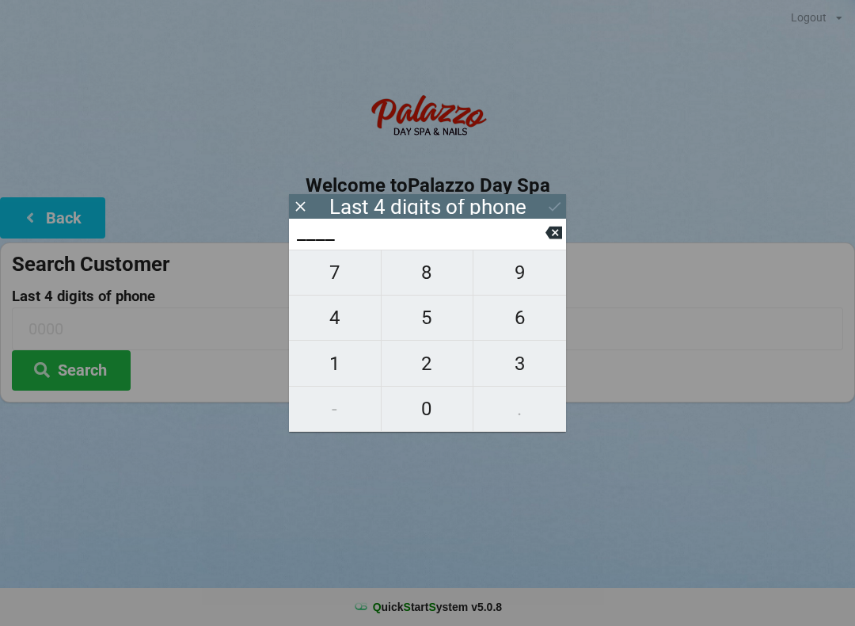
click at [522, 367] on span "3" at bounding box center [520, 363] width 93 height 33
type input "3___"
click at [353, 324] on span "4" at bounding box center [335, 317] width 92 height 33
type input "34__"
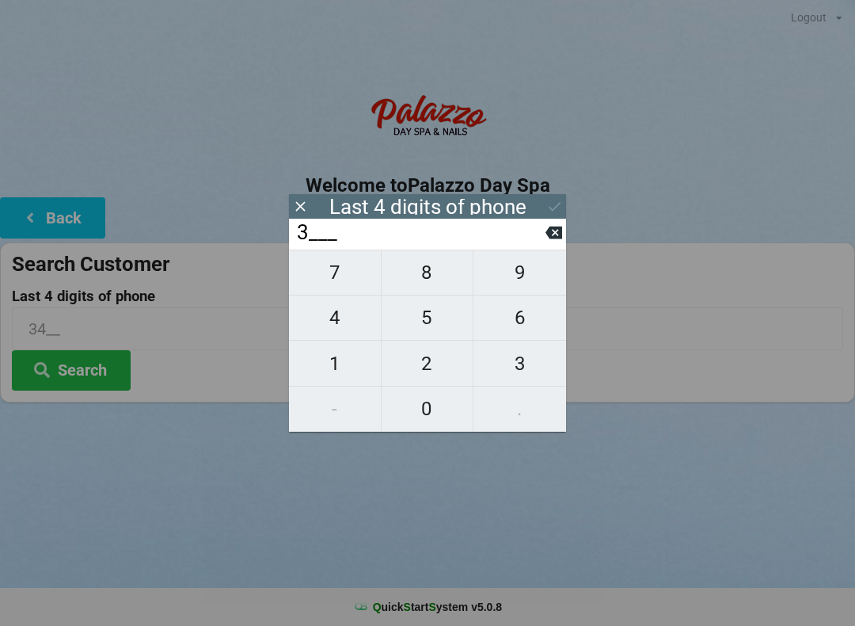
type input "34__"
click at [345, 369] on span "1" at bounding box center [335, 363] width 92 height 33
type input "341_"
click at [413, 367] on span "2" at bounding box center [428, 363] width 92 height 33
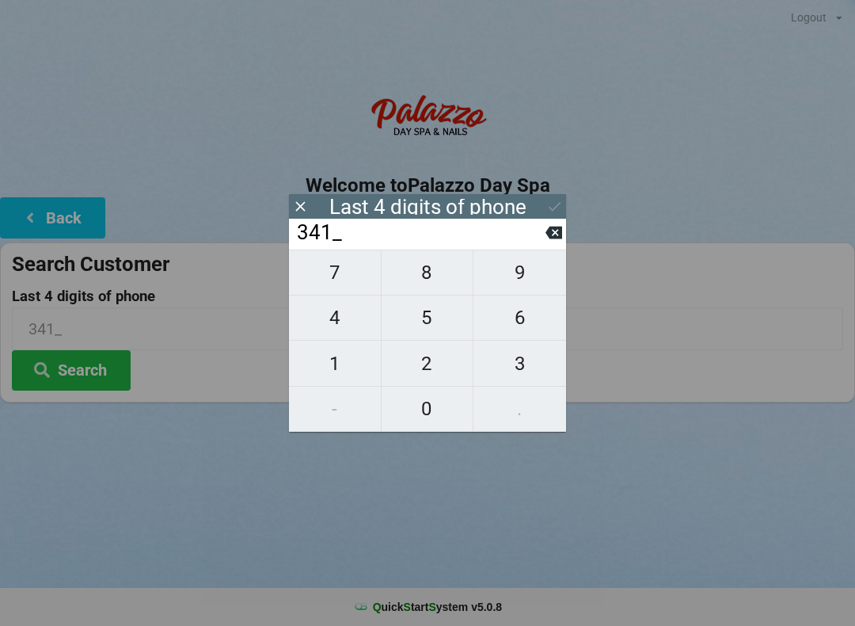
type input "3412"
click at [561, 212] on icon at bounding box center [555, 206] width 17 height 17
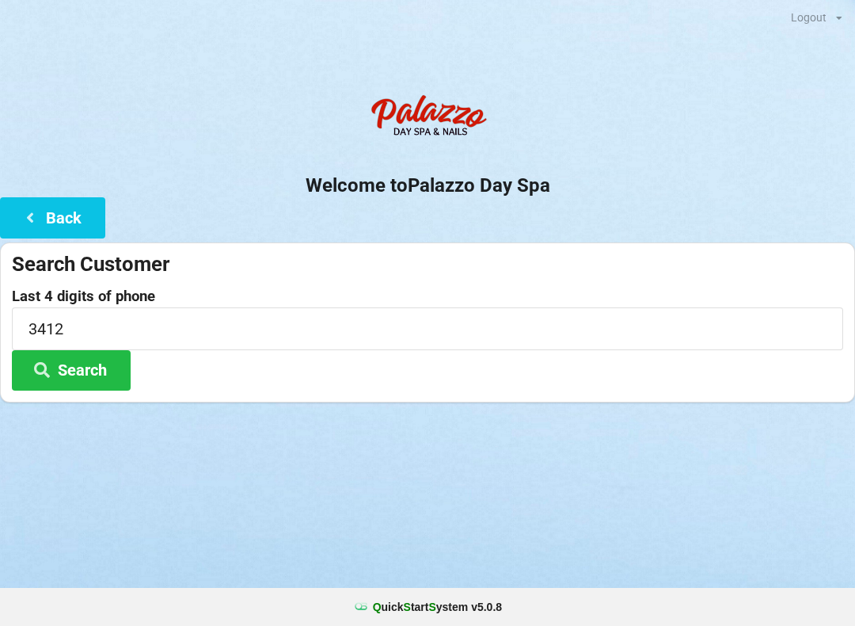
click at [87, 200] on button "Back" at bounding box center [52, 217] width 105 height 40
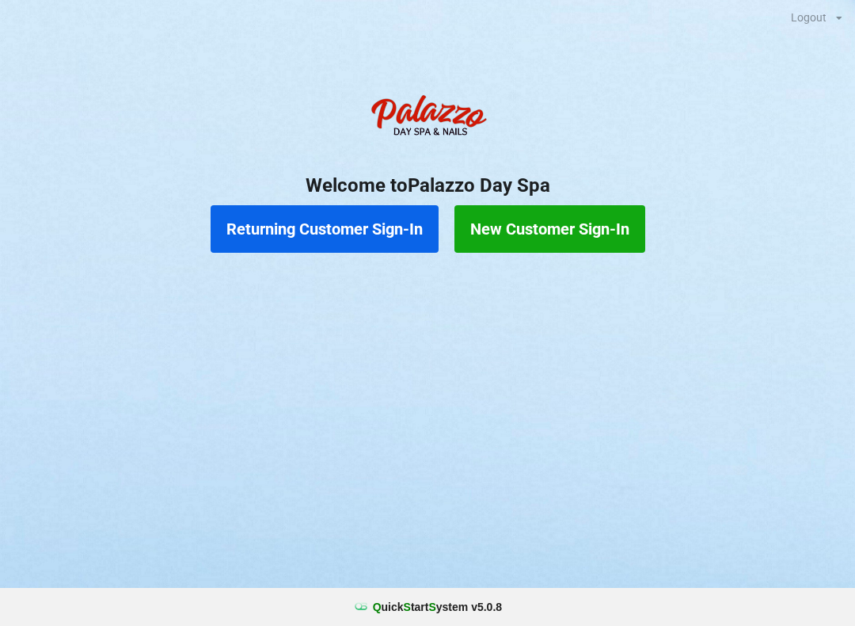
click at [376, 206] on button "Returning Customer Sign-In" at bounding box center [325, 229] width 228 height 48
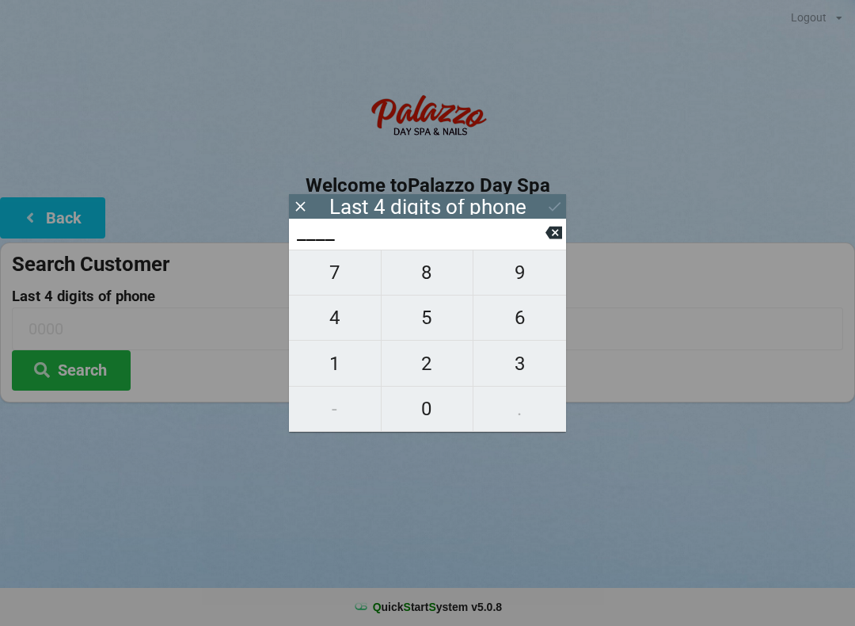
click at [358, 295] on button "7" at bounding box center [335, 272] width 93 height 46
type input "7___"
click at [434, 324] on span "5" at bounding box center [428, 317] width 92 height 33
type input "75__"
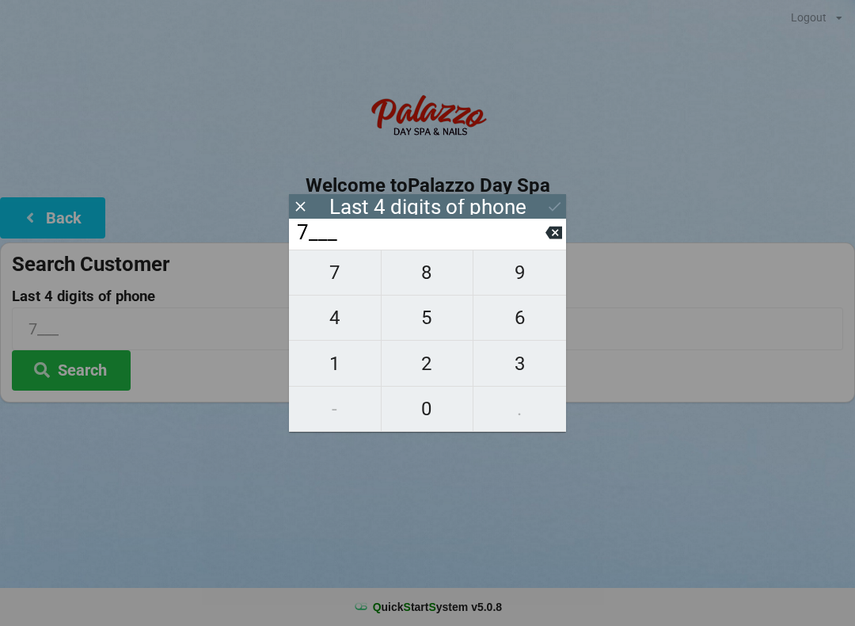
type input "75__"
click at [361, 280] on span "7" at bounding box center [335, 272] width 92 height 33
type input "757_"
click at [531, 318] on span "6" at bounding box center [520, 317] width 93 height 33
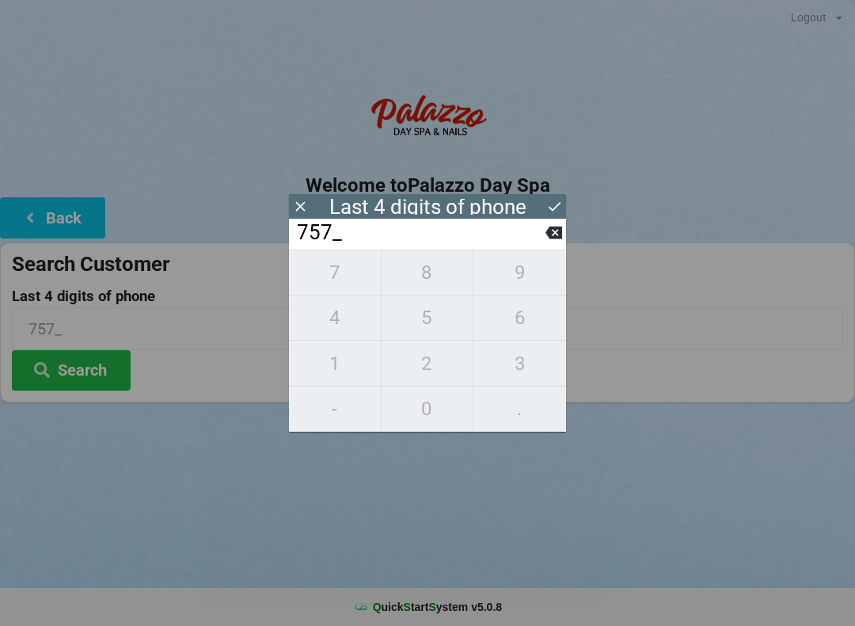
type input "7576"
click at [297, 204] on icon at bounding box center [300, 206] width 10 height 10
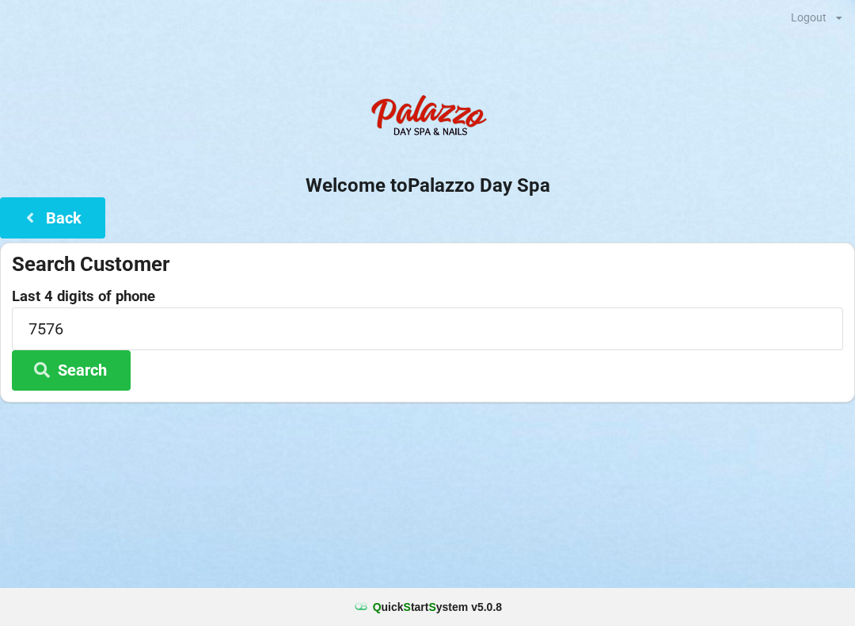
click at [95, 363] on button "Search" at bounding box center [71, 370] width 119 height 40
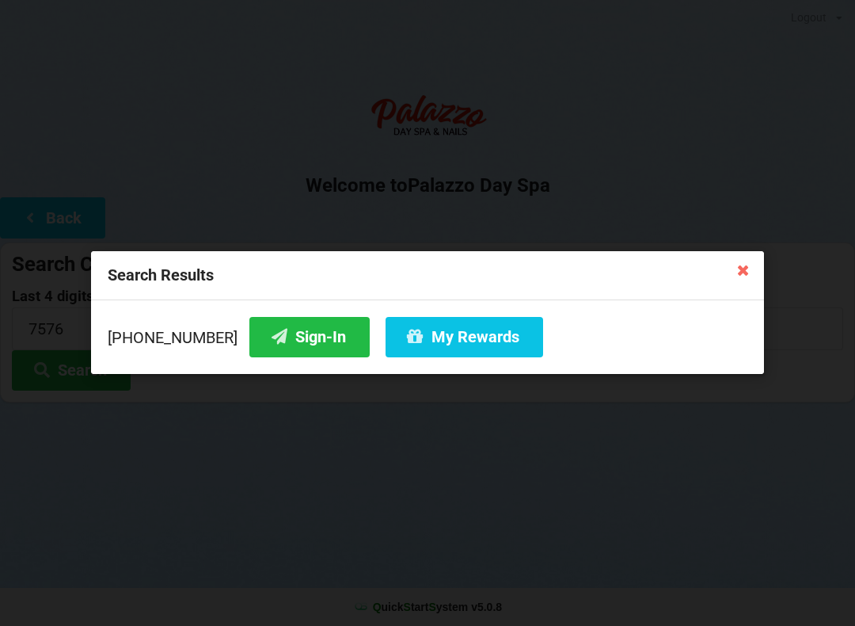
click at [737, 275] on icon at bounding box center [743, 269] width 25 height 25
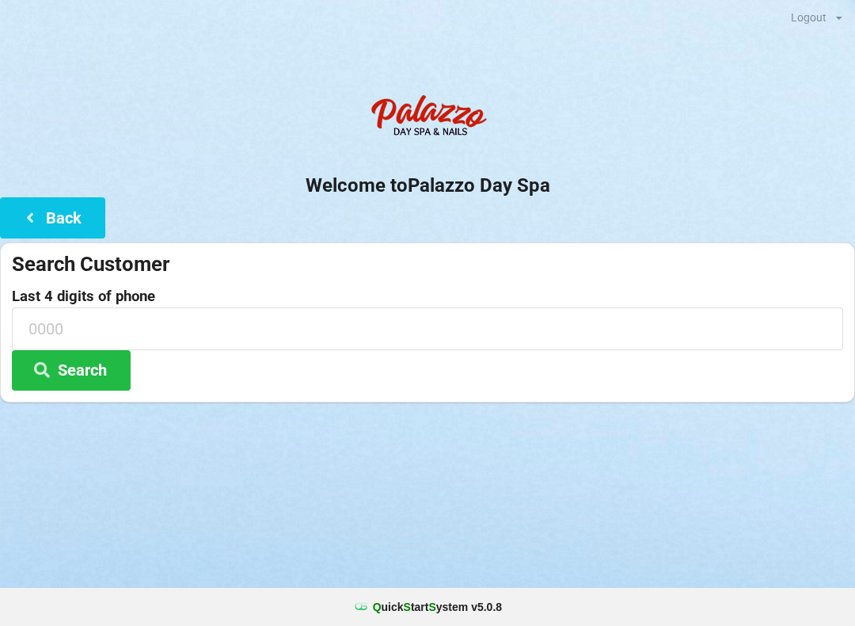
click at [149, 328] on input at bounding box center [428, 328] width 832 height 42
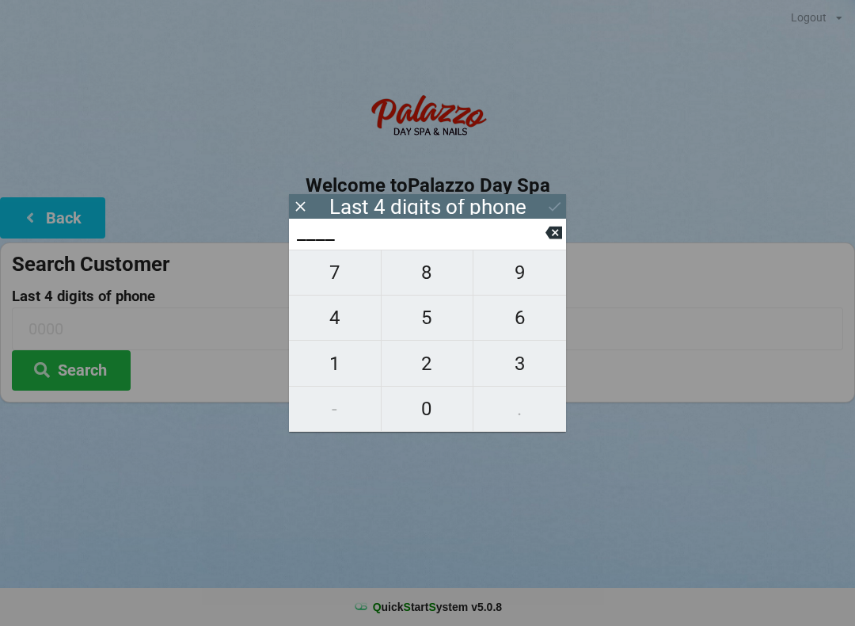
click at [328, 377] on span "1" at bounding box center [335, 363] width 92 height 33
type input "1___"
click at [423, 325] on span "5" at bounding box center [428, 317] width 92 height 33
type input "15__"
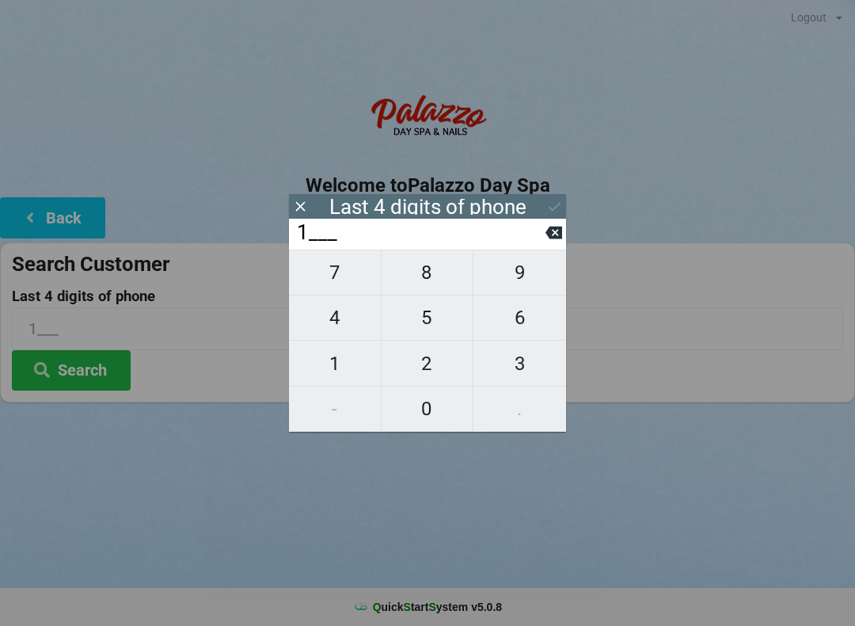
type input "15__"
click at [437, 314] on span "5" at bounding box center [428, 317] width 92 height 33
type input "155_"
click at [531, 364] on span "3" at bounding box center [520, 363] width 93 height 33
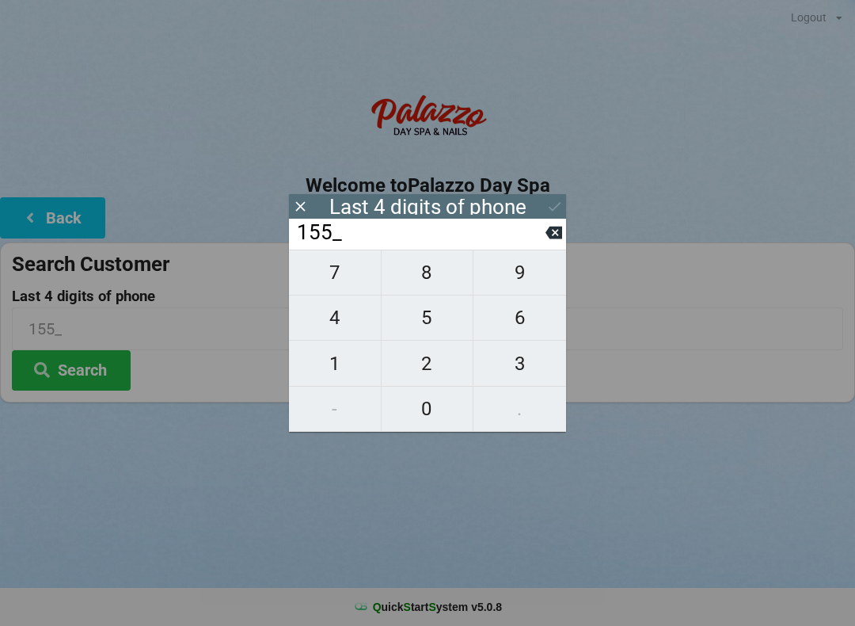
type input "1553"
click at [559, 208] on icon at bounding box center [555, 206] width 17 height 17
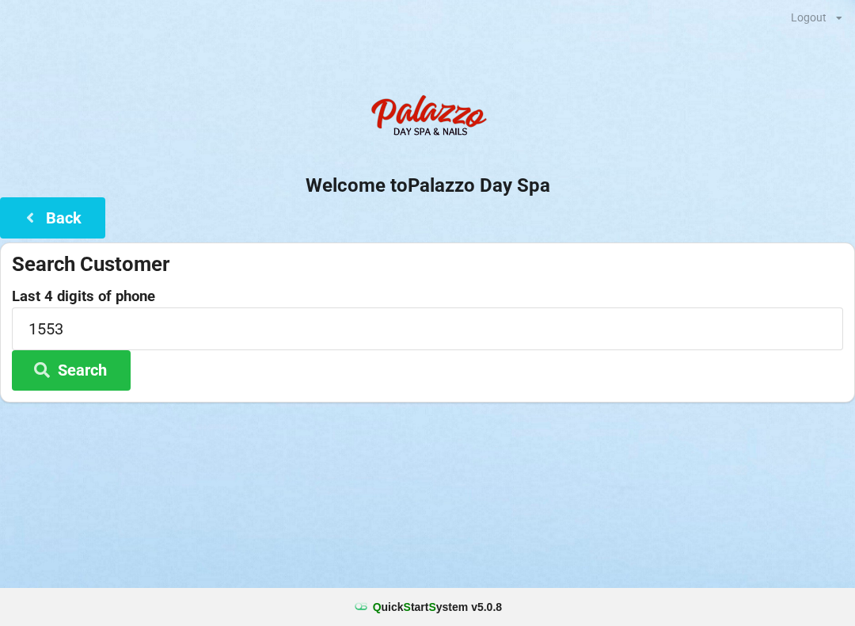
click at [97, 372] on button "Search" at bounding box center [71, 370] width 119 height 40
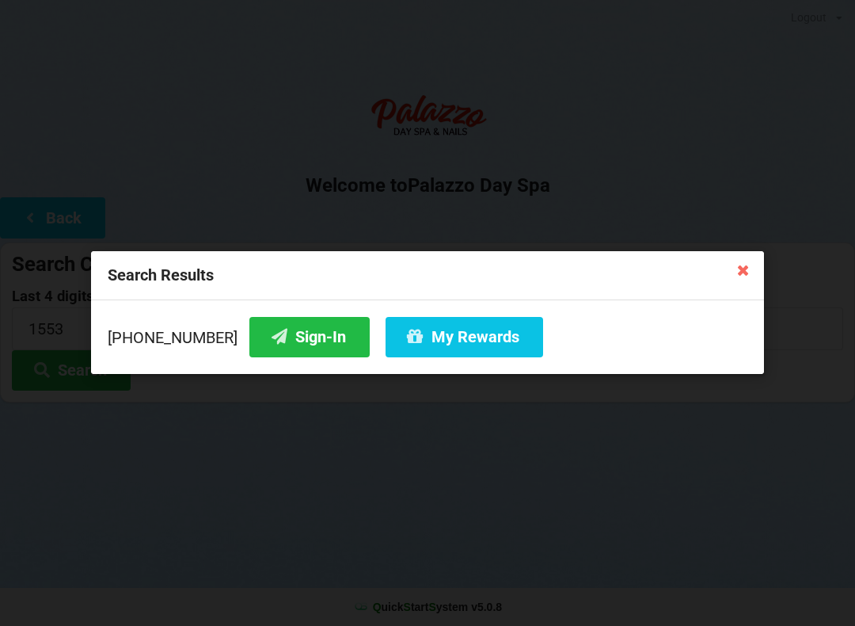
click at [292, 335] on button "Sign-In" at bounding box center [309, 337] width 120 height 40
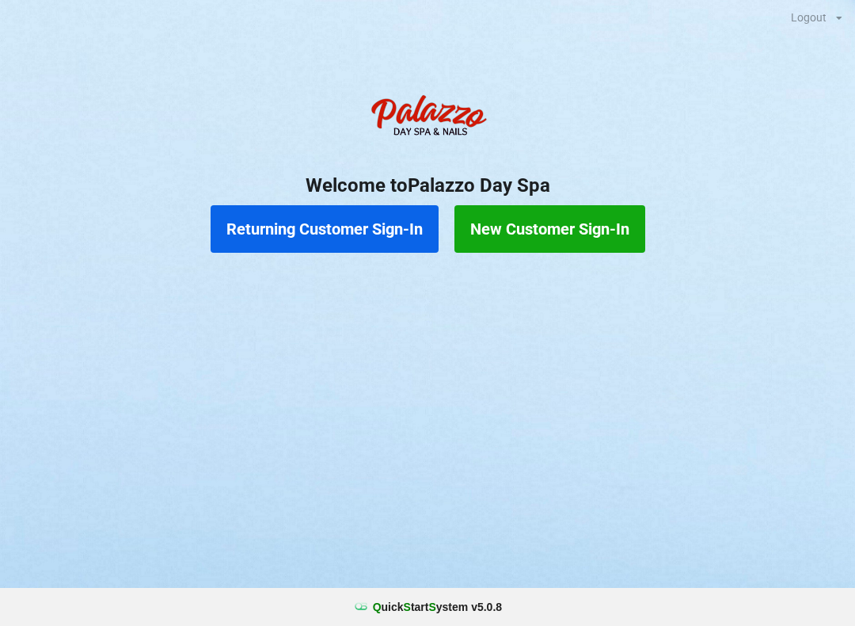
click at [375, 231] on button "Returning Customer Sign-In" at bounding box center [325, 229] width 228 height 48
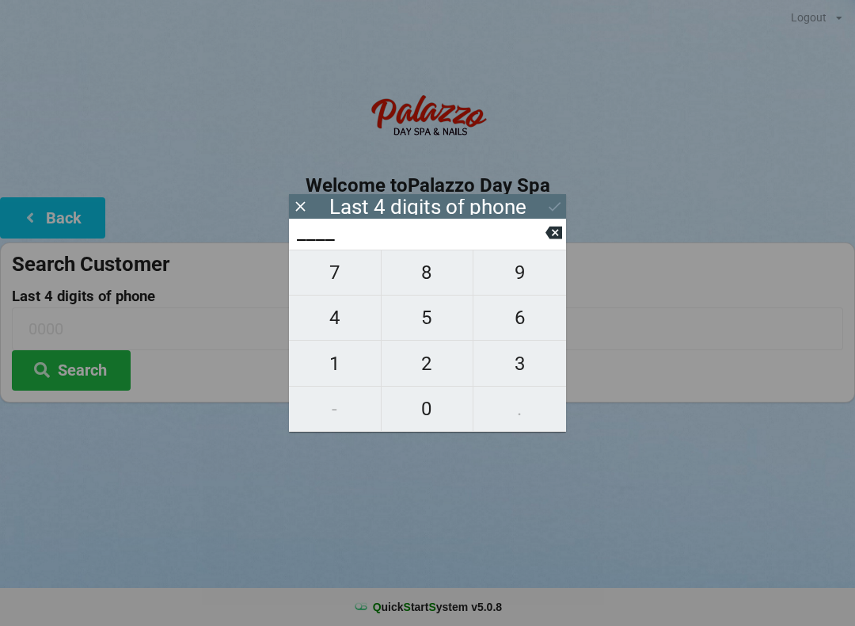
click at [337, 322] on span "4" at bounding box center [335, 317] width 92 height 33
type input "4___"
click at [437, 396] on span "0" at bounding box center [428, 408] width 92 height 33
type input "40__"
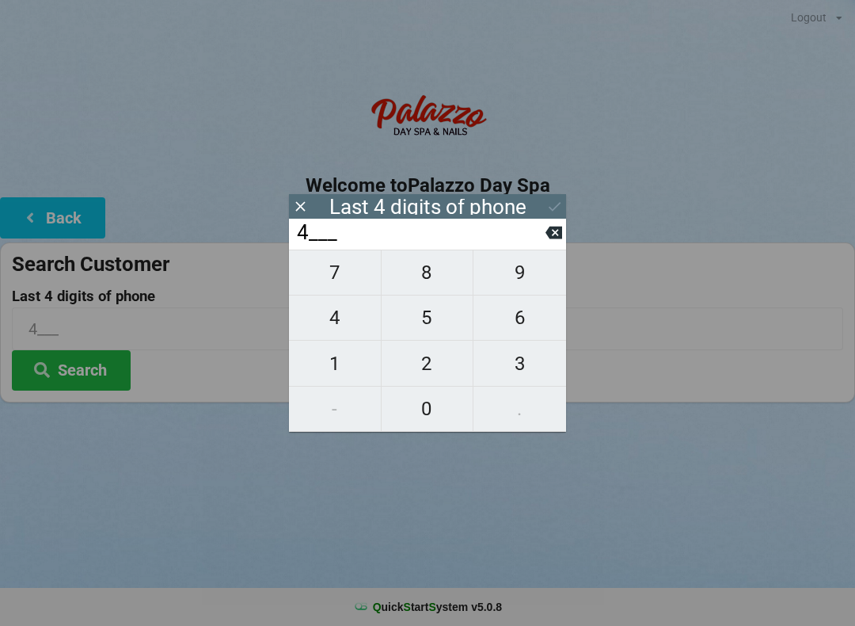
type input "40__"
click at [536, 402] on div "7 8 9 4 5 6 1 2 3 - 0 ." at bounding box center [427, 340] width 277 height 182
click at [538, 242] on input "40__" at bounding box center [420, 232] width 250 height 25
click at [531, 237] on input "40__" at bounding box center [420, 232] width 250 height 25
click at [534, 240] on input "40__" at bounding box center [420, 232] width 250 height 25
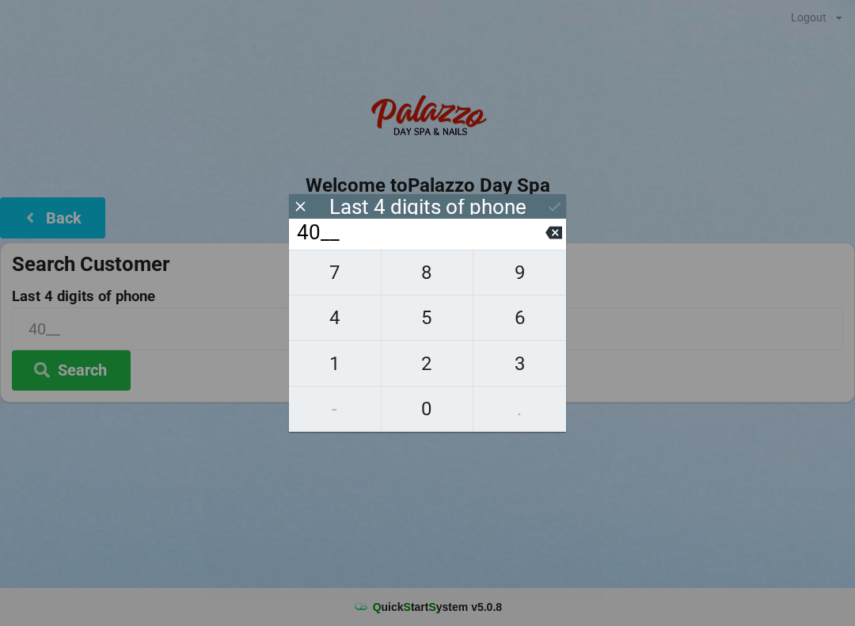
click at [538, 242] on input "40__" at bounding box center [420, 232] width 250 height 25
click at [553, 241] on icon at bounding box center [554, 232] width 17 height 17
click at [561, 236] on icon at bounding box center [554, 233] width 17 height 13
click at [554, 239] on icon at bounding box center [554, 233] width 17 height 13
click at [522, 287] on span "9" at bounding box center [520, 272] width 93 height 33
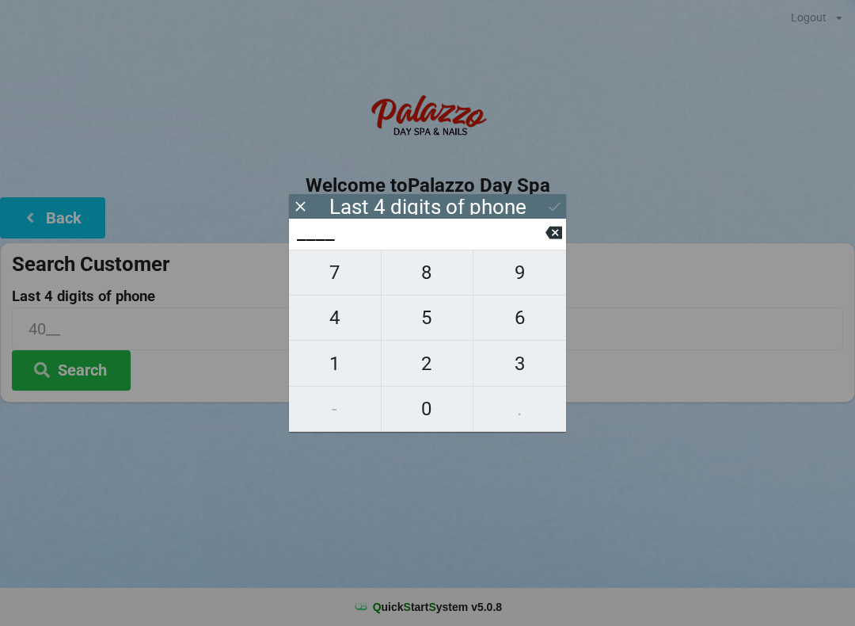
type input "9___"
click at [353, 362] on span "1" at bounding box center [335, 363] width 92 height 33
type input "91__"
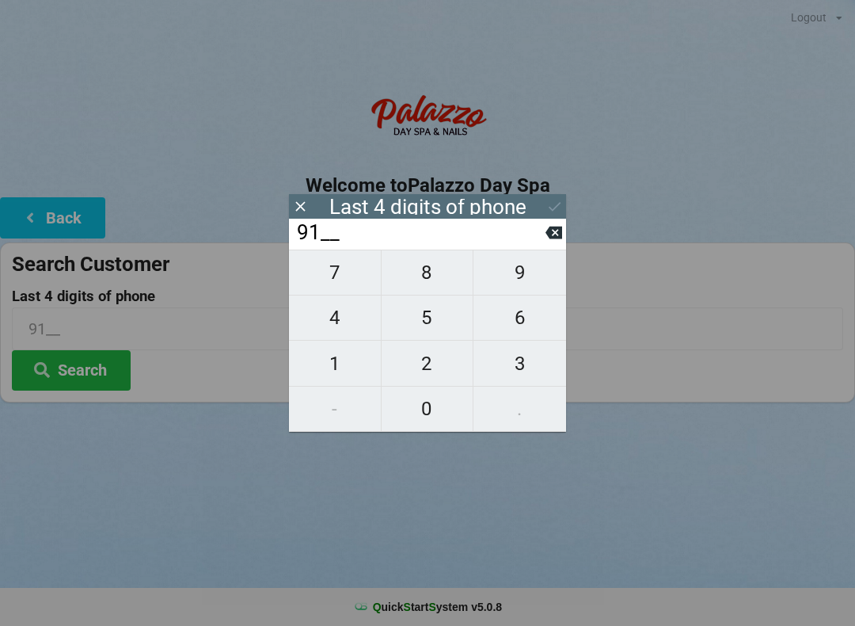
click at [530, 368] on span "3" at bounding box center [520, 363] width 93 height 33
type input "913_"
click at [451, 318] on span "5" at bounding box center [428, 317] width 92 height 33
type input "9135"
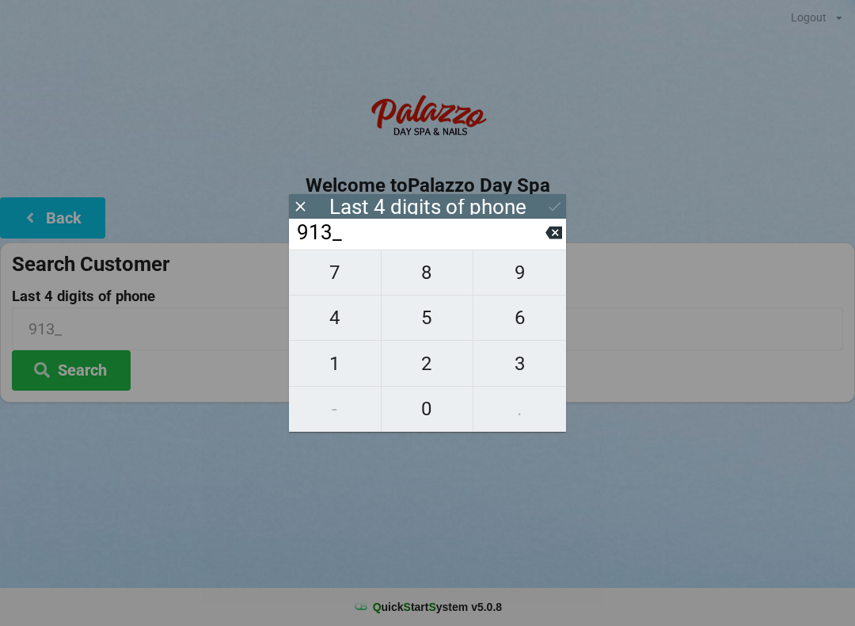
type input "9135"
click at [558, 241] on icon at bounding box center [554, 232] width 17 height 17
type input "913_"
click at [543, 242] on input "913_" at bounding box center [420, 232] width 250 height 25
click at [538, 240] on input "913_" at bounding box center [420, 232] width 250 height 25
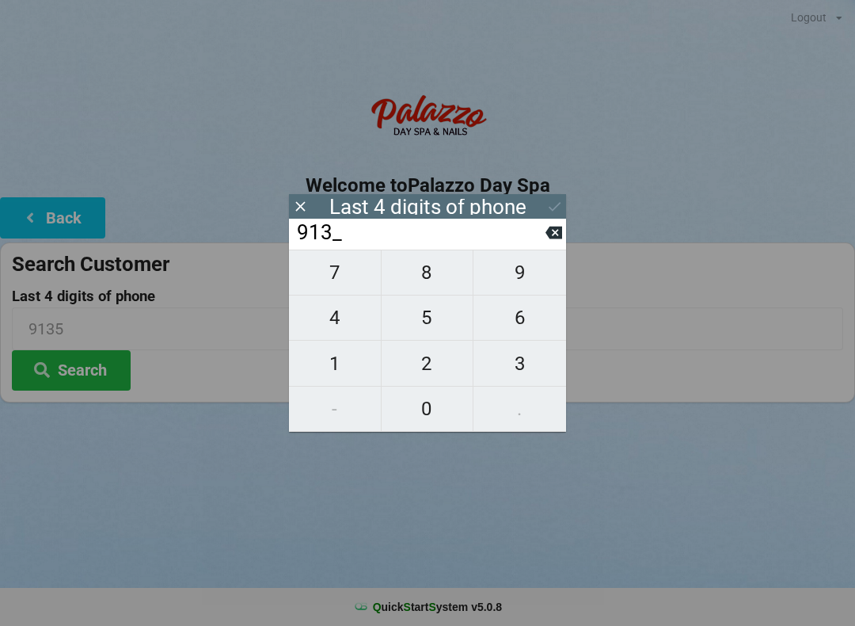
click at [542, 244] on input "913_" at bounding box center [420, 232] width 250 height 25
click at [543, 245] on input "913_" at bounding box center [420, 232] width 250 height 25
click at [545, 246] on input "913_" at bounding box center [420, 232] width 250 height 25
click at [542, 246] on input "913_" at bounding box center [420, 232] width 250 height 25
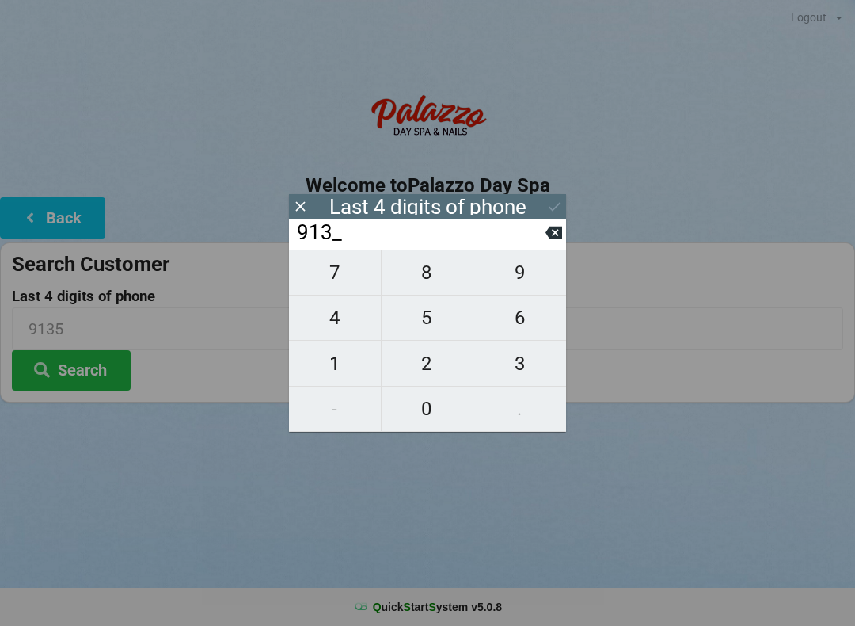
click at [536, 246] on input "913_" at bounding box center [420, 232] width 250 height 25
click at [545, 246] on input "913_" at bounding box center [420, 232] width 250 height 25
click at [542, 246] on input "913_" at bounding box center [420, 232] width 250 height 25
click at [541, 246] on input "913_" at bounding box center [420, 232] width 250 height 25
click at [305, 210] on icon at bounding box center [300, 206] width 10 height 10
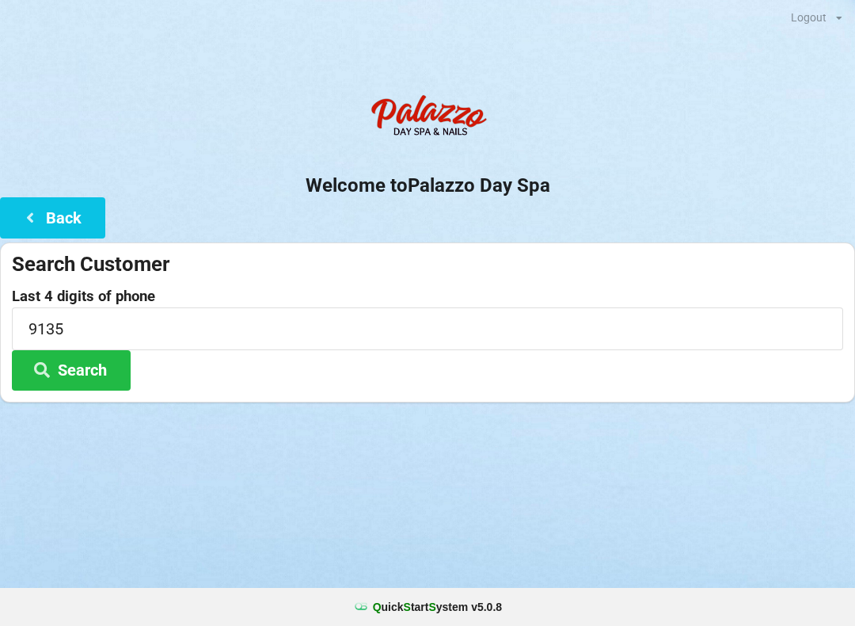
click at [80, 387] on button "Search" at bounding box center [71, 370] width 119 height 40
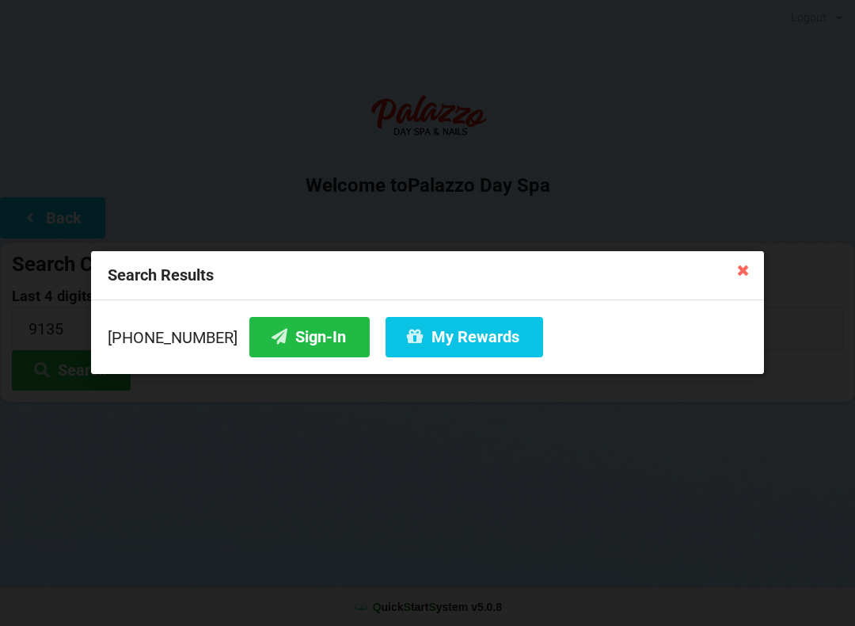
click at [286, 337] on button "Sign-In" at bounding box center [309, 337] width 120 height 40
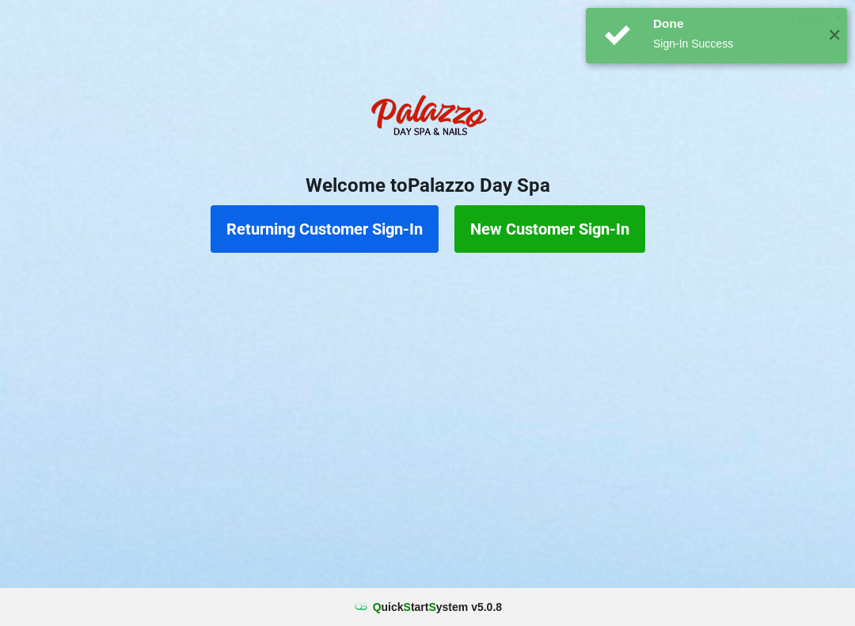
click at [564, 230] on button "New Customer Sign-In" at bounding box center [550, 229] width 191 height 48
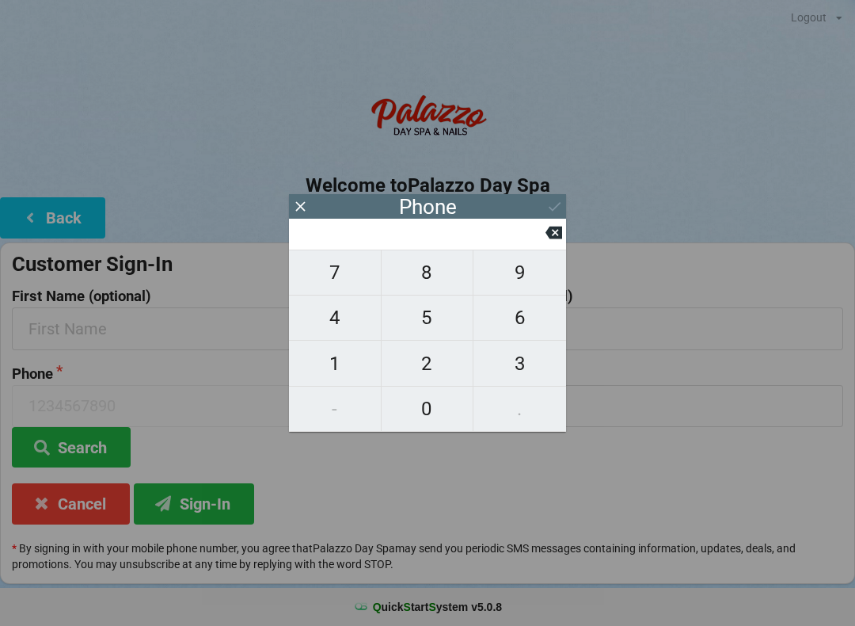
click at [292, 213] on icon at bounding box center [300, 206] width 17 height 17
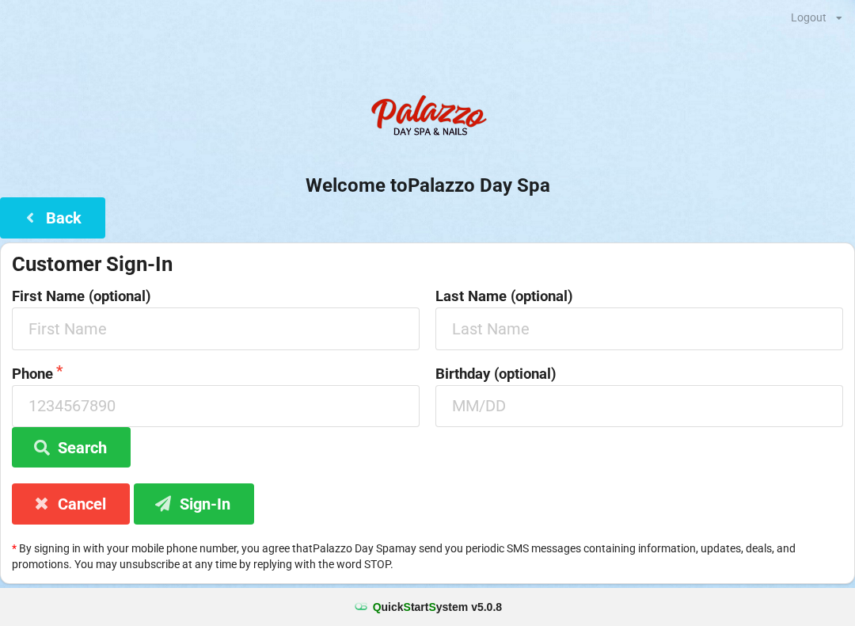
click at [72, 208] on button "Back" at bounding box center [52, 217] width 105 height 40
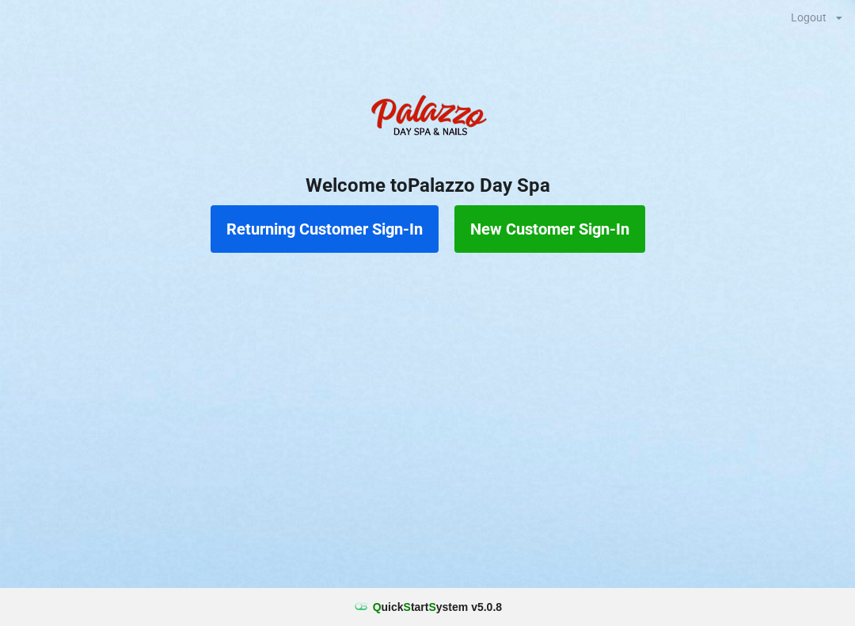
click at [322, 234] on button "Returning Customer Sign-In" at bounding box center [325, 229] width 228 height 48
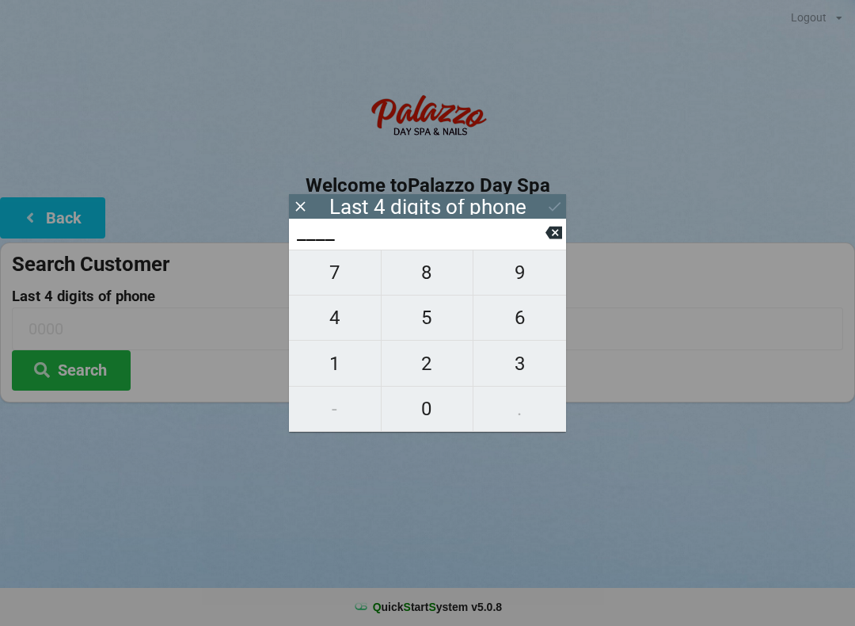
click at [337, 326] on span "4" at bounding box center [335, 317] width 92 height 33
type input "4___"
click at [512, 280] on span "9" at bounding box center [520, 272] width 93 height 33
type input "49__"
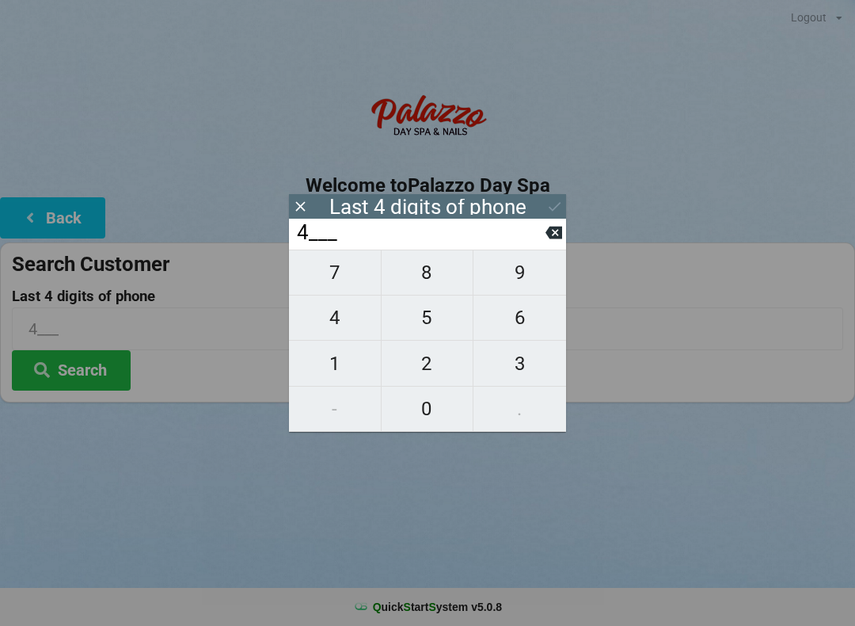
type input "49__"
click at [554, 237] on icon at bounding box center [554, 232] width 17 height 17
click at [524, 371] on span "3" at bounding box center [520, 363] width 93 height 33
type input "43__"
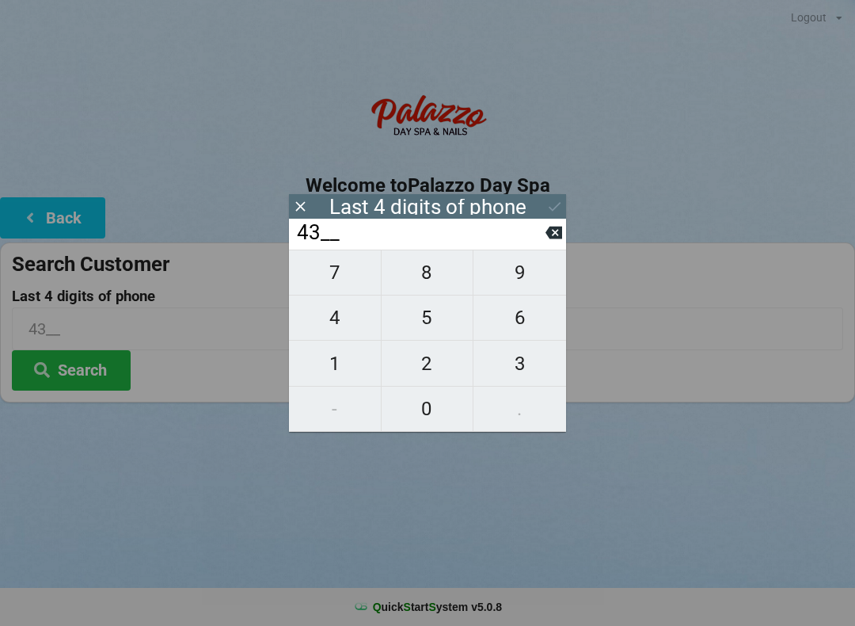
click at [425, 334] on span "5" at bounding box center [428, 317] width 92 height 33
type input "435_"
click at [510, 282] on span "9" at bounding box center [520, 272] width 93 height 33
type input "4359"
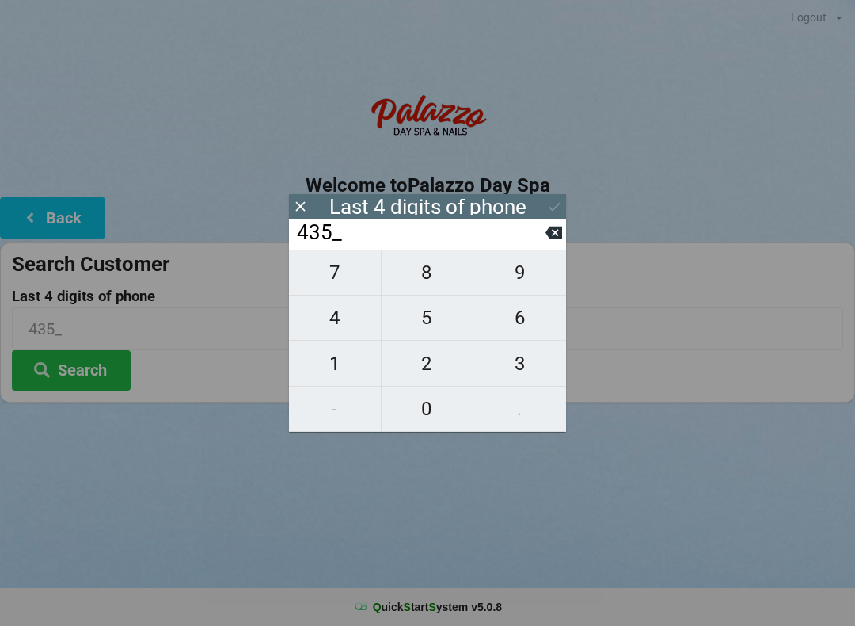
type input "4359"
click at [549, 213] on icon at bounding box center [555, 206] width 17 height 17
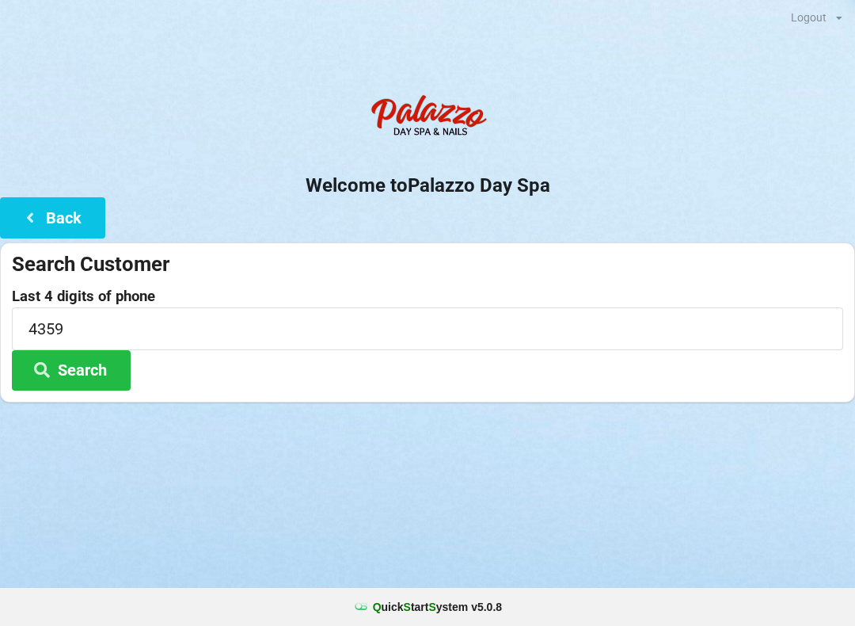
click at [85, 367] on button "Search" at bounding box center [71, 370] width 119 height 40
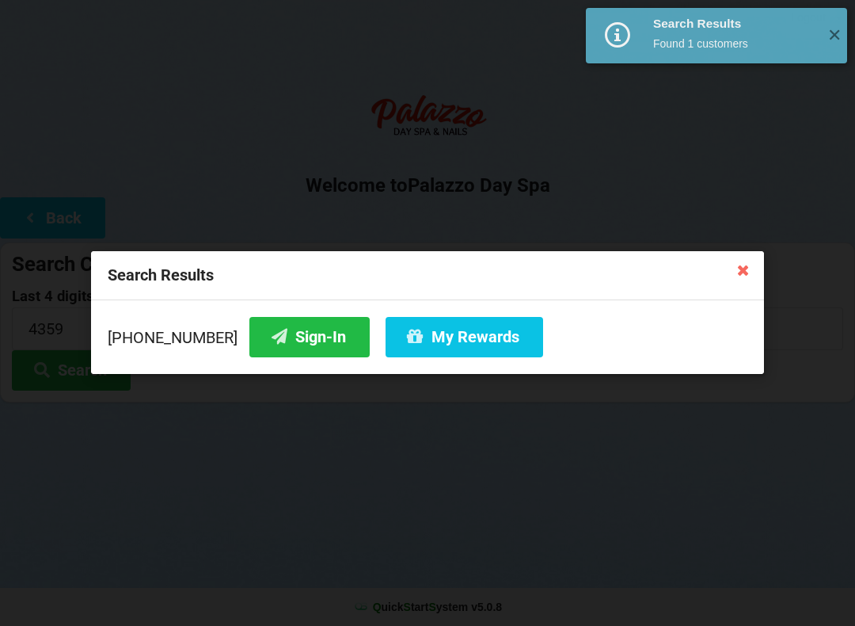
click at [278, 341] on button "Sign-In" at bounding box center [309, 337] width 120 height 40
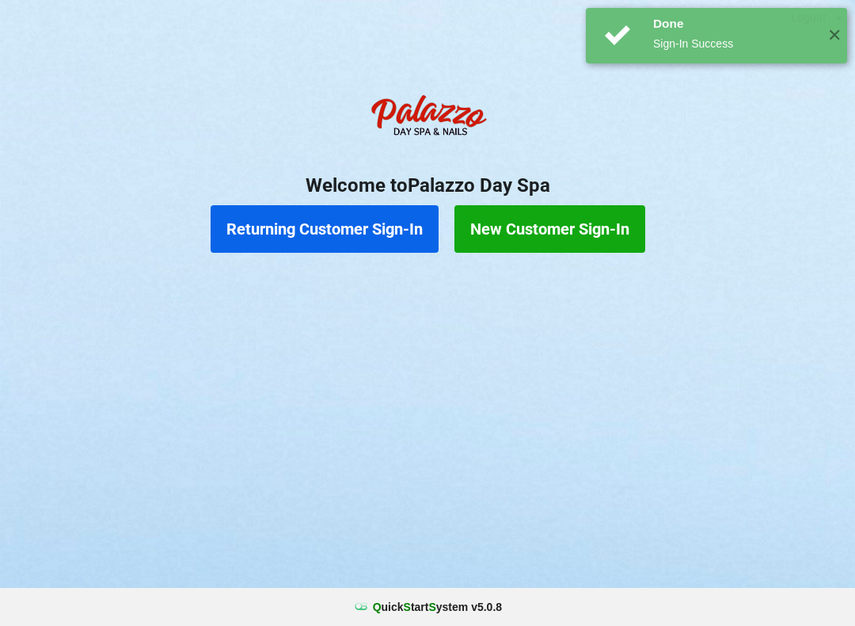
click at [295, 241] on button "Returning Customer Sign-In" at bounding box center [325, 229] width 228 height 48
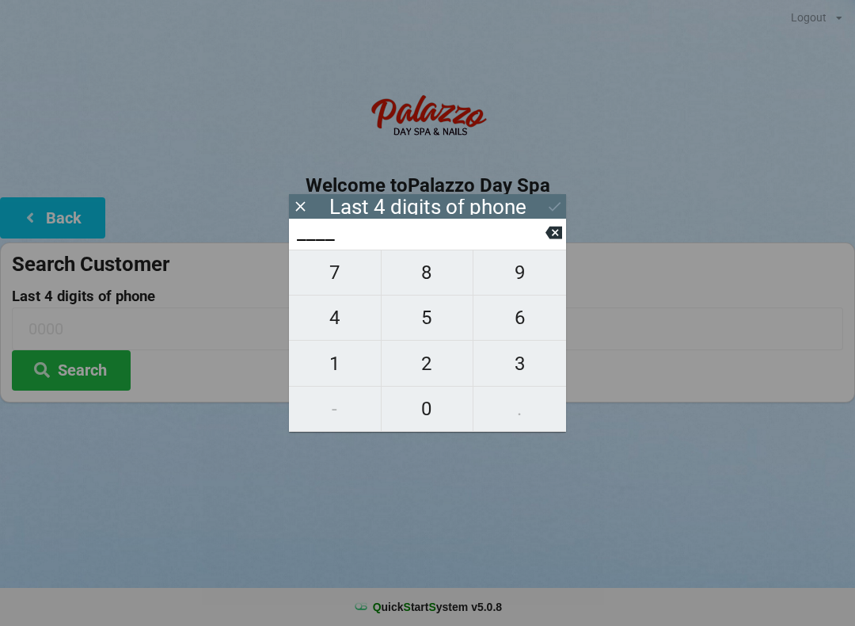
click at [515, 318] on span "6" at bounding box center [520, 317] width 93 height 33
type input "6___"
click at [427, 368] on span "2" at bounding box center [428, 363] width 92 height 33
type input "62__"
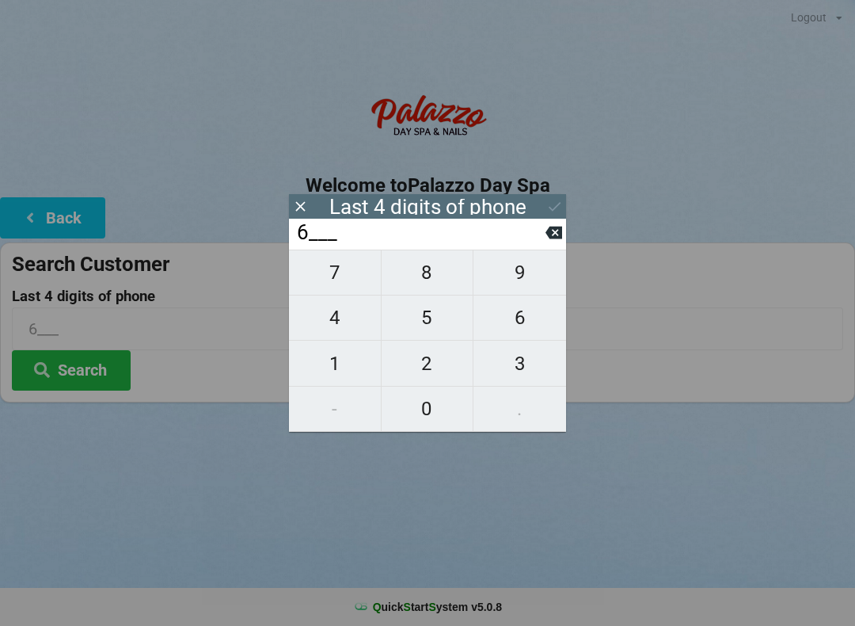
type input "62__"
click at [340, 329] on span "4" at bounding box center [335, 317] width 92 height 33
type input "624_"
click at [526, 328] on span "6" at bounding box center [520, 317] width 93 height 33
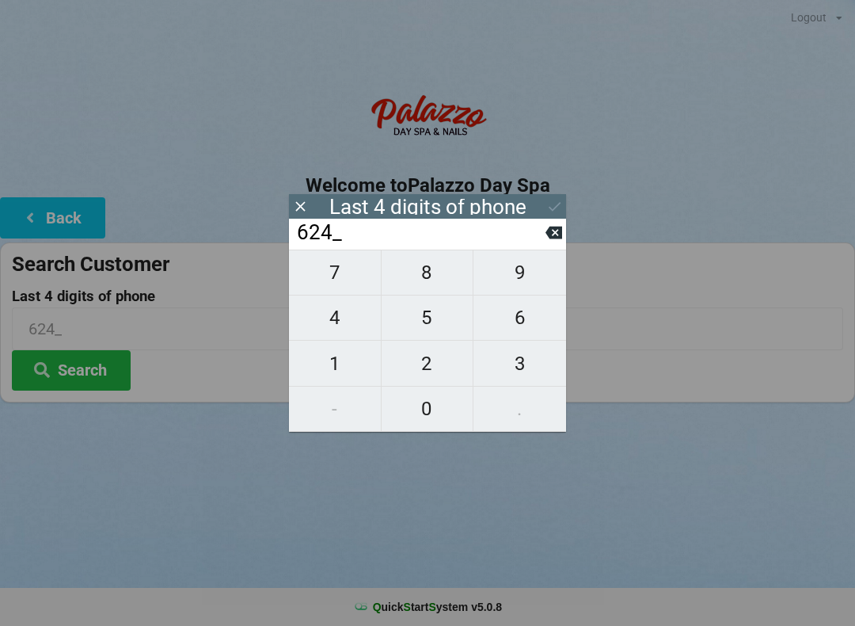
type input "6246"
click at [541, 200] on div "Last 4 digits of phone" at bounding box center [427, 206] width 277 height 25
click at [554, 214] on icon at bounding box center [555, 206] width 17 height 17
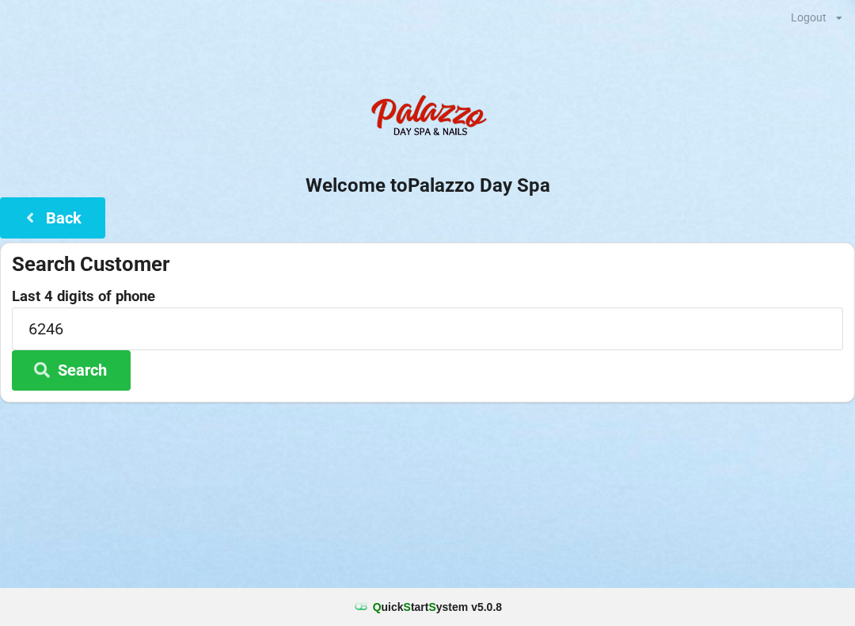
click at [85, 374] on button "Search" at bounding box center [71, 370] width 119 height 40
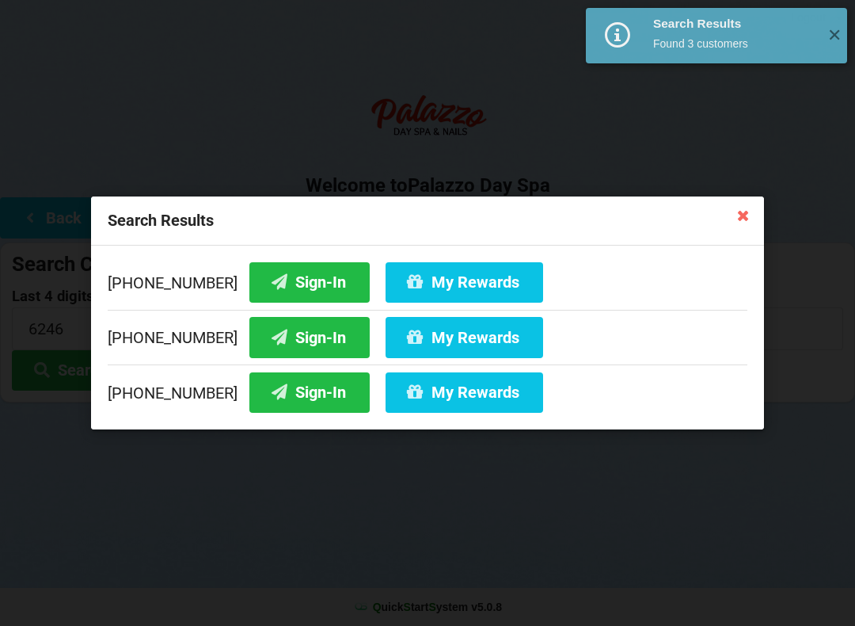
click at [280, 287] on button "Sign-In" at bounding box center [309, 282] width 120 height 40
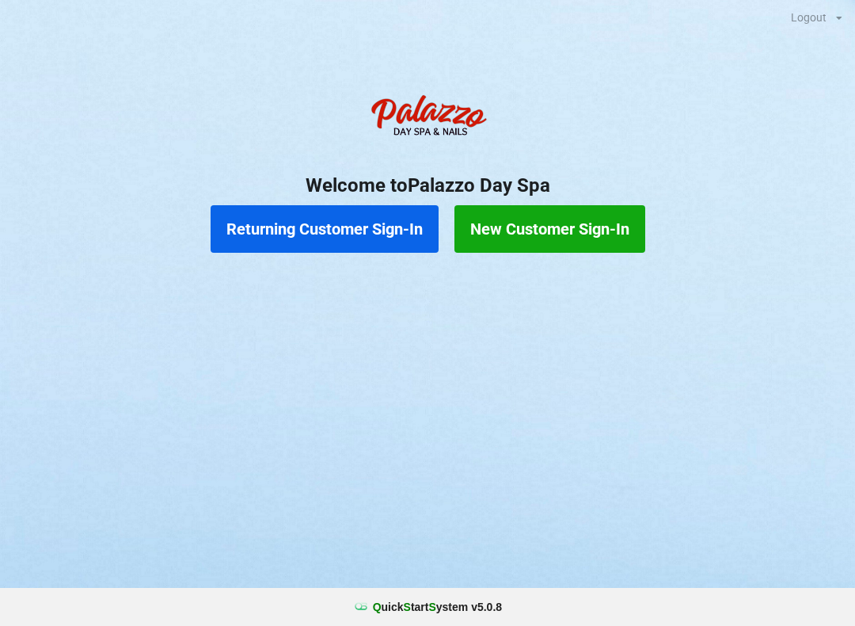
click at [470, 423] on div "Logout Logout Sign-In Welcome to Palazzo Day Spa Returning Customer Sign-In New…" at bounding box center [427, 313] width 855 height 626
click at [536, 215] on button "New Customer Sign-In" at bounding box center [550, 229] width 191 height 48
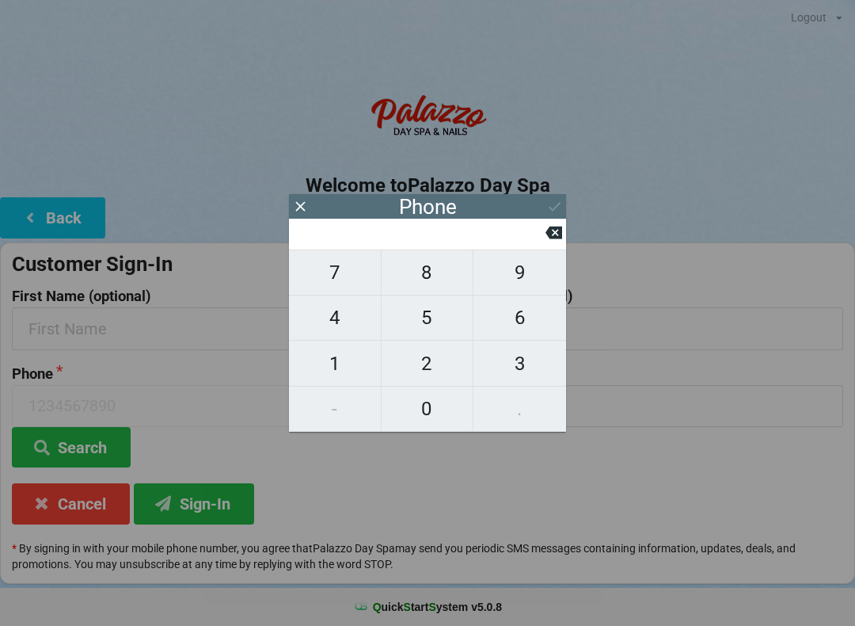
click at [343, 319] on span "4" at bounding box center [335, 317] width 92 height 33
type input "4"
click at [428, 401] on span "0" at bounding box center [428, 408] width 92 height 33
type input "40"
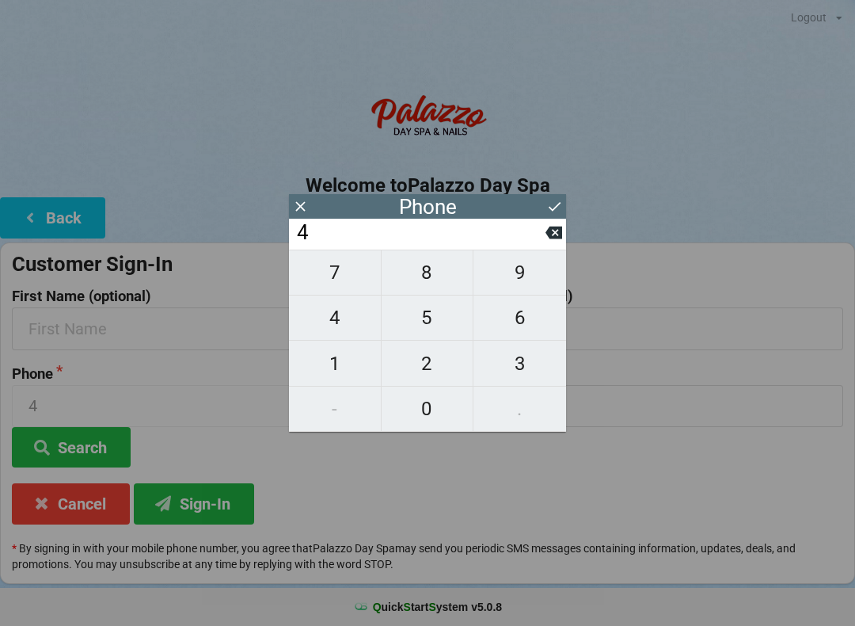
type input "40"
click at [340, 282] on span "7" at bounding box center [335, 272] width 92 height 33
type input "407"
click at [425, 366] on span "2" at bounding box center [428, 363] width 92 height 33
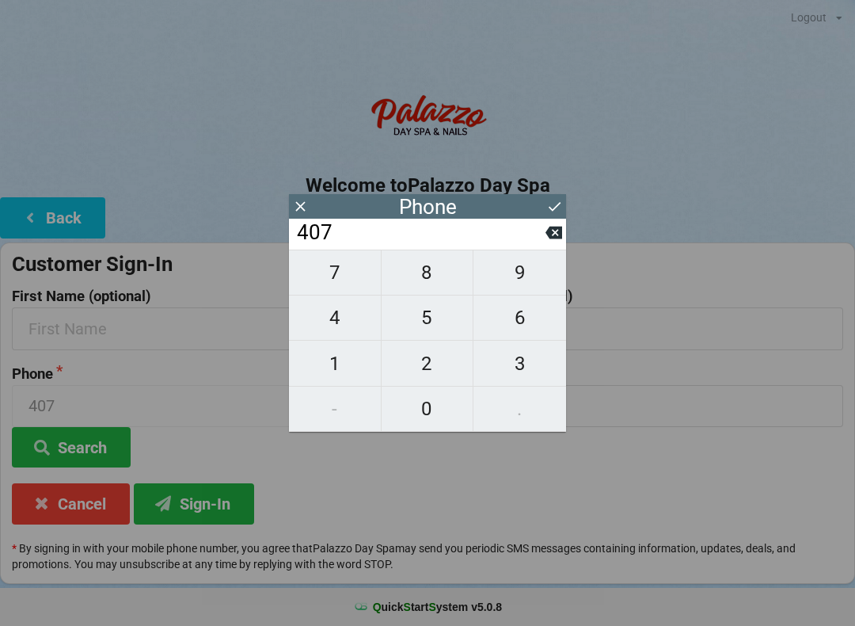
type input "4072"
click at [534, 363] on span "3" at bounding box center [520, 363] width 93 height 33
type input "40723"
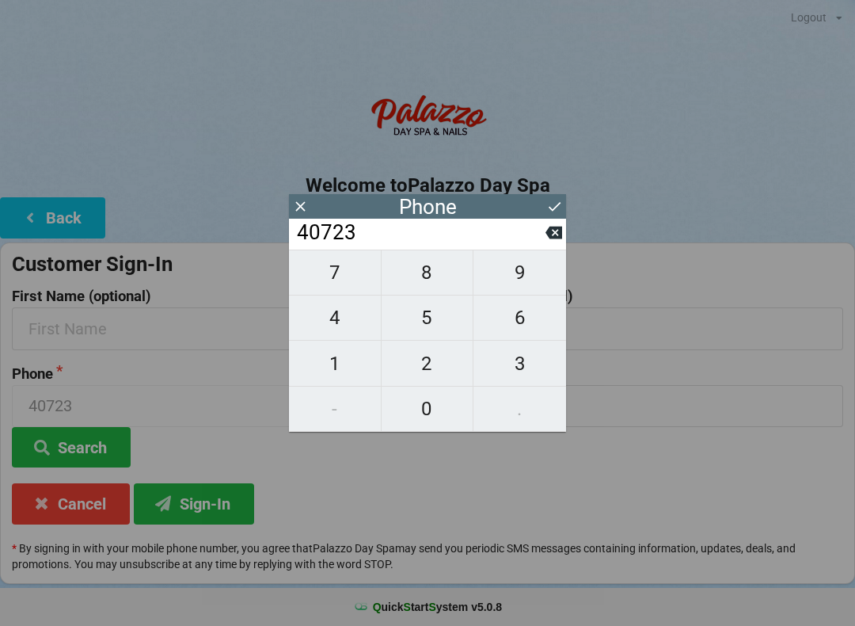
click at [429, 412] on span "0" at bounding box center [428, 408] width 92 height 33
type input "407230"
click at [433, 371] on span "2" at bounding box center [428, 363] width 92 height 33
type input "4072302"
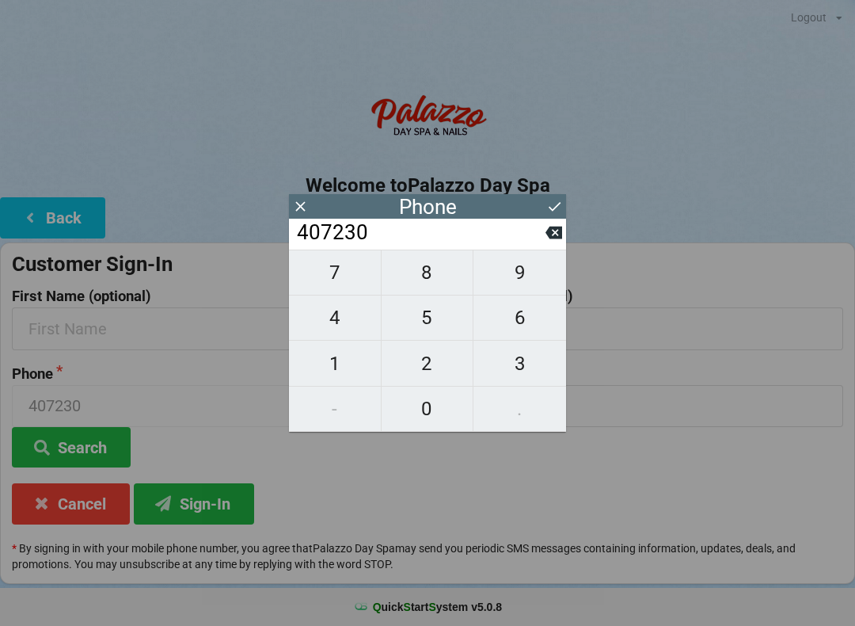
type input "4072302"
click at [345, 288] on span "7" at bounding box center [335, 272] width 92 height 33
type input "40723027"
click at [425, 280] on span "8" at bounding box center [428, 272] width 92 height 33
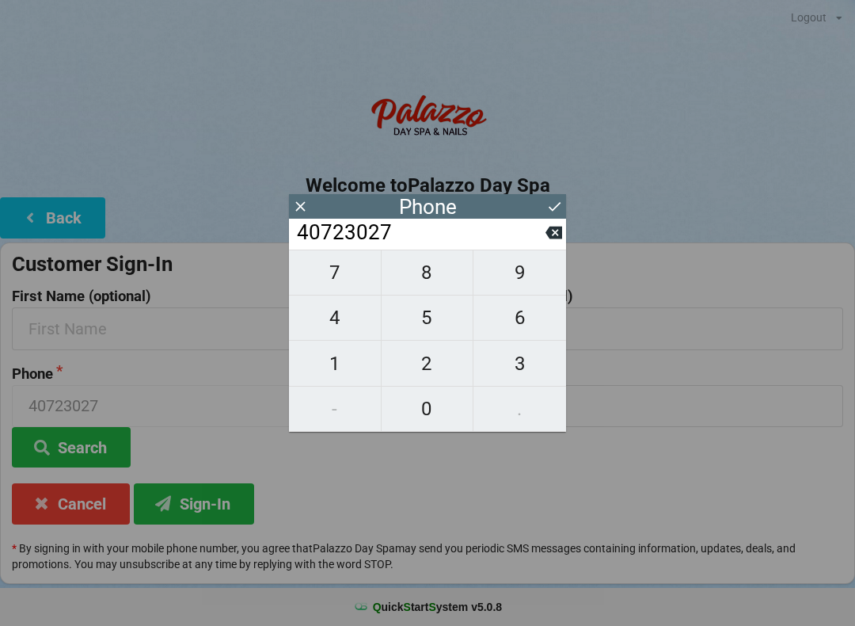
type input "407230278"
click at [530, 368] on span "3" at bounding box center [520, 363] width 93 height 33
type input "4072302783"
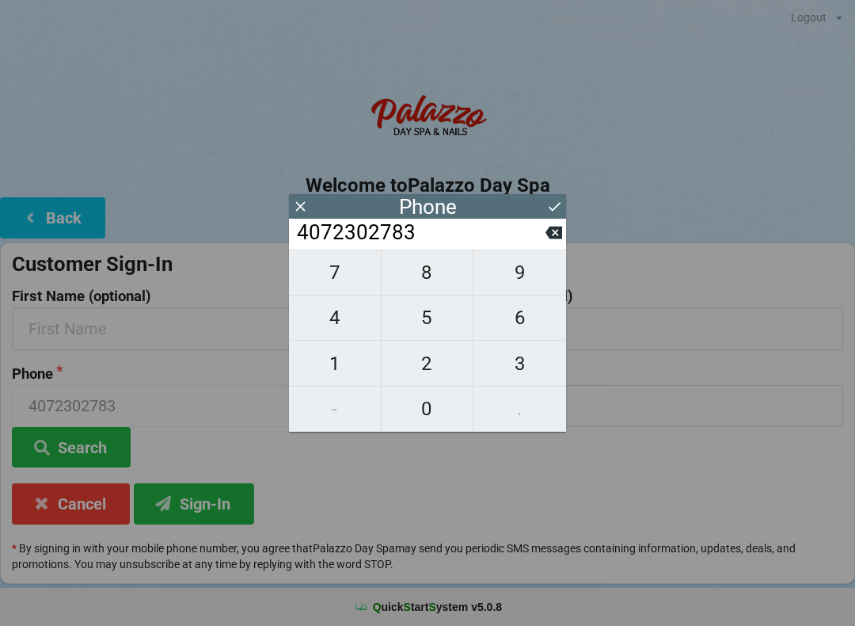
click at [566, 197] on div "Phone" at bounding box center [427, 206] width 277 height 25
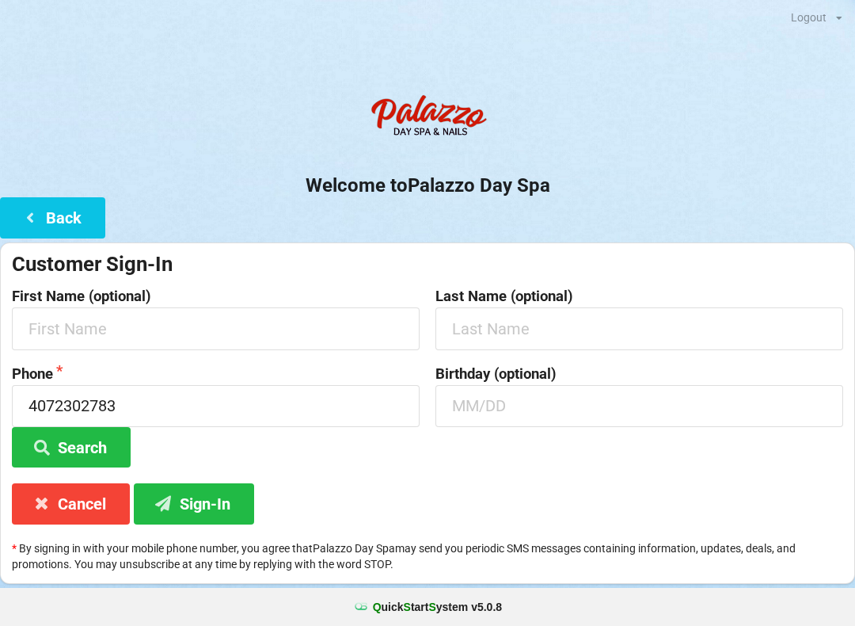
click at [569, 204] on div "Welcome to Palazzo Day Spa Back Customer Sign-In First Name (optional) Last Nam…" at bounding box center [427, 334] width 855 height 497
click at [299, 341] on input "text" at bounding box center [216, 328] width 408 height 42
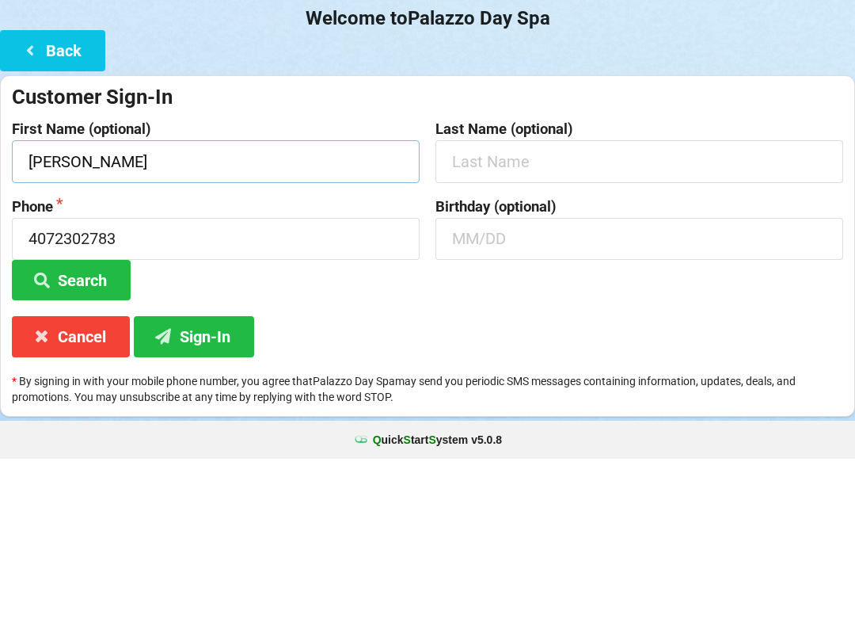
type input "[PERSON_NAME]"
click at [95, 427] on button "Search" at bounding box center [71, 447] width 119 height 40
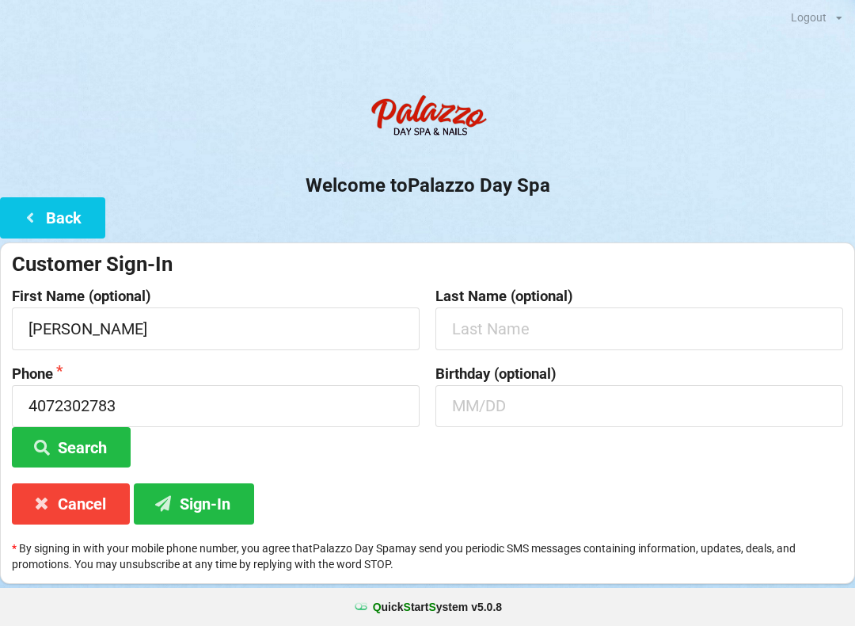
click at [209, 510] on button "Sign-In" at bounding box center [194, 503] width 120 height 40
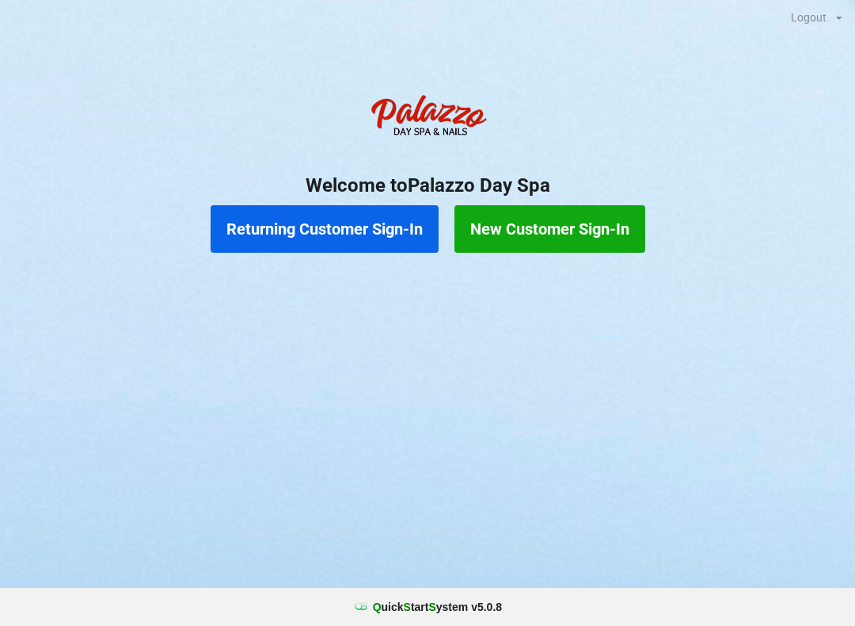
click at [346, 243] on button "Returning Customer Sign-In" at bounding box center [325, 229] width 228 height 48
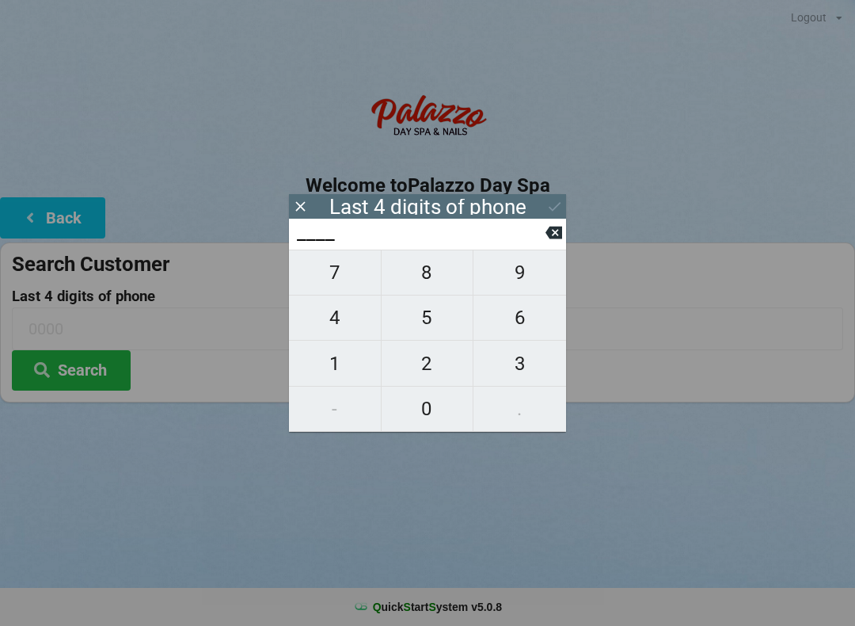
click at [349, 324] on span "4" at bounding box center [335, 317] width 92 height 33
type input "4___"
click at [433, 421] on span "0" at bounding box center [428, 408] width 92 height 33
type input "40__"
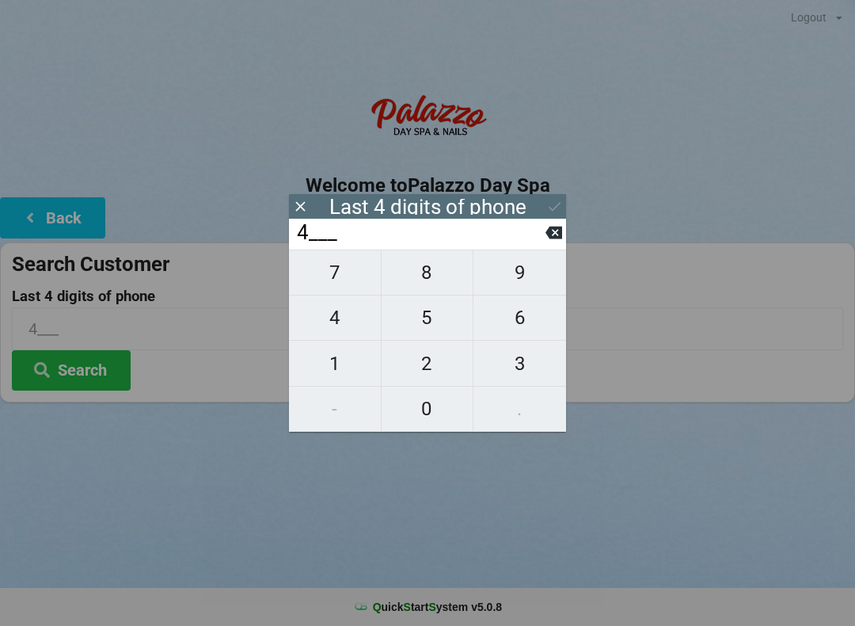
type input "40__"
click at [349, 284] on span "7" at bounding box center [335, 272] width 92 height 33
type input "407_"
click at [440, 331] on span "5" at bounding box center [428, 317] width 92 height 33
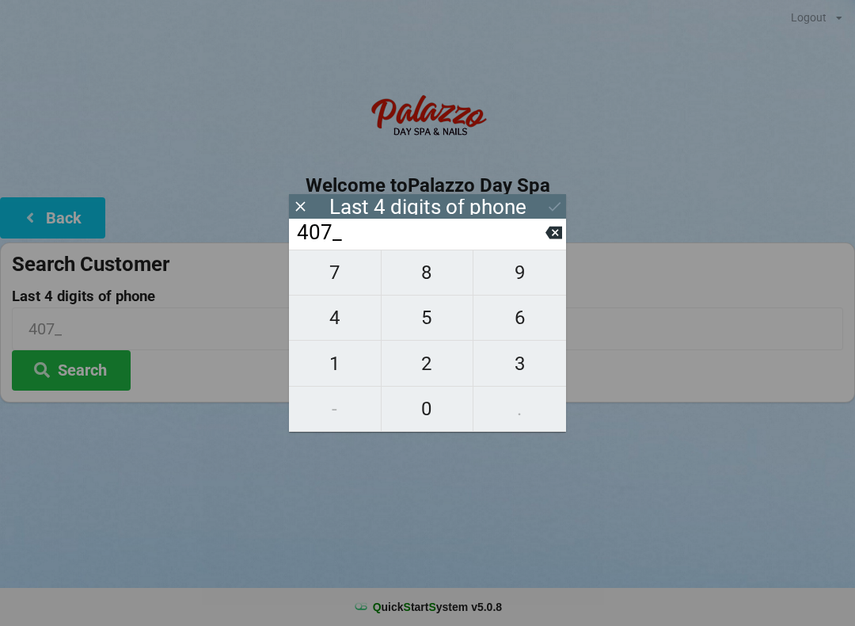
type input "4075"
click at [439, 368] on div "7 8 9 4 5 6 1 2 3 - 0 ." at bounding box center [427, 340] width 277 height 182
click at [515, 288] on div "7 8 9 4 5 6 1 2 3 - 0 ." at bounding box center [427, 340] width 277 height 182
click at [429, 369] on div "7 8 9 4 5 6 1 2 3 - 0 ." at bounding box center [427, 340] width 277 height 182
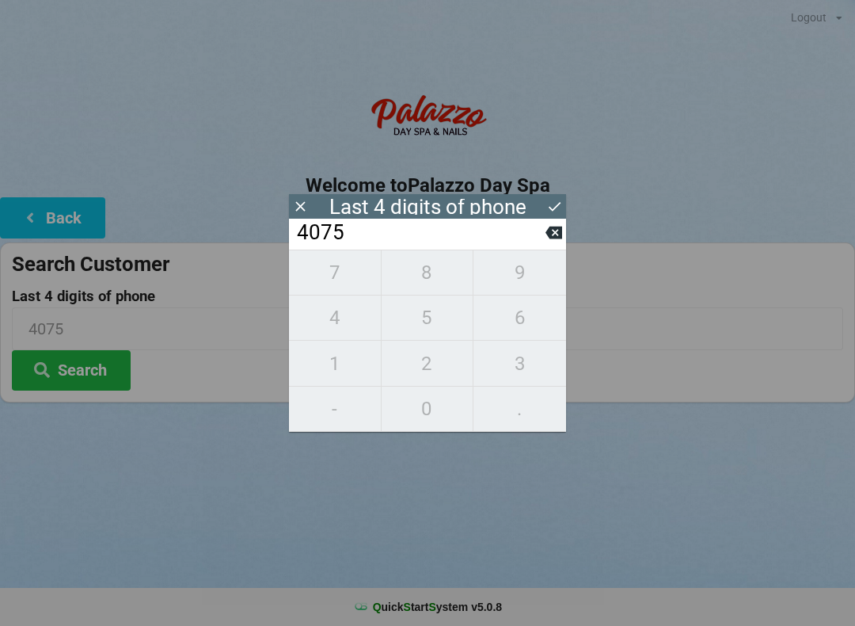
click at [307, 202] on icon at bounding box center [300, 206] width 17 height 17
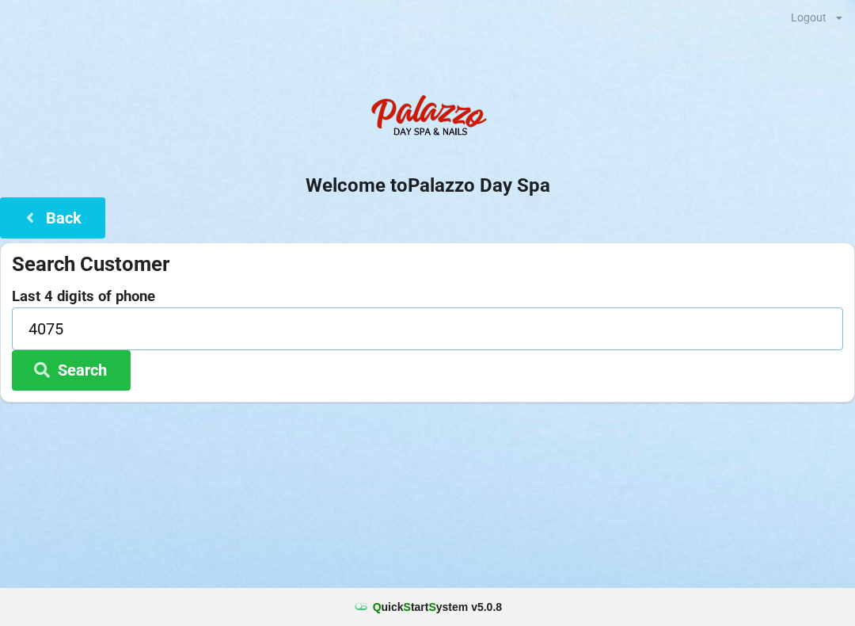
click at [125, 326] on input "4075" at bounding box center [428, 328] width 832 height 42
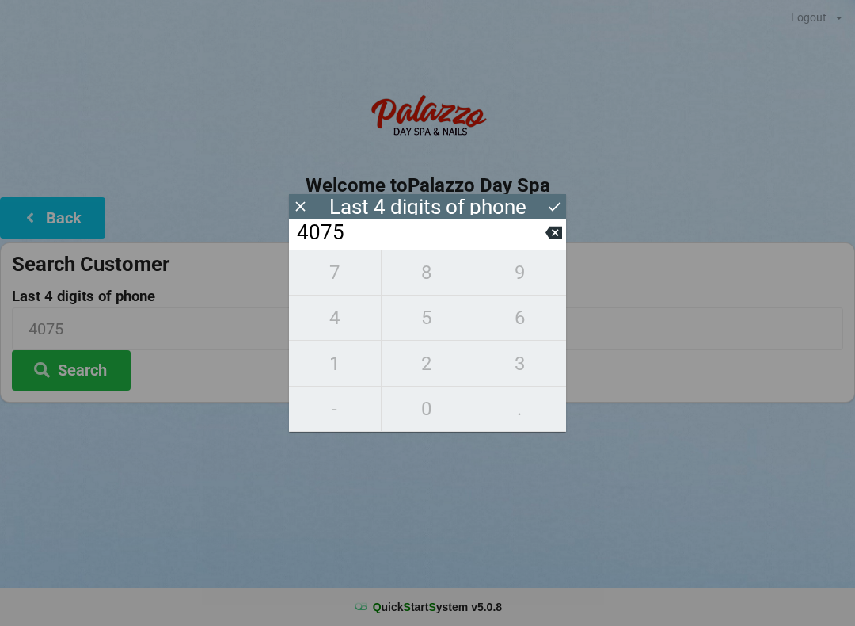
click at [543, 241] on input "4075" at bounding box center [420, 232] width 250 height 25
click at [542, 240] on input "4075" at bounding box center [420, 232] width 250 height 25
click at [543, 241] on input "4075" at bounding box center [420, 232] width 250 height 25
click at [550, 239] on icon at bounding box center [554, 233] width 17 height 13
click at [556, 239] on icon at bounding box center [554, 233] width 17 height 13
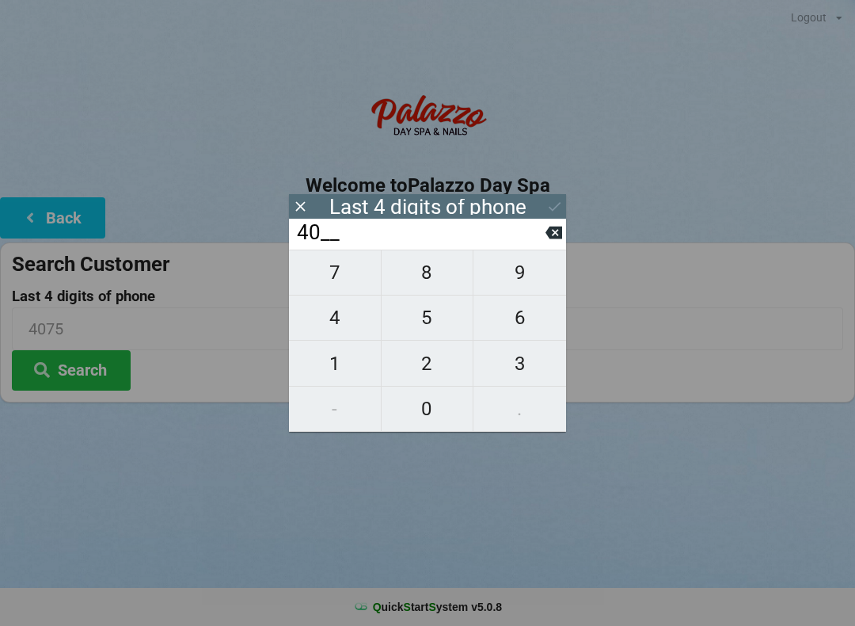
click at [542, 239] on input "40__" at bounding box center [420, 232] width 250 height 25
click at [547, 238] on icon at bounding box center [554, 233] width 17 height 13
click at [546, 239] on icon at bounding box center [554, 232] width 17 height 17
type input "____"
click at [526, 327] on span "6" at bounding box center [520, 317] width 93 height 33
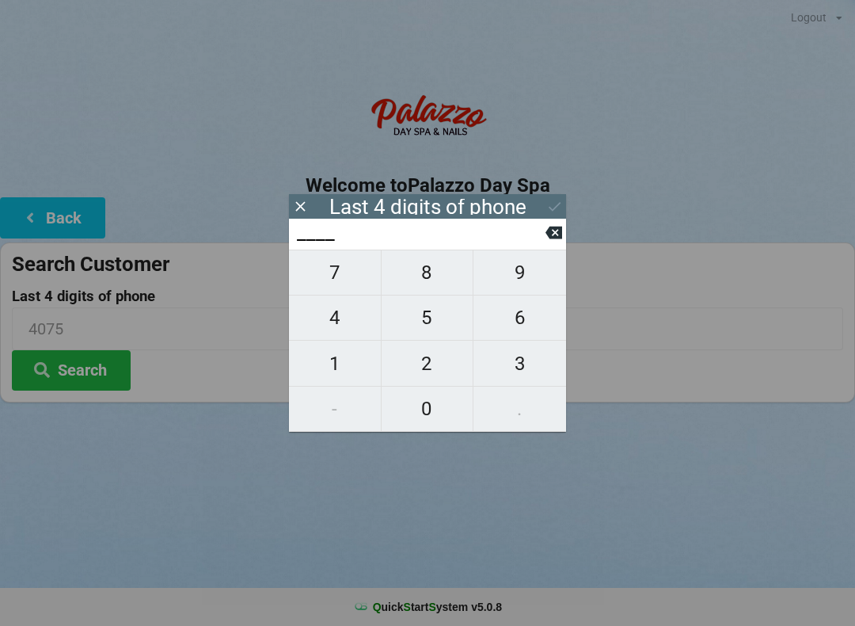
type input "6___"
click at [432, 323] on span "5" at bounding box center [428, 317] width 92 height 33
type input "65__"
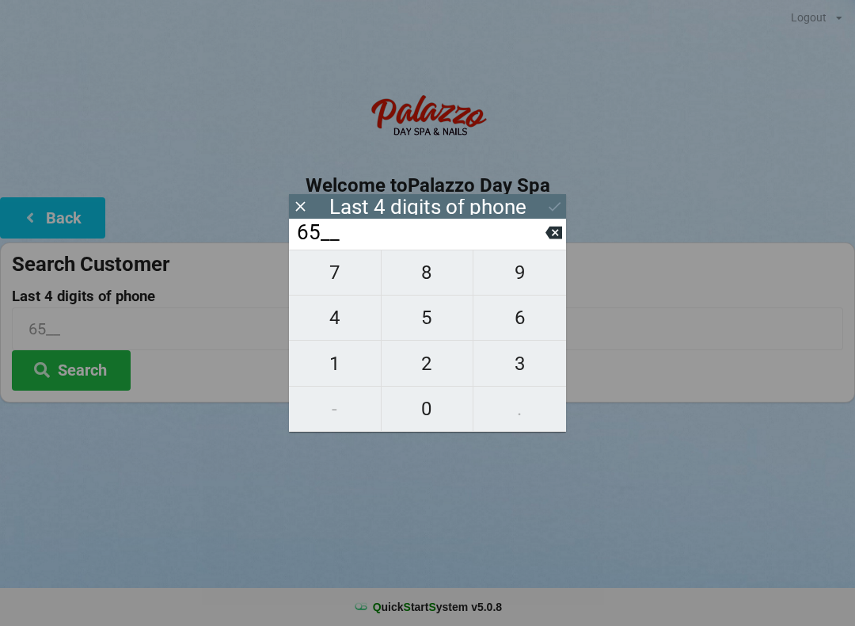
click at [421, 421] on span "0" at bounding box center [428, 408] width 92 height 33
type input "650_"
click at [432, 282] on span "8" at bounding box center [428, 272] width 92 height 33
type input "6508"
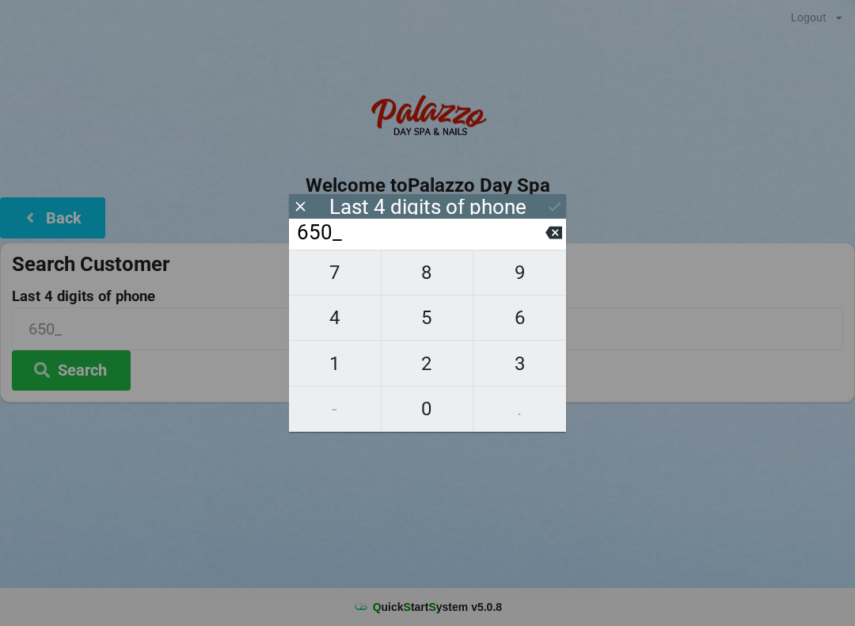
type input "6508"
click at [105, 365] on button "Search" at bounding box center [71, 370] width 119 height 40
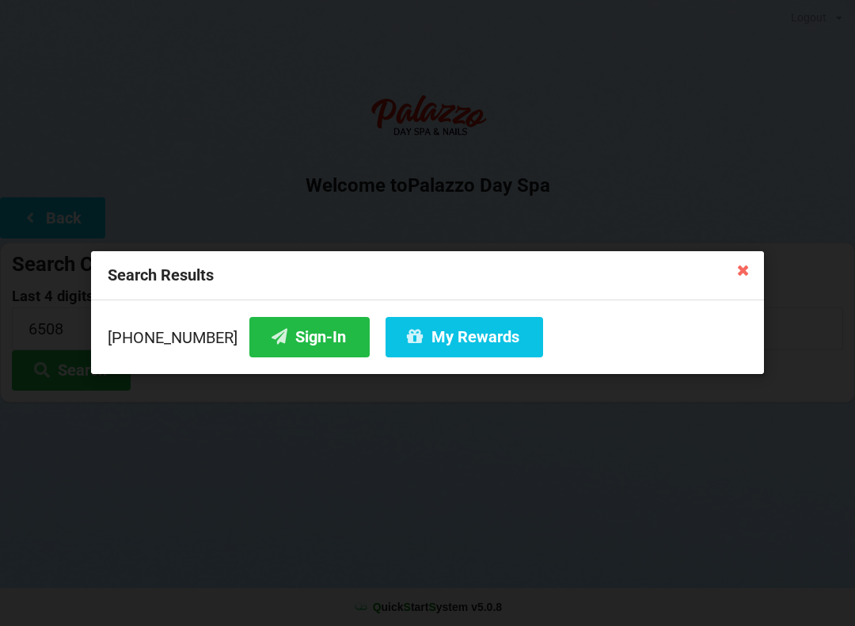
click at [734, 40] on div "Found 1 customers" at bounding box center [722, 38] width 48 height 5
click at [288, 345] on button "Sign-In" at bounding box center [309, 337] width 120 height 40
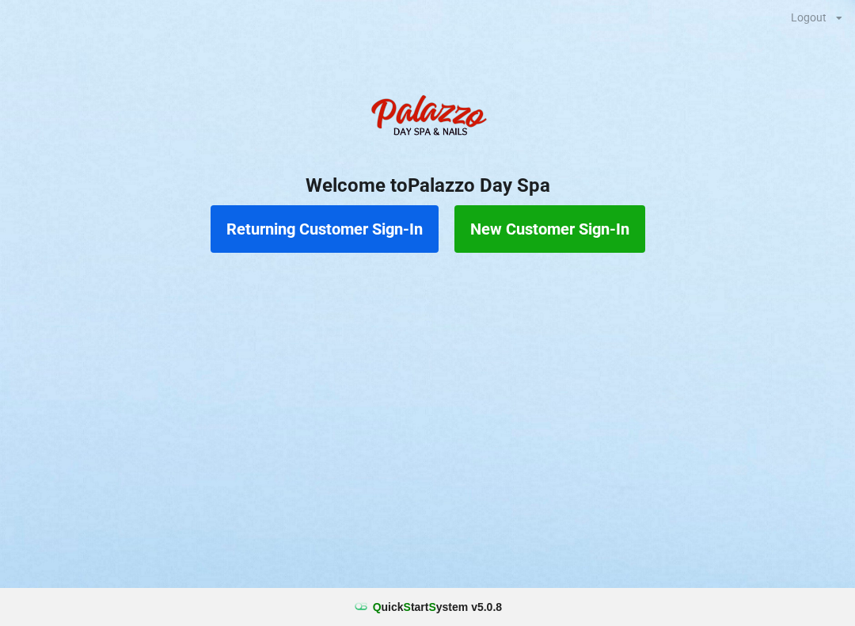
click at [288, 234] on button "Returning Customer Sign-In" at bounding box center [325, 229] width 228 height 48
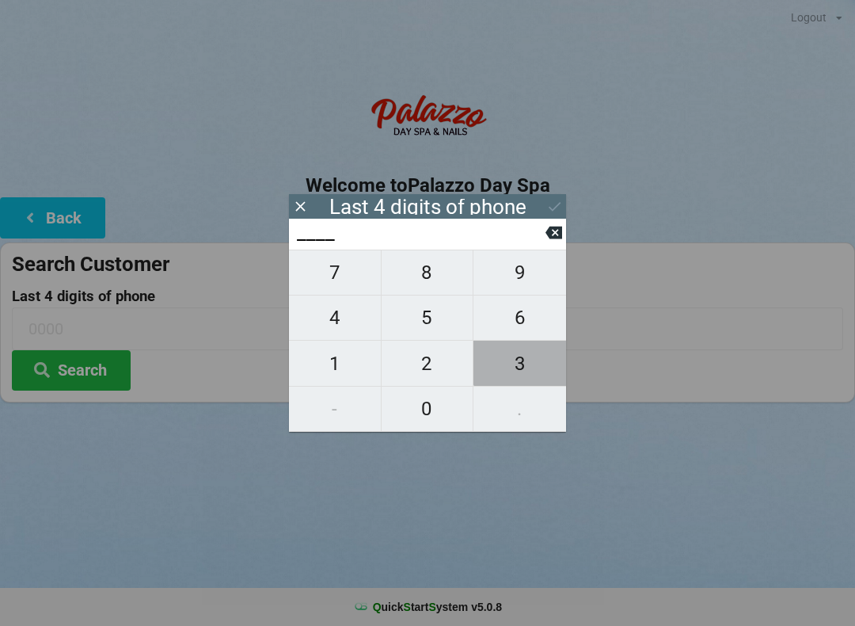
click at [533, 364] on span "3" at bounding box center [520, 363] width 93 height 33
type input "3___"
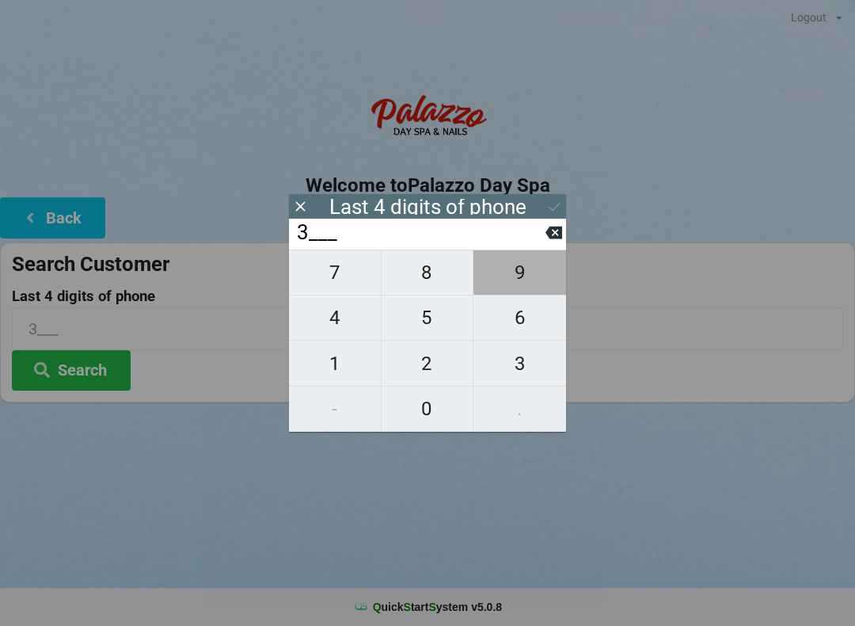
click at [536, 272] on span "9" at bounding box center [520, 272] width 93 height 33
type input "39__"
click at [527, 375] on span "3" at bounding box center [520, 363] width 93 height 33
type input "393_"
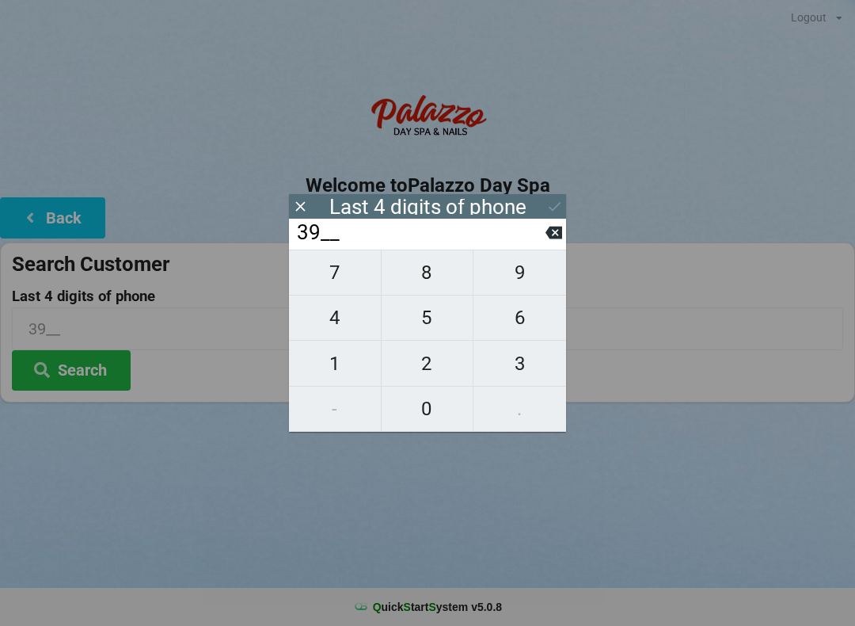
type input "393_"
click at [528, 373] on span "3" at bounding box center [520, 363] width 93 height 33
type input "3933"
click at [84, 366] on button "Search" at bounding box center [71, 370] width 119 height 40
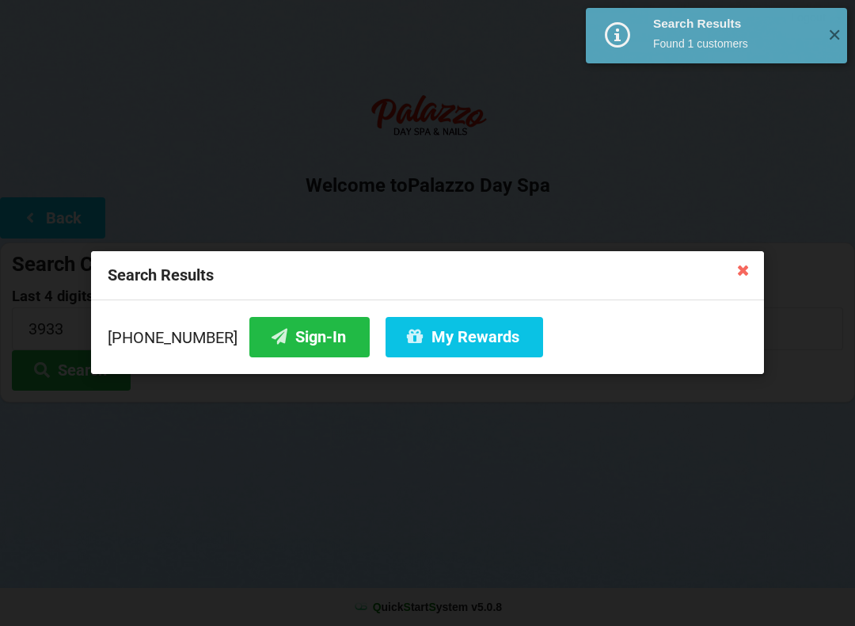
click at [275, 330] on button "Sign-In" at bounding box center [309, 337] width 120 height 40
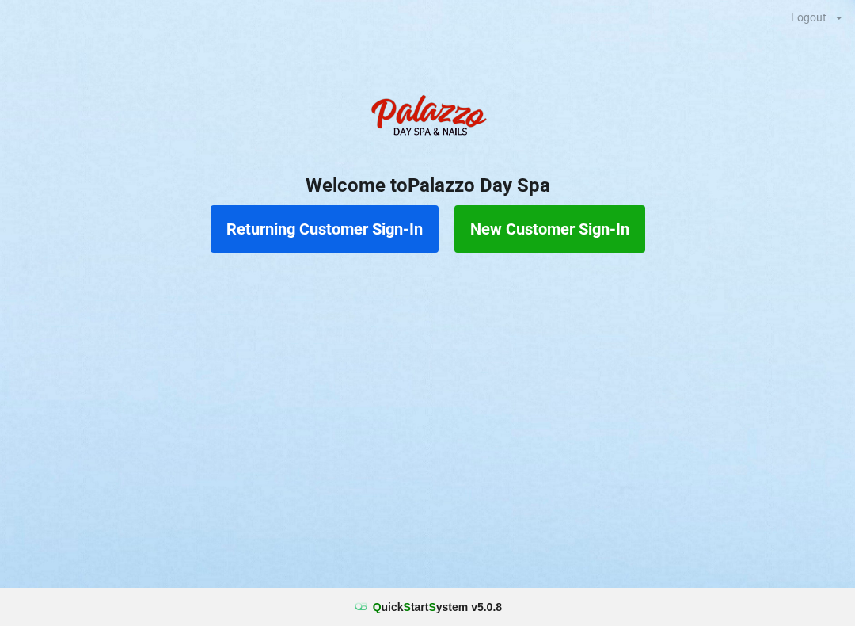
click at [304, 230] on button "Returning Customer Sign-In" at bounding box center [325, 229] width 228 height 48
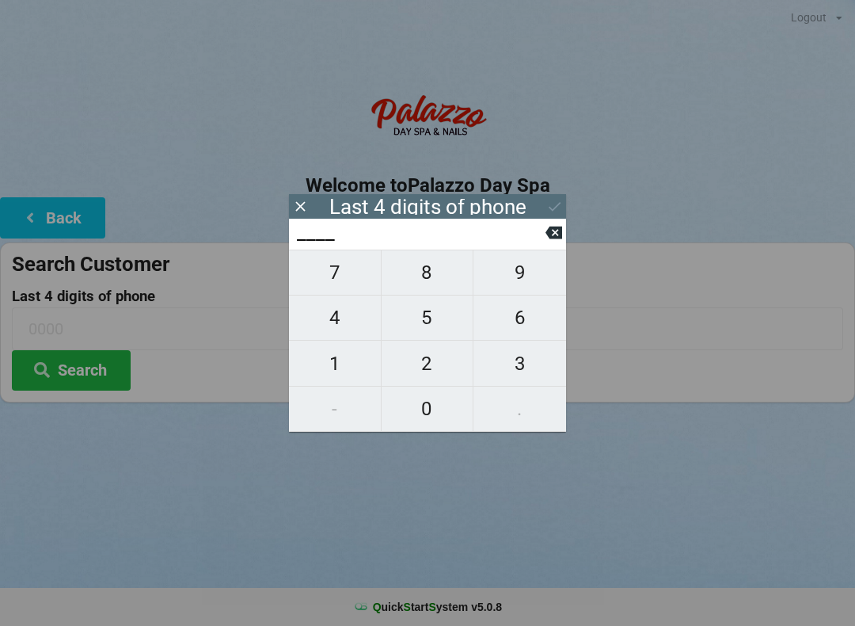
click at [342, 322] on span "4" at bounding box center [335, 317] width 92 height 33
type input "4___"
click at [349, 327] on span "4" at bounding box center [335, 317] width 92 height 33
type input "44__"
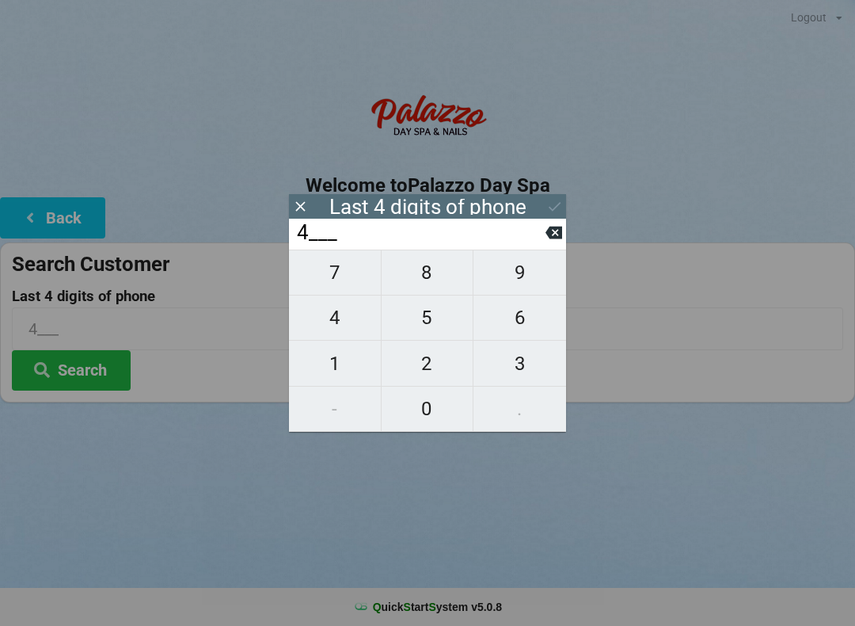
type input "44__"
click at [516, 370] on span "3" at bounding box center [520, 363] width 93 height 33
type input "443_"
click at [559, 235] on icon at bounding box center [554, 233] width 17 height 13
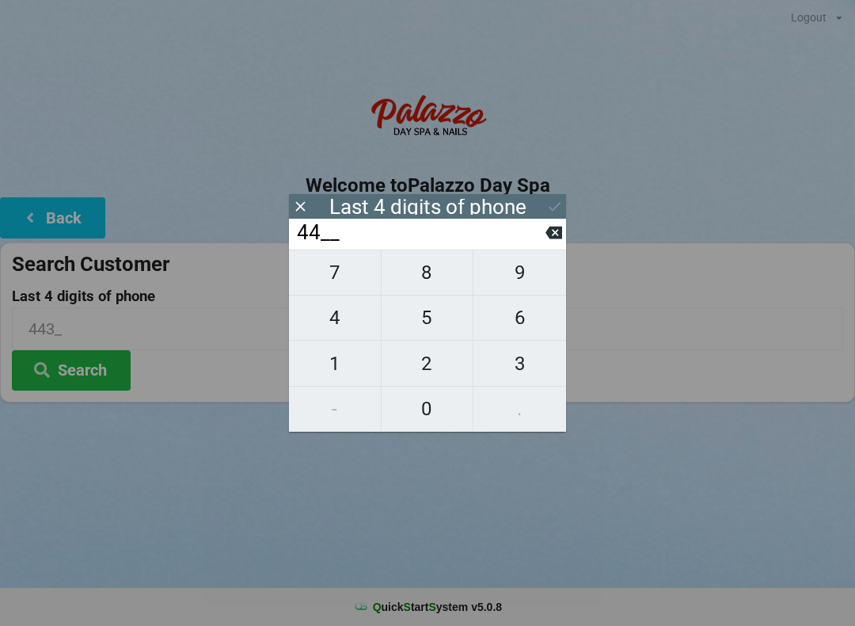
click at [562, 241] on icon at bounding box center [554, 232] width 17 height 17
click at [554, 238] on icon at bounding box center [554, 233] width 17 height 13
click at [440, 331] on span "5" at bounding box center [428, 317] width 92 height 33
type input "5___"
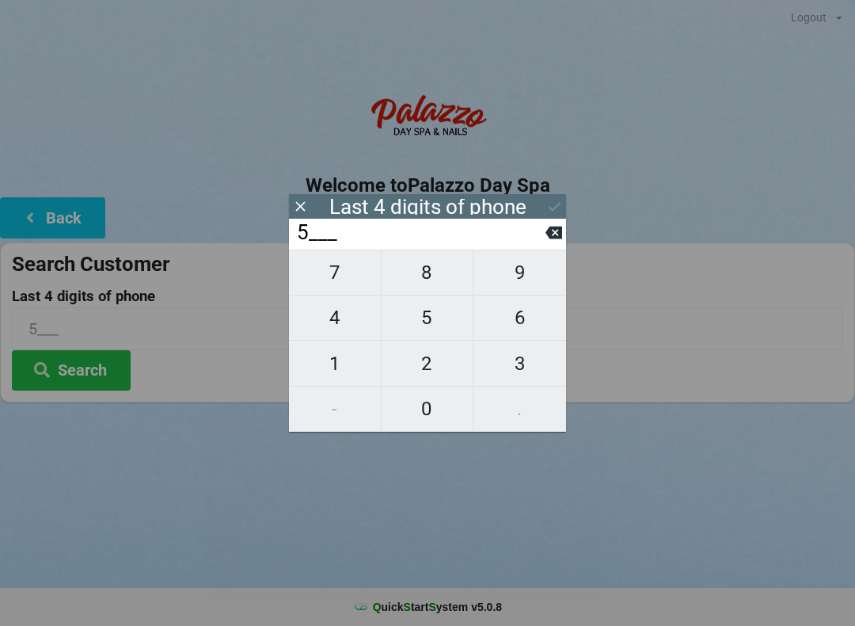
click at [332, 316] on span "4" at bounding box center [335, 317] width 92 height 33
type input "54__"
click at [437, 272] on span "8" at bounding box center [428, 272] width 92 height 33
type input "548_"
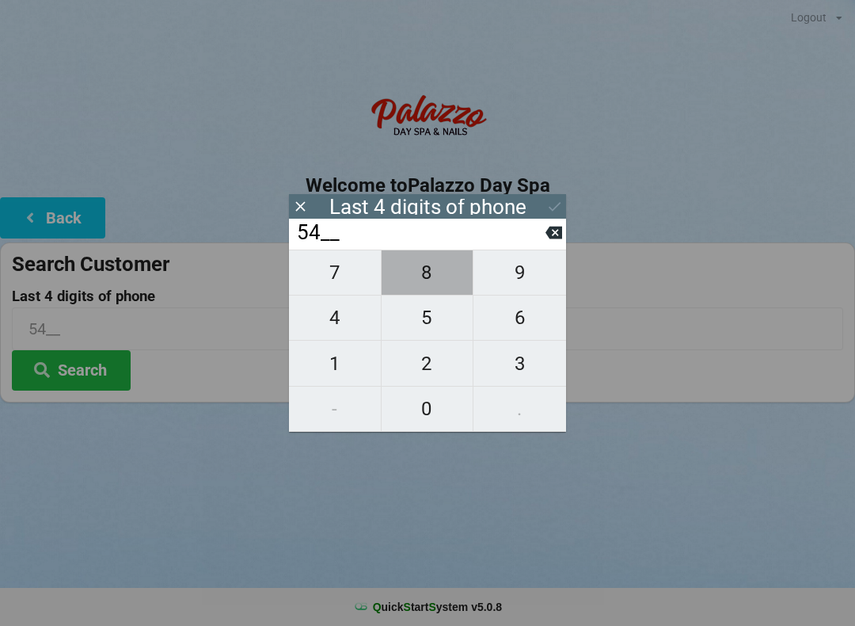
type input "548_"
click at [524, 365] on span "3" at bounding box center [520, 363] width 93 height 33
type input "5483"
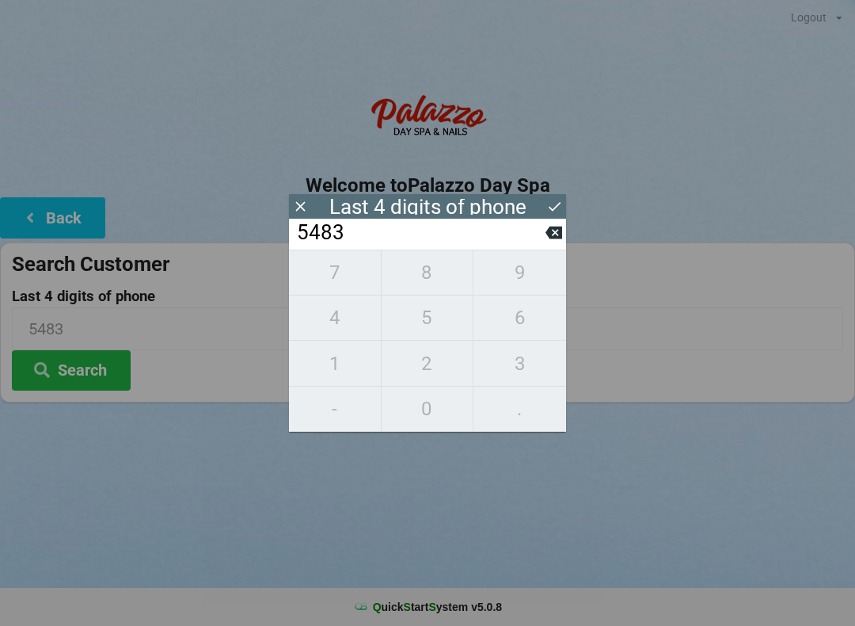
click at [557, 210] on icon at bounding box center [555, 206] width 17 height 17
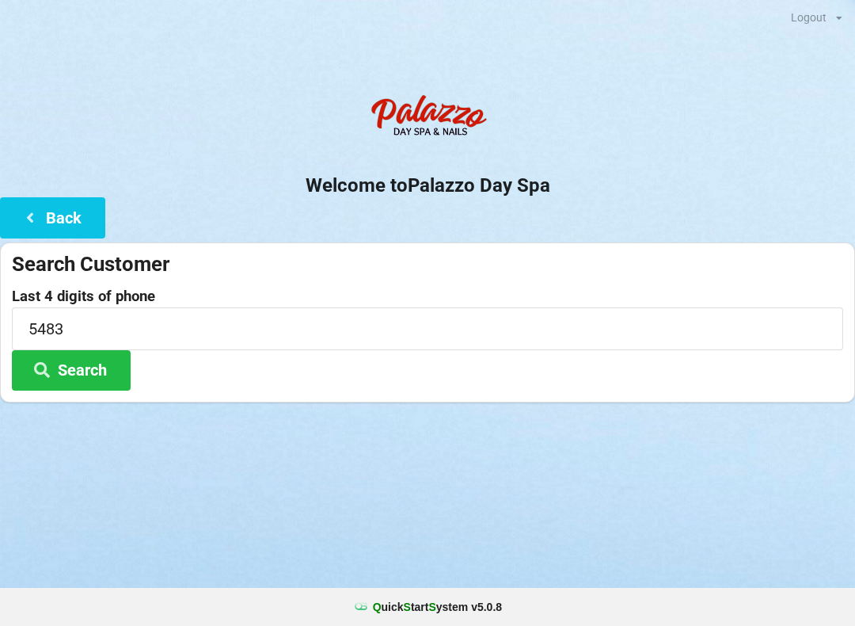
click at [79, 383] on button "Search" at bounding box center [71, 370] width 119 height 40
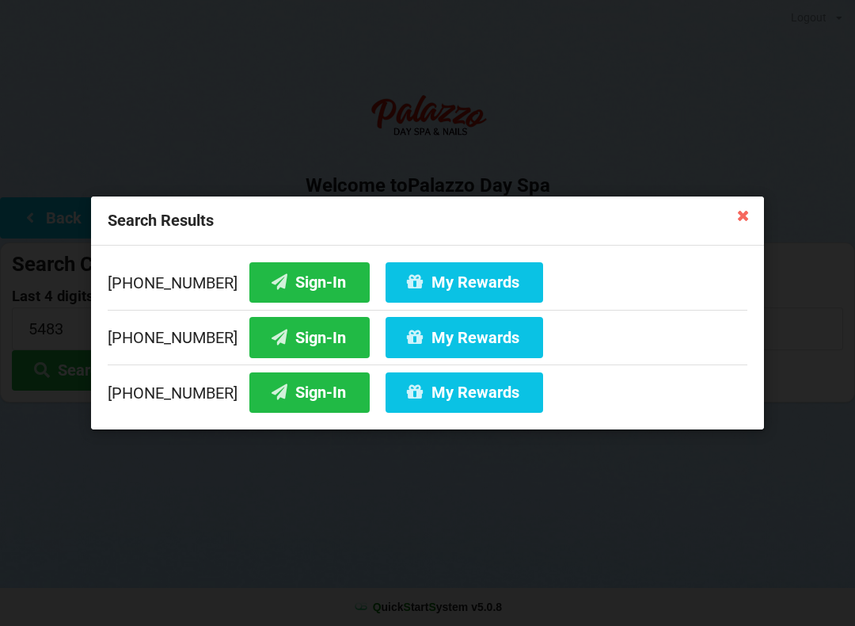
click at [439, 279] on button "My Rewards" at bounding box center [465, 282] width 158 height 40
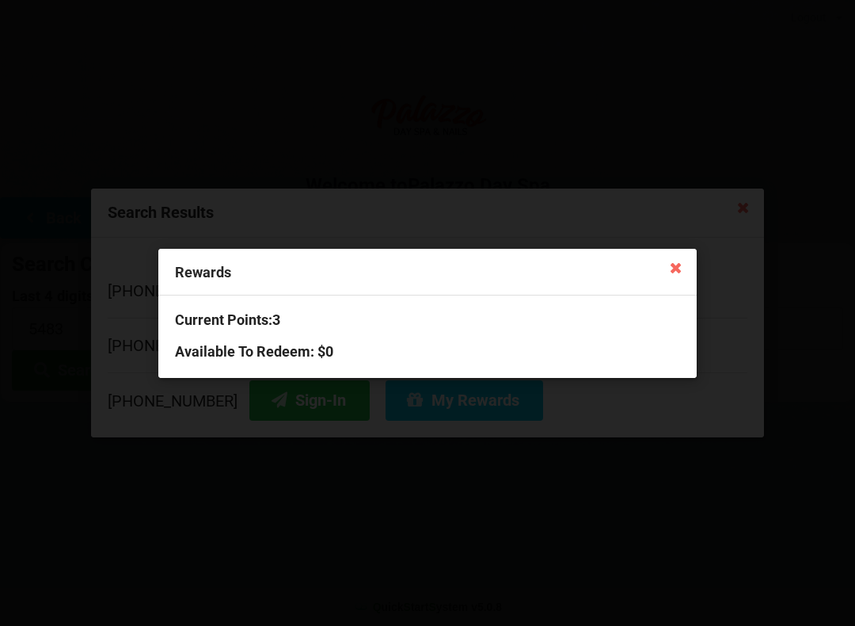
click at [684, 264] on icon at bounding box center [676, 266] width 25 height 25
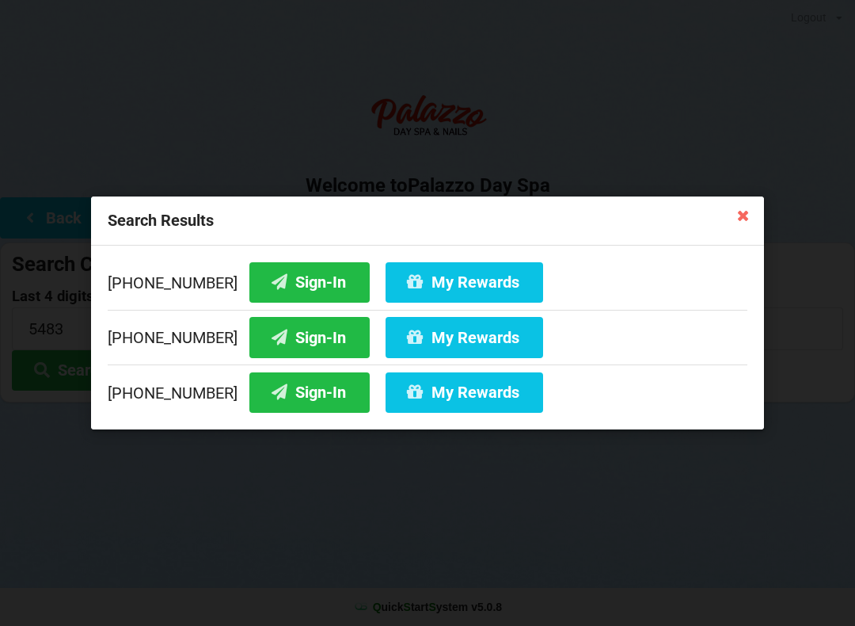
click at [752, 211] on icon at bounding box center [743, 214] width 25 height 25
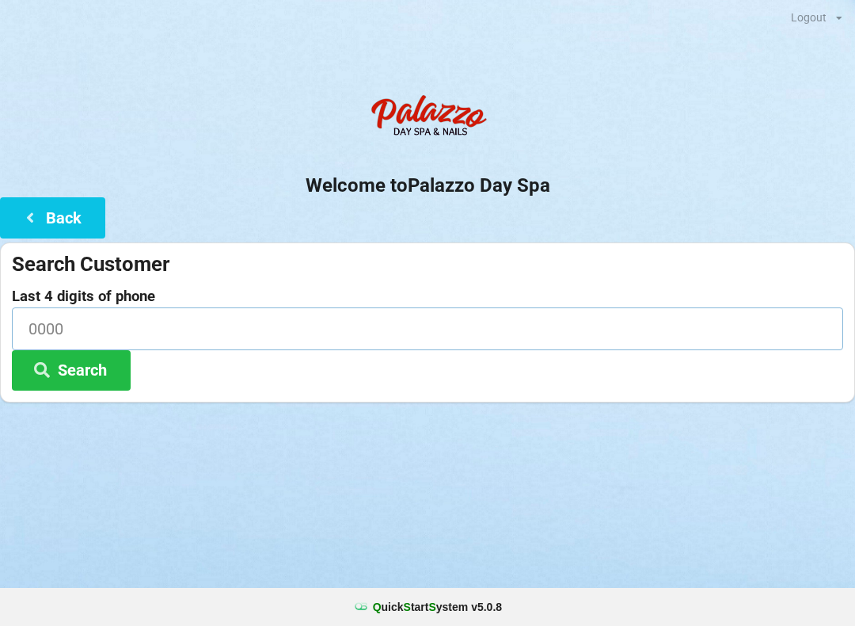
click at [51, 334] on input at bounding box center [428, 328] width 832 height 42
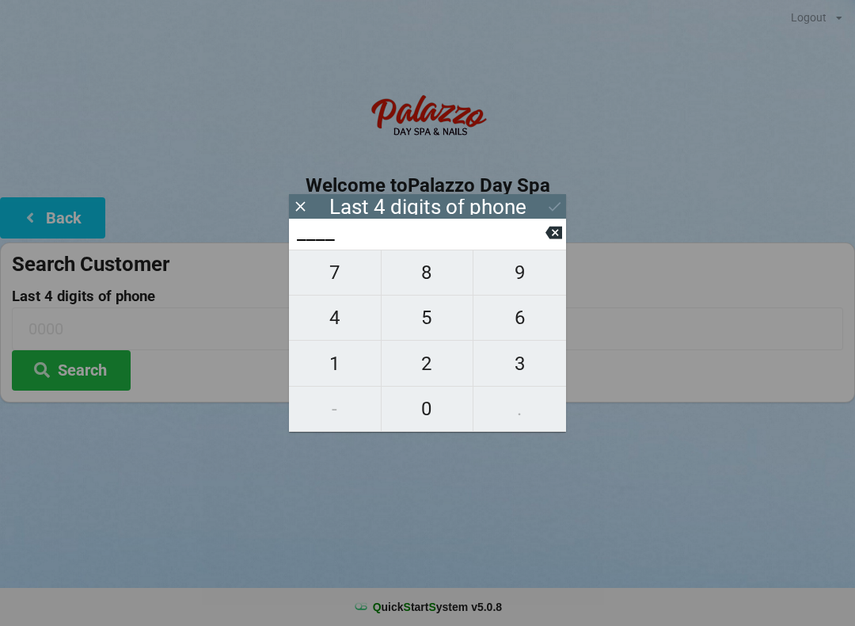
click at [359, 287] on span "7" at bounding box center [335, 272] width 92 height 33
type input "7___"
click at [435, 284] on span "8" at bounding box center [428, 272] width 92 height 33
type input "78__"
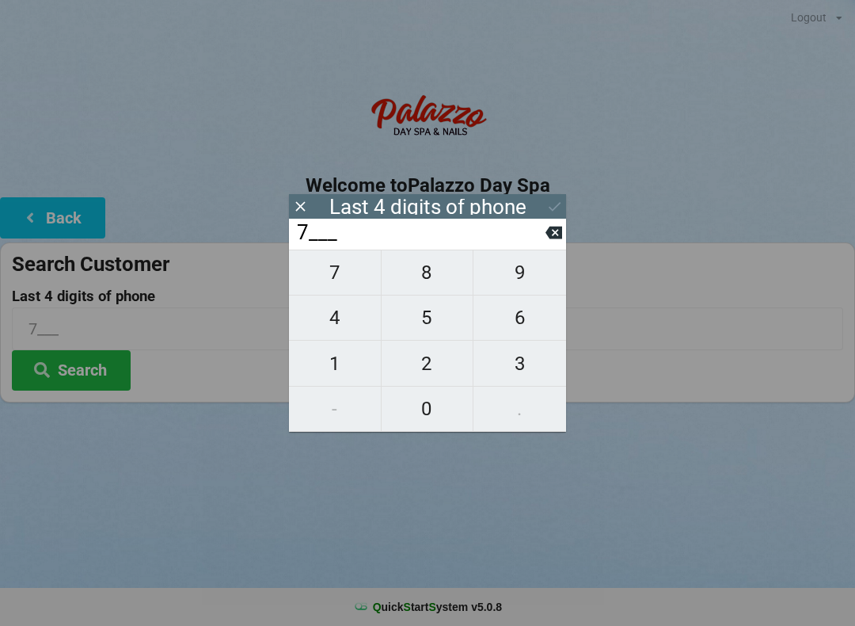
type input "78__"
click at [438, 365] on span "2" at bounding box center [428, 363] width 92 height 33
type input "782_"
click at [441, 412] on span "0" at bounding box center [428, 408] width 92 height 33
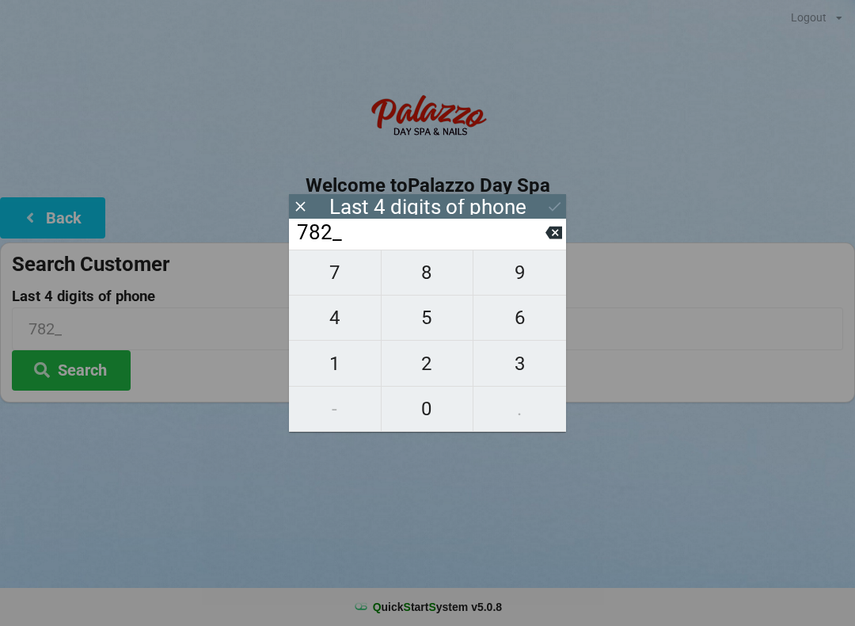
type input "7820"
click at [80, 370] on button "Search" at bounding box center [71, 370] width 119 height 40
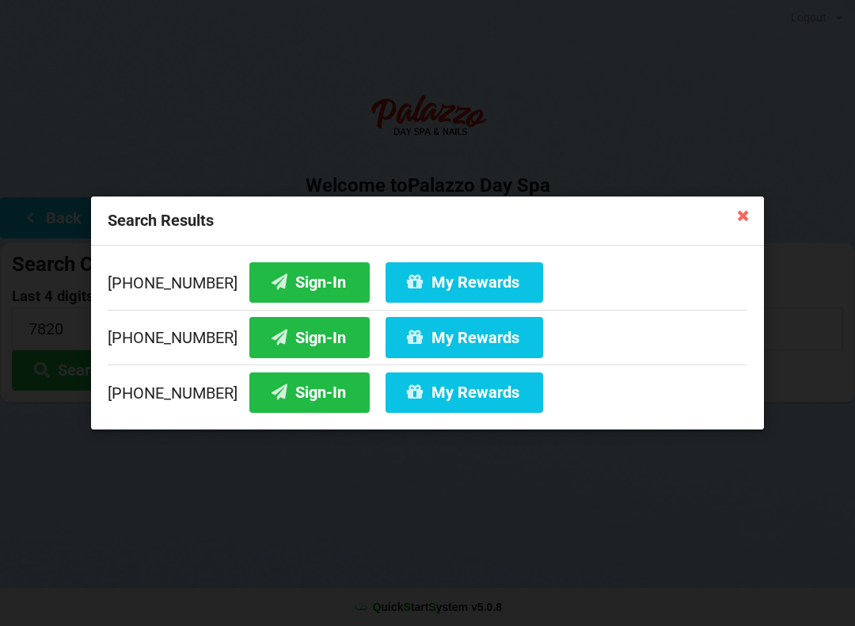
click at [286, 394] on button "Sign-In" at bounding box center [309, 392] width 120 height 40
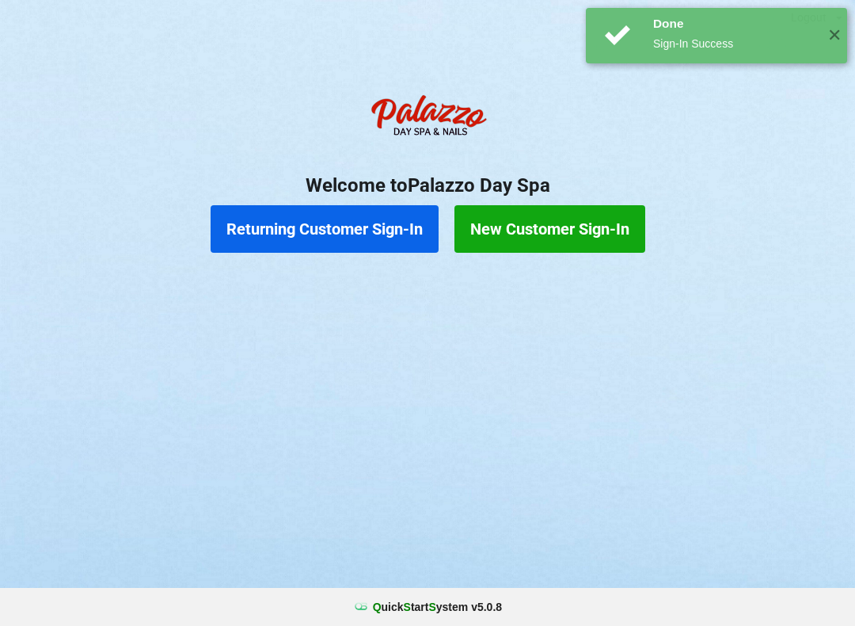
click at [332, 236] on button "Returning Customer Sign-In" at bounding box center [325, 229] width 228 height 48
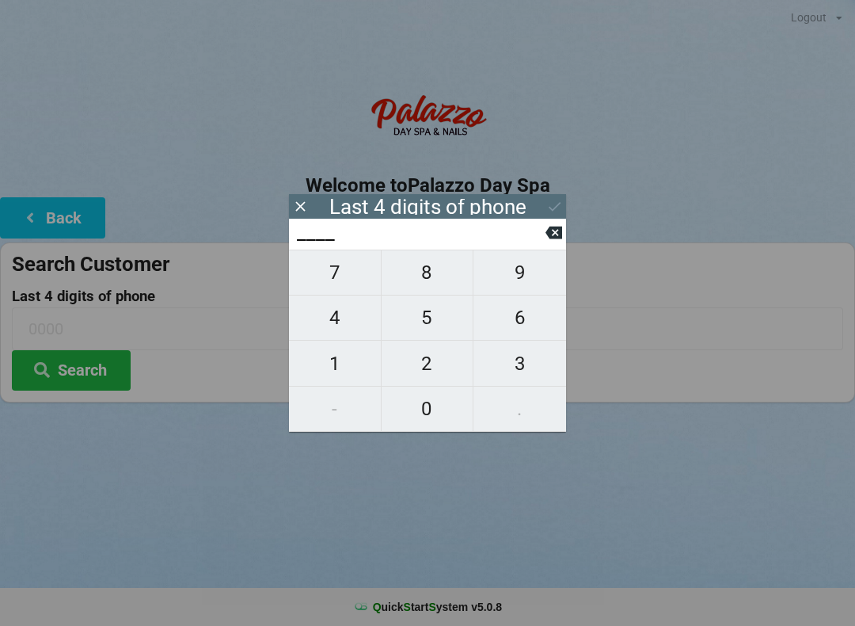
click at [344, 246] on input "____" at bounding box center [420, 232] width 250 height 25
click at [349, 284] on span "7" at bounding box center [335, 272] width 92 height 33
type input "7___"
click at [436, 283] on span "8" at bounding box center [428, 272] width 92 height 33
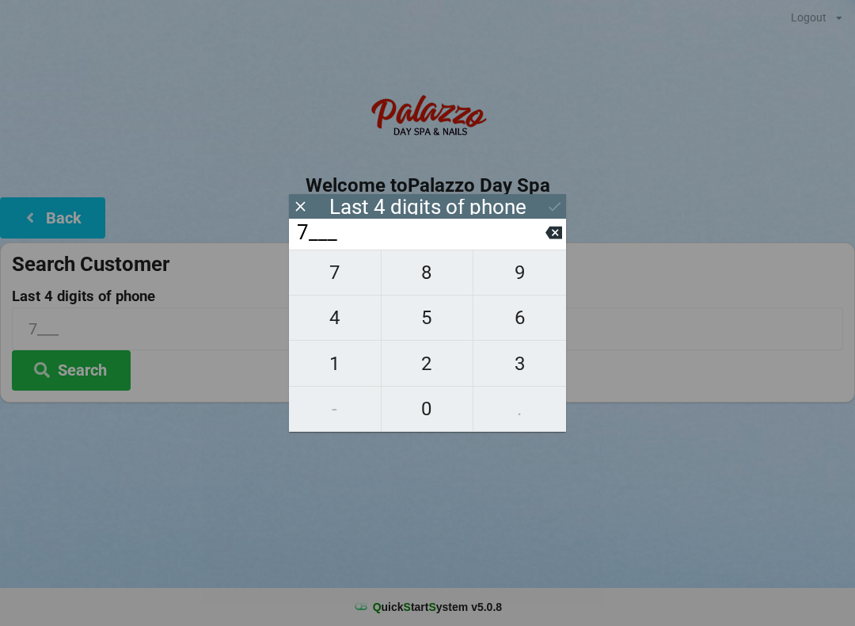
type input "78__"
click at [528, 280] on span "9" at bounding box center [520, 272] width 93 height 33
type input "789_"
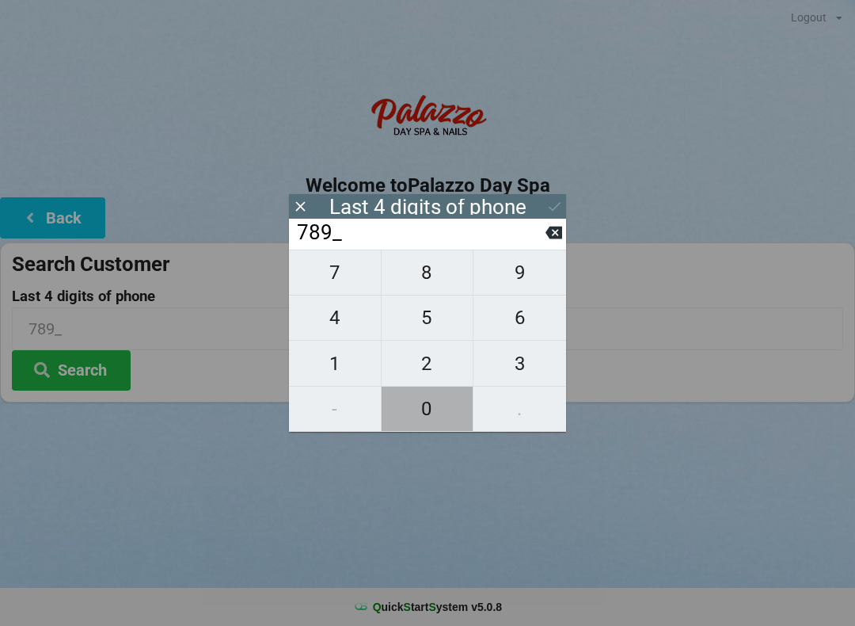
click at [436, 408] on span "0" at bounding box center [428, 408] width 92 height 33
type input "7890"
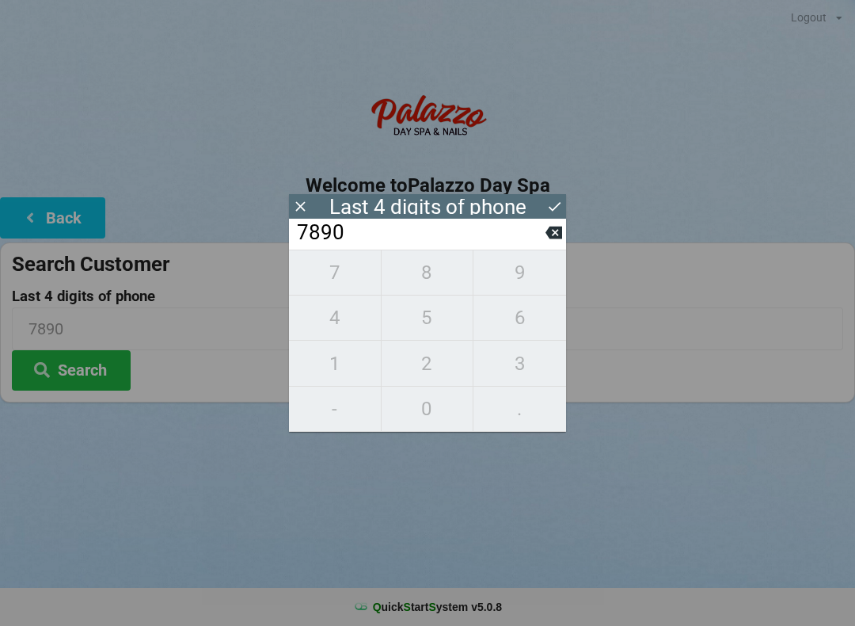
click at [84, 375] on button "Search" at bounding box center [71, 370] width 119 height 40
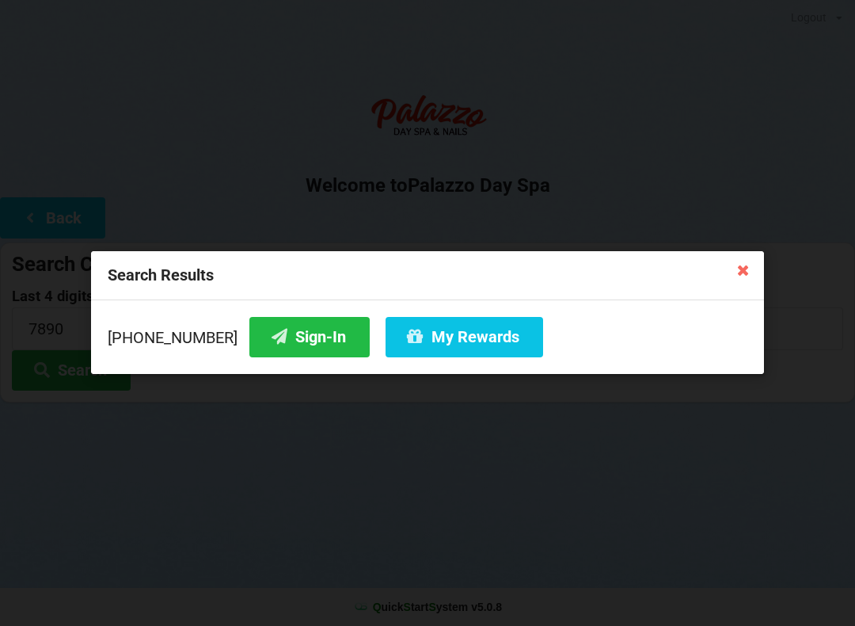
click at [288, 337] on button "Sign-In" at bounding box center [309, 337] width 120 height 40
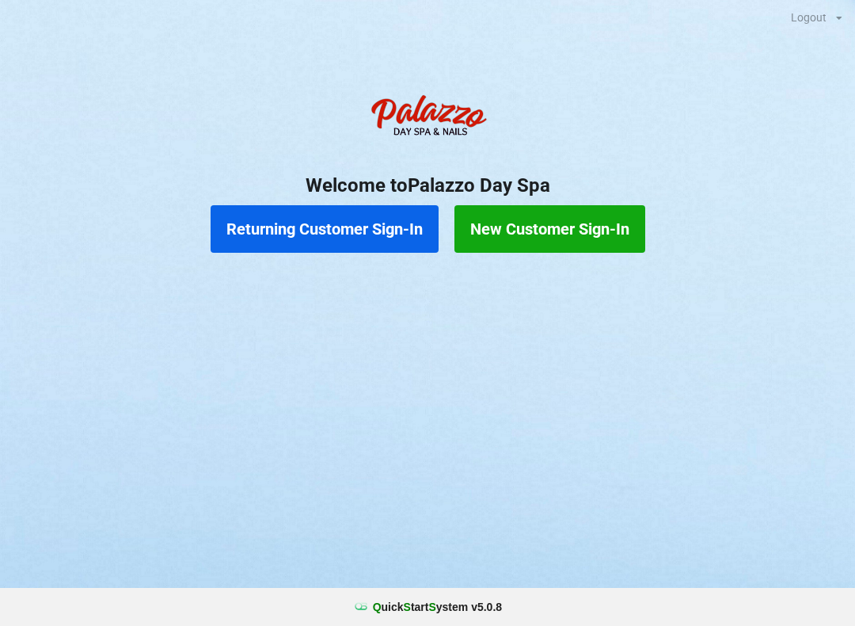
click at [297, 234] on button "Returning Customer Sign-In" at bounding box center [325, 229] width 228 height 48
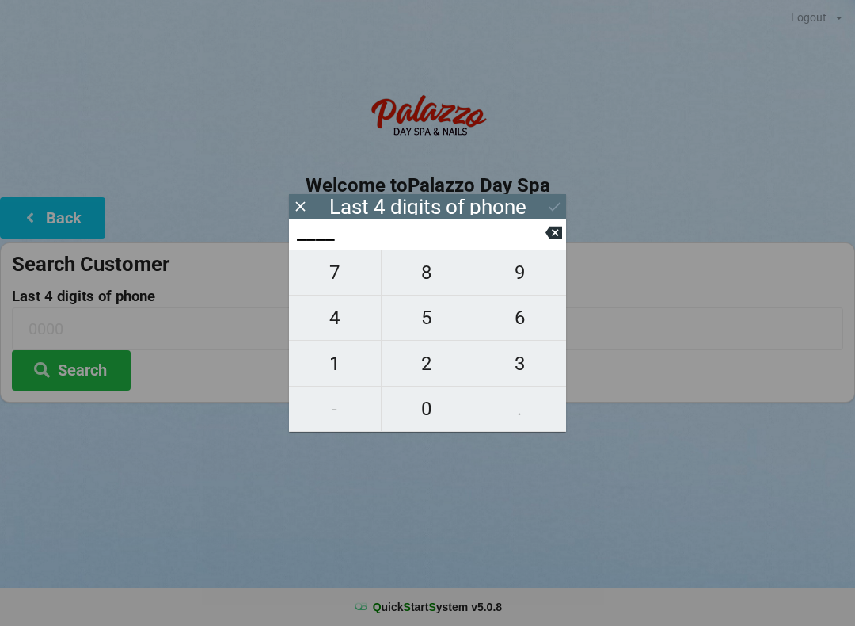
click at [509, 371] on span "3" at bounding box center [520, 363] width 93 height 33
type input "3___"
click at [435, 323] on span "5" at bounding box center [428, 317] width 92 height 33
type input "35__"
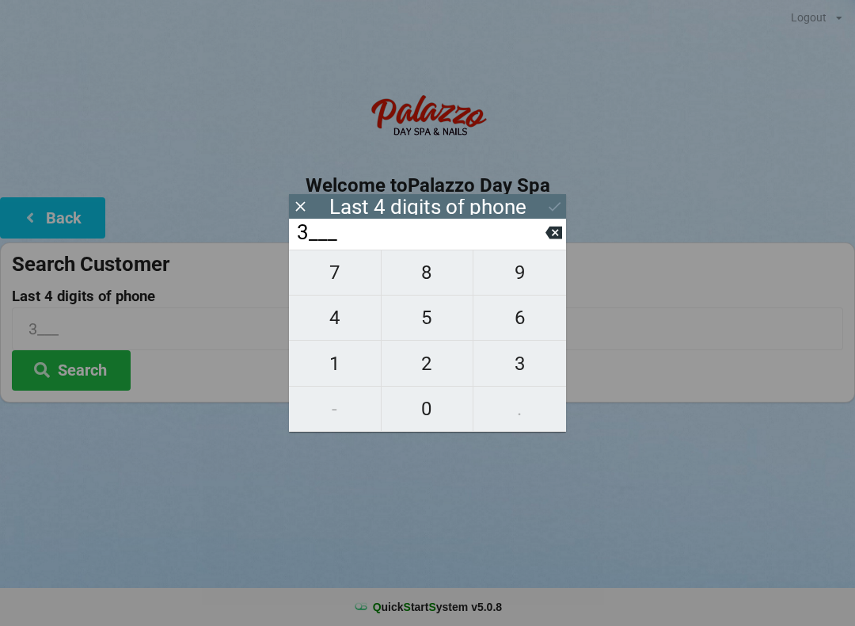
type input "35__"
click at [518, 334] on span "6" at bounding box center [520, 317] width 93 height 33
type input "356_"
click at [352, 327] on span "4" at bounding box center [335, 317] width 92 height 33
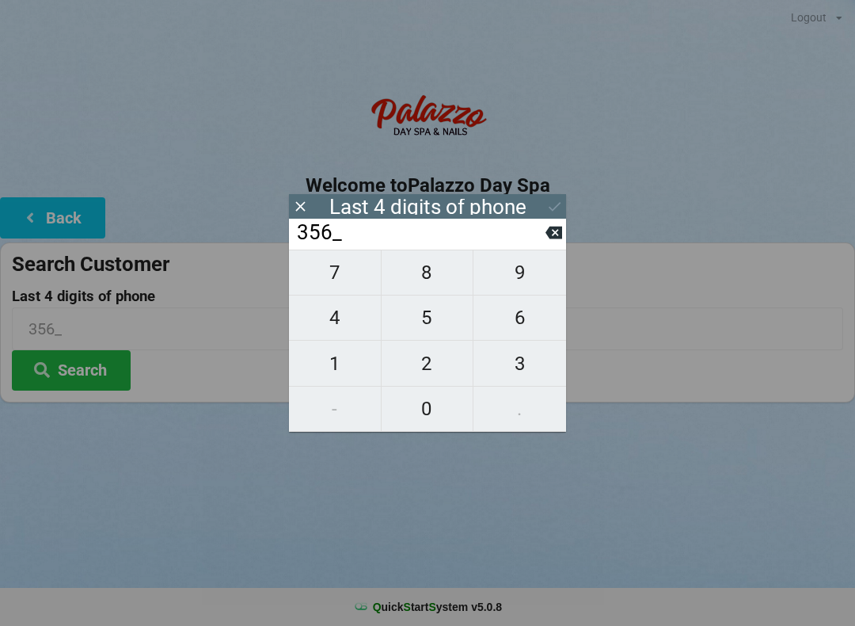
type input "3564"
click at [559, 199] on icon at bounding box center [555, 206] width 17 height 17
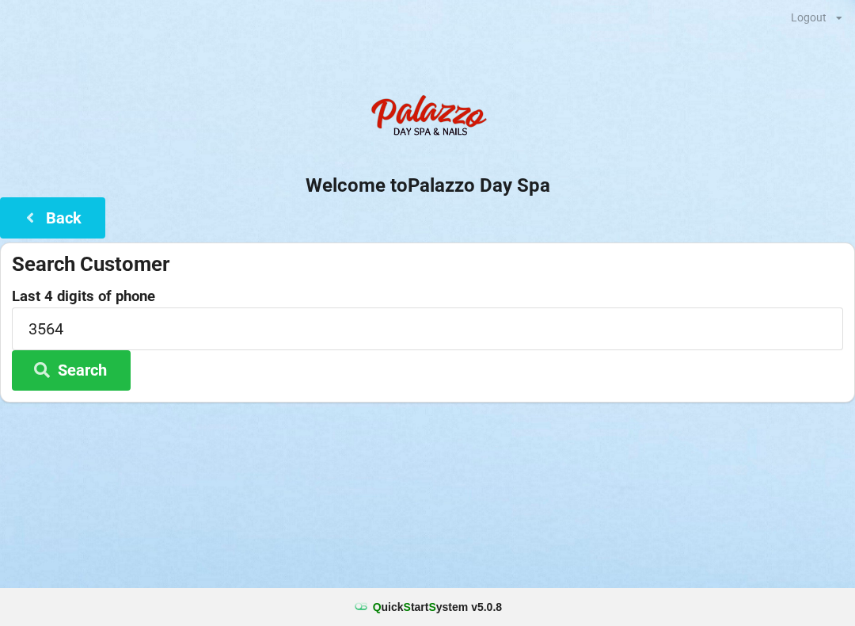
click at [94, 375] on button "Search" at bounding box center [71, 370] width 119 height 40
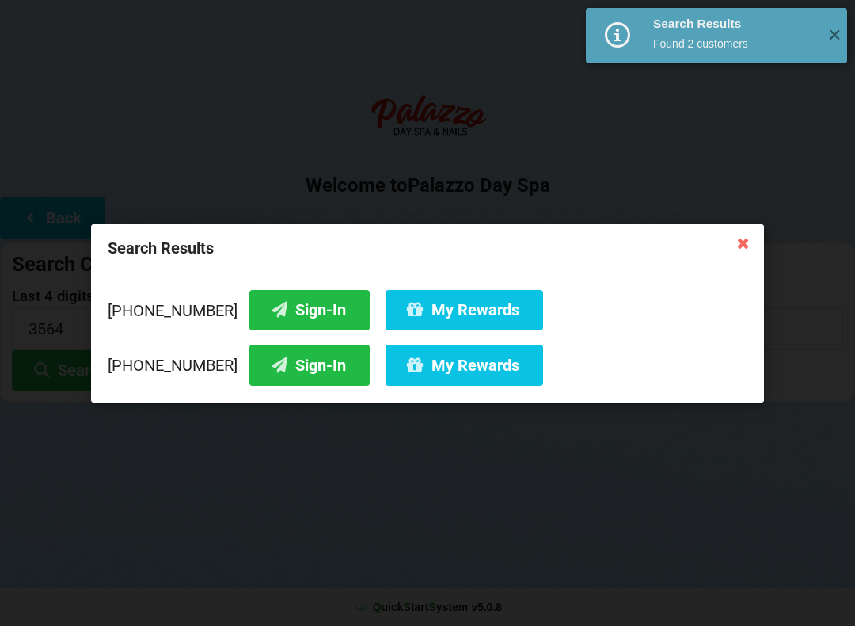
click at [291, 311] on button "Sign-In" at bounding box center [309, 309] width 120 height 40
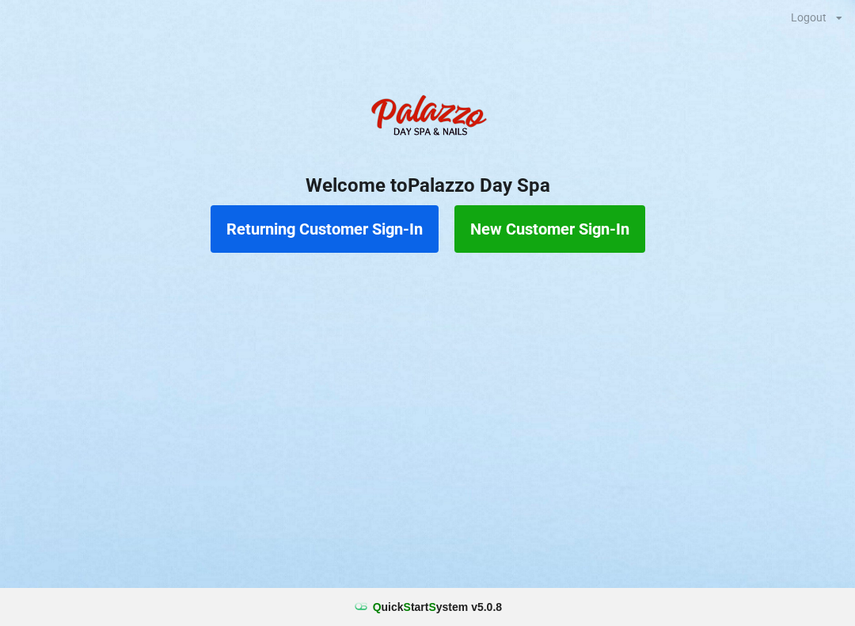
click at [273, 262] on div at bounding box center [427, 281] width 855 height 40
click at [273, 261] on div at bounding box center [427, 281] width 855 height 40
click at [404, 241] on button "Returning Customer Sign-In" at bounding box center [325, 229] width 228 height 48
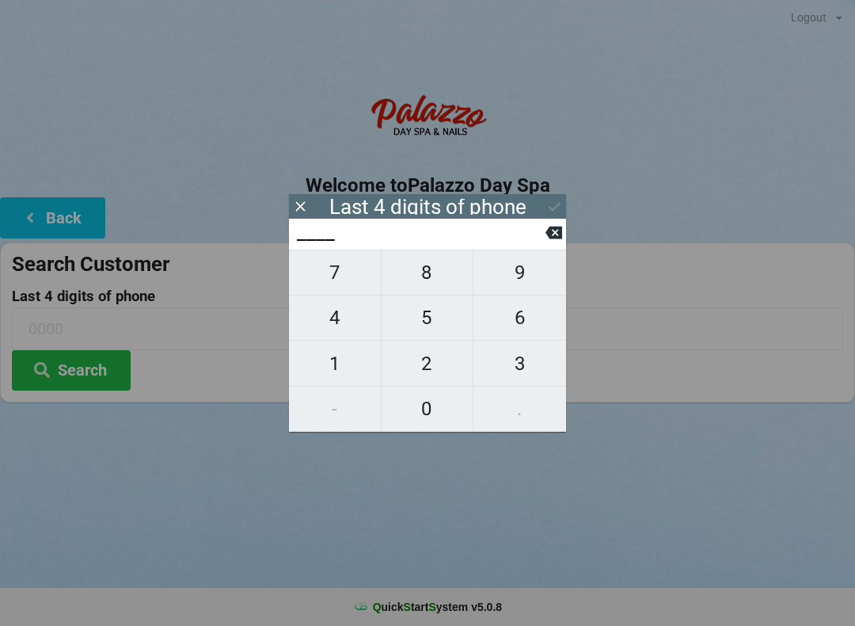
click at [521, 272] on span "9" at bounding box center [520, 272] width 93 height 33
type input "9___"
click at [327, 325] on span "4" at bounding box center [335, 317] width 92 height 33
type input "94__"
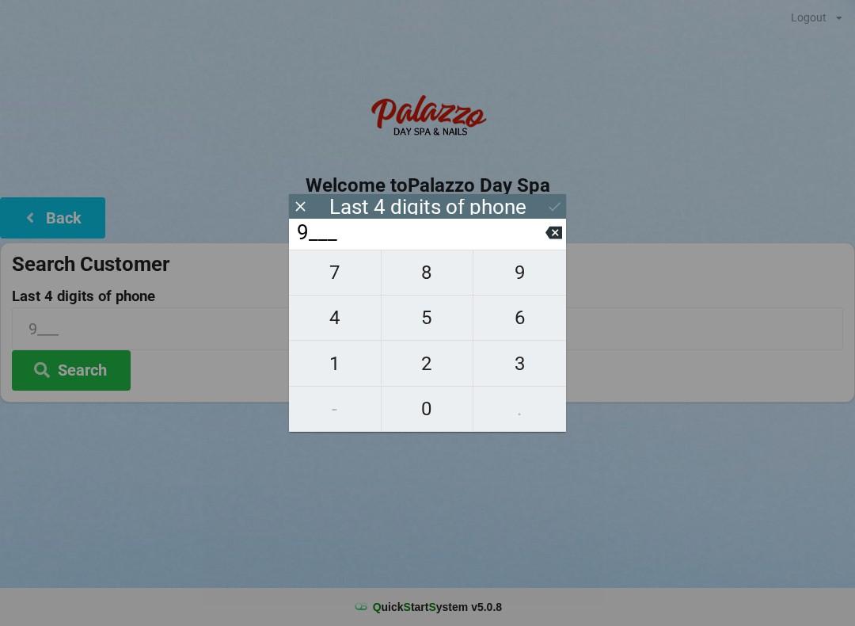
type input "94__"
click at [413, 376] on span "2" at bounding box center [428, 363] width 92 height 33
type input "942_"
click at [431, 281] on span "8" at bounding box center [428, 272] width 92 height 33
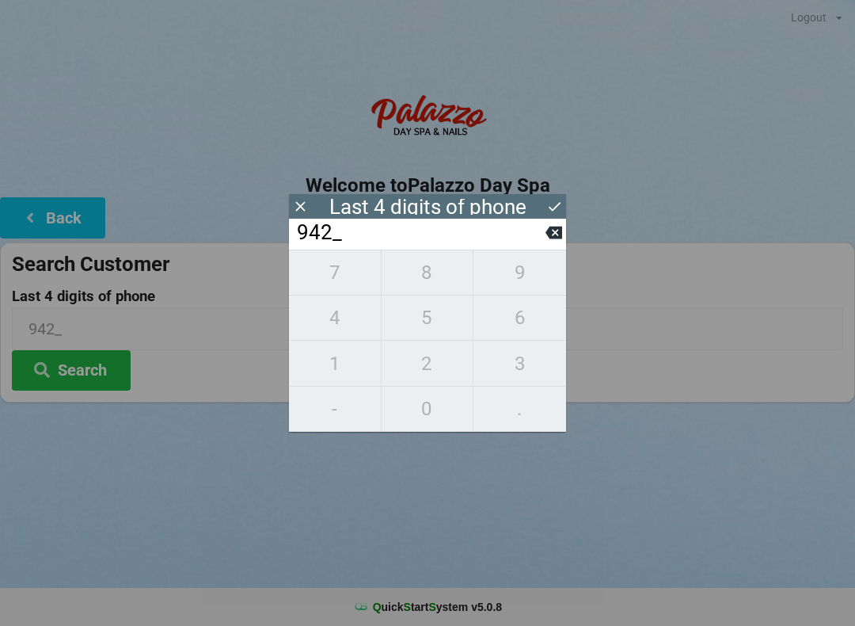
type input "9428"
click at [547, 207] on icon at bounding box center [555, 206] width 17 height 17
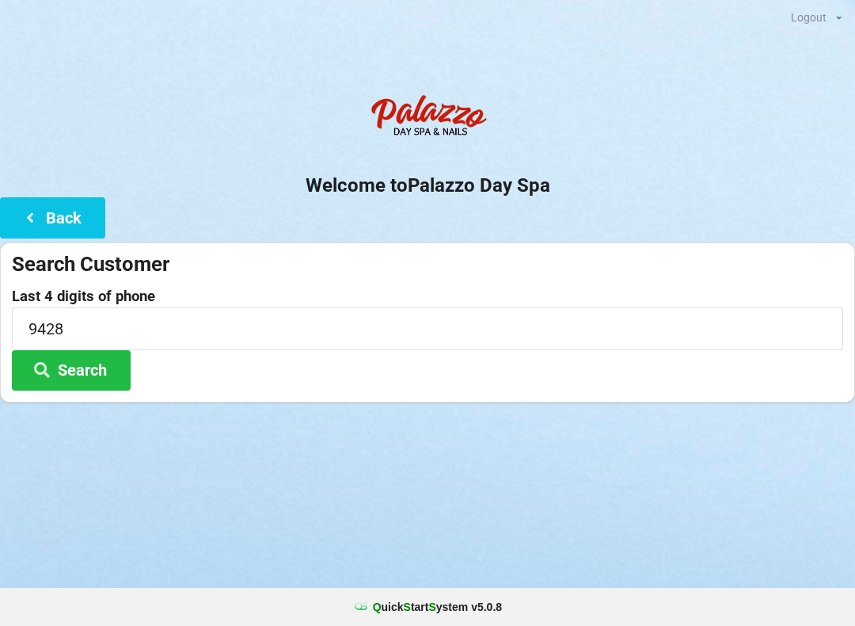
click at [70, 358] on button "Search" at bounding box center [71, 370] width 119 height 40
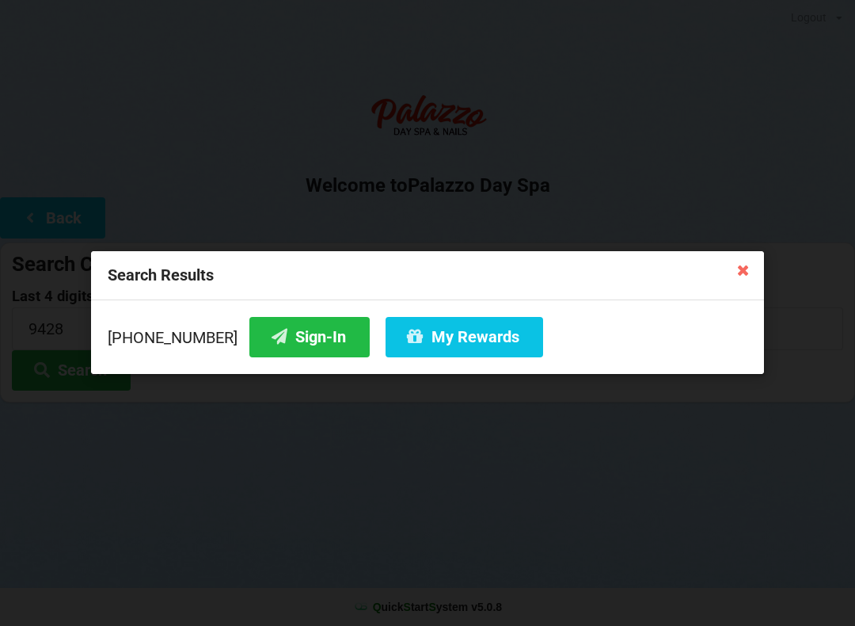
click at [742, 265] on icon at bounding box center [743, 269] width 25 height 25
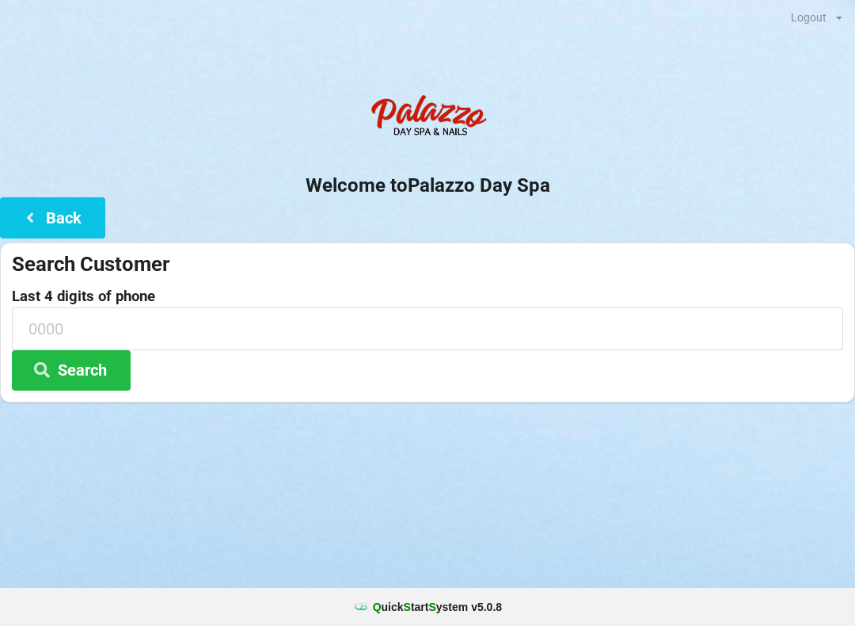
click at [32, 223] on icon at bounding box center [30, 216] width 19 height 13
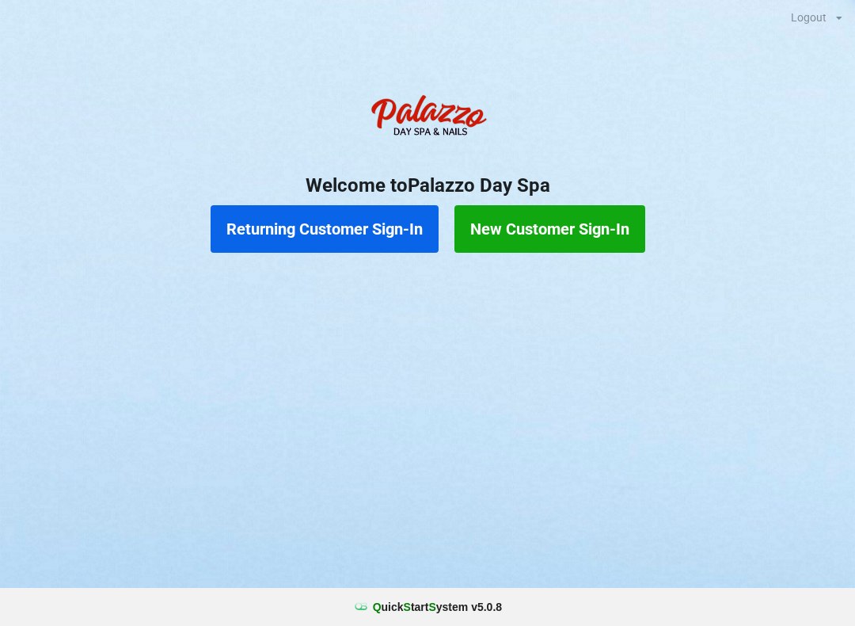
click at [66, 196] on h2 "Welcome to [GEOGRAPHIC_DATA]" at bounding box center [427, 185] width 855 height 25
click at [550, 230] on button "New Customer Sign-In" at bounding box center [550, 229] width 191 height 48
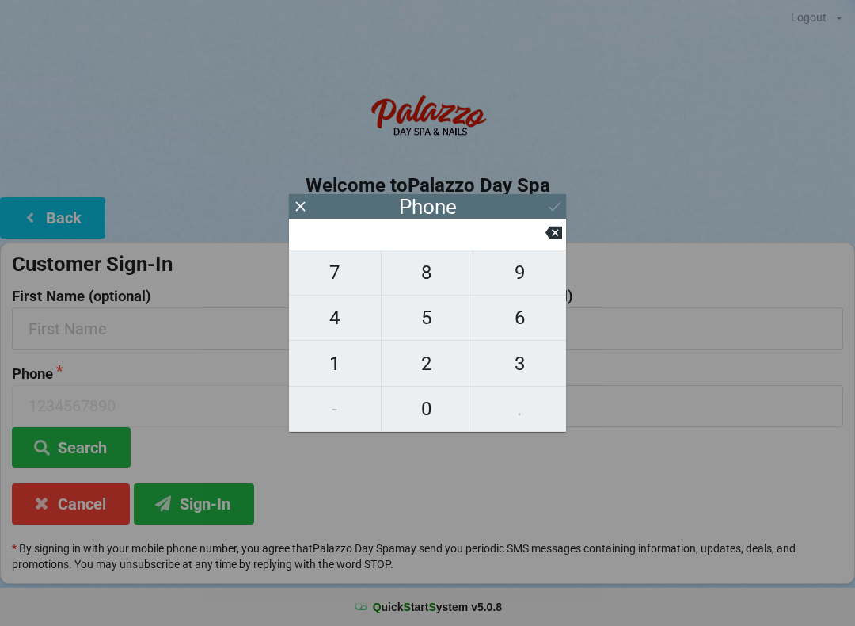
click at [502, 361] on span "3" at bounding box center [520, 363] width 93 height 33
type input "3"
click at [438, 369] on span "2" at bounding box center [428, 363] width 92 height 33
type input "32"
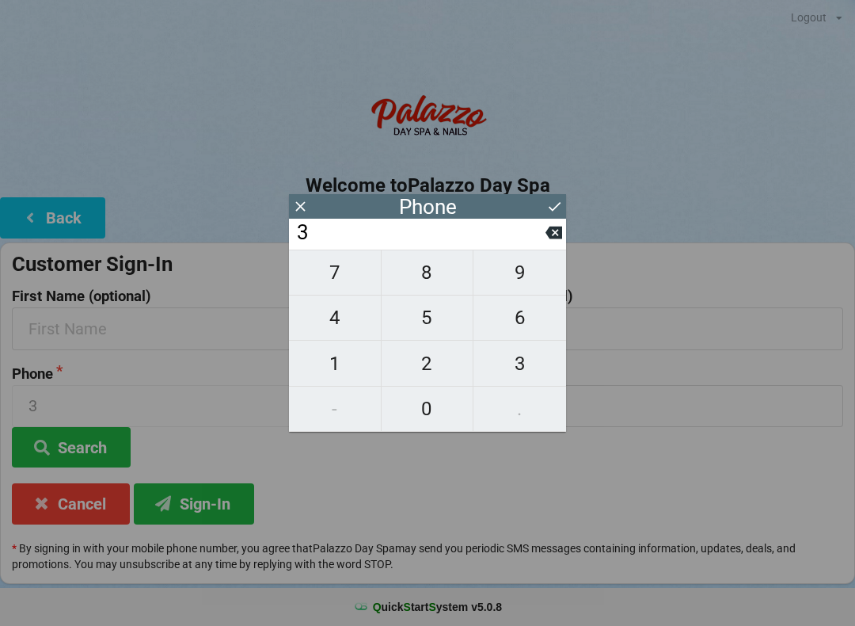
type input "32"
click at [347, 379] on span "1" at bounding box center [335, 363] width 92 height 33
type input "321"
click at [507, 360] on span "3" at bounding box center [520, 363] width 93 height 33
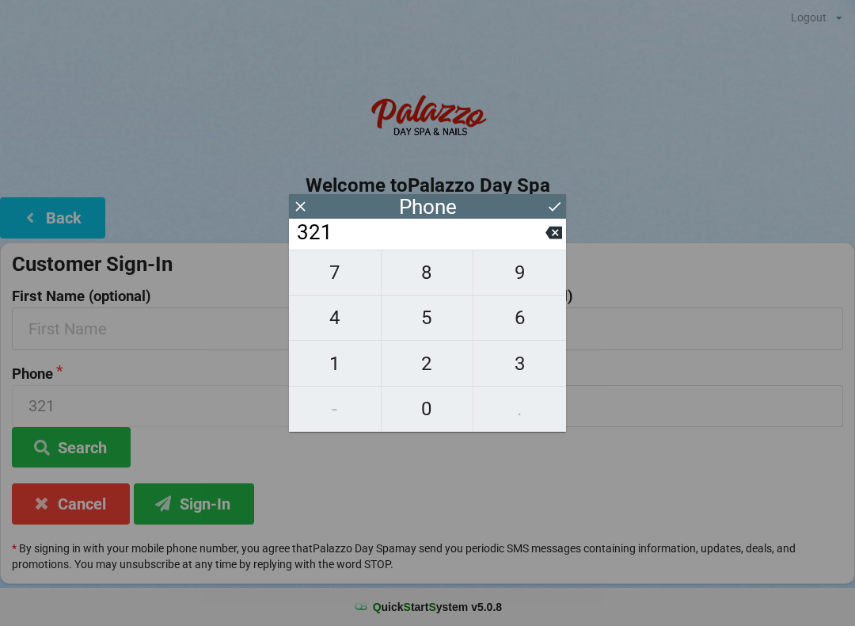
type input "3213"
click at [420, 415] on span "0" at bounding box center [428, 408] width 92 height 33
type input "32130"
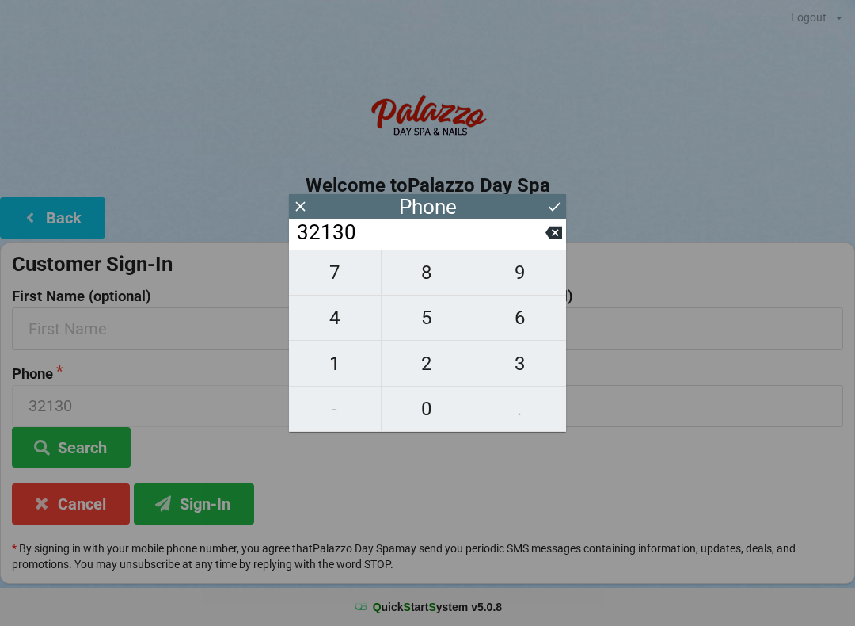
click at [322, 319] on span "4" at bounding box center [335, 317] width 92 height 33
type input "321304"
click at [511, 365] on span "3" at bounding box center [520, 363] width 93 height 33
type input "3213043"
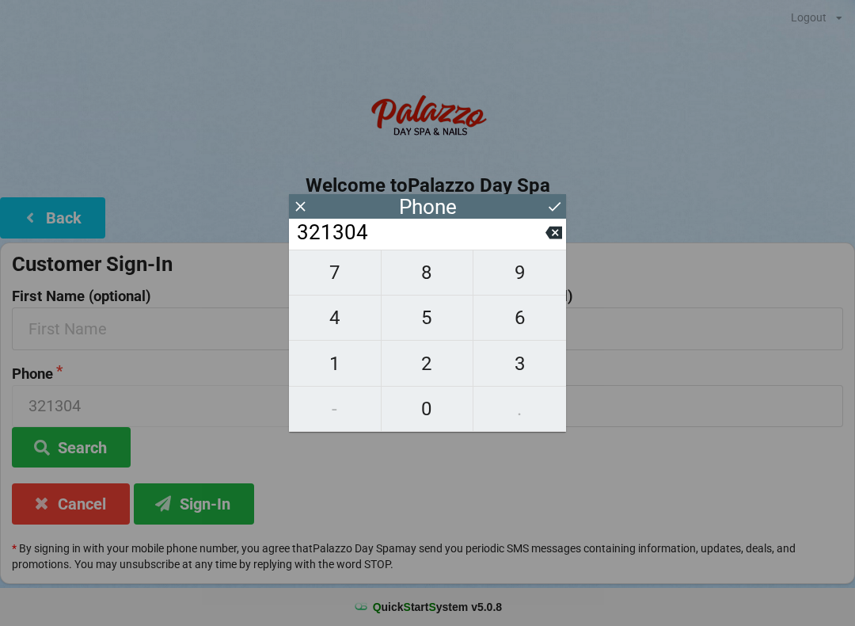
type input "3213043"
click at [328, 321] on span "4" at bounding box center [335, 317] width 92 height 33
type input "32130434"
click at [429, 379] on span "2" at bounding box center [428, 363] width 92 height 33
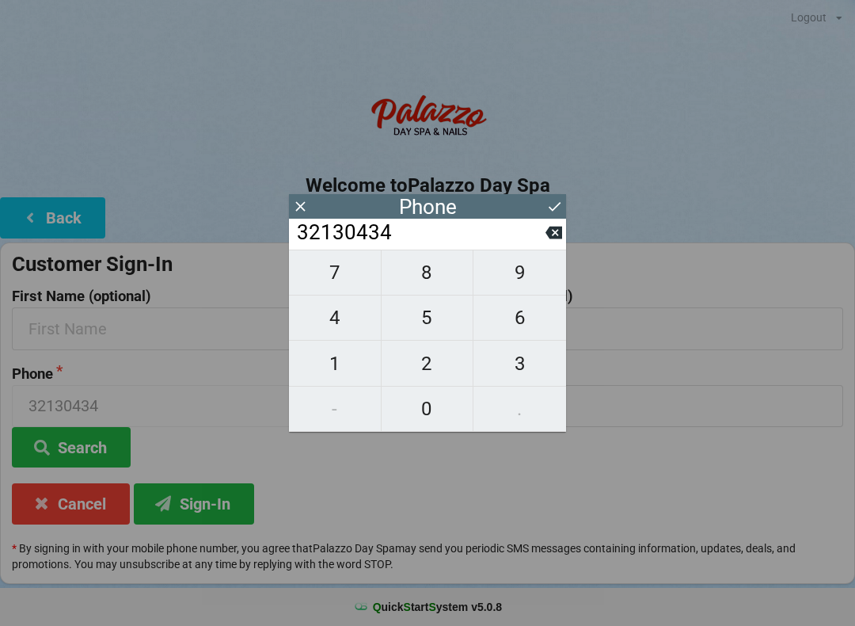
type input "321304342"
click at [421, 277] on span "8" at bounding box center [428, 272] width 92 height 33
type input "3213043428"
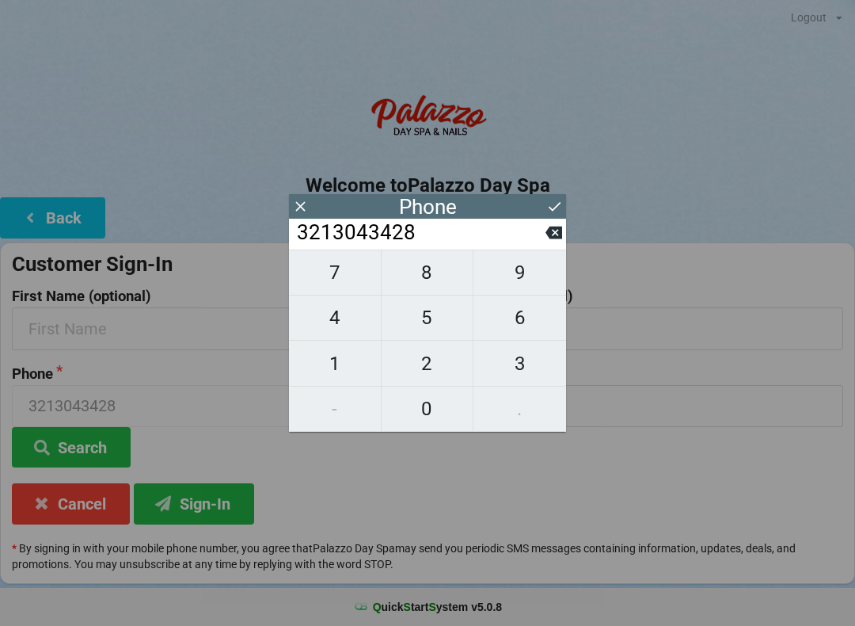
click at [558, 200] on icon at bounding box center [555, 206] width 17 height 17
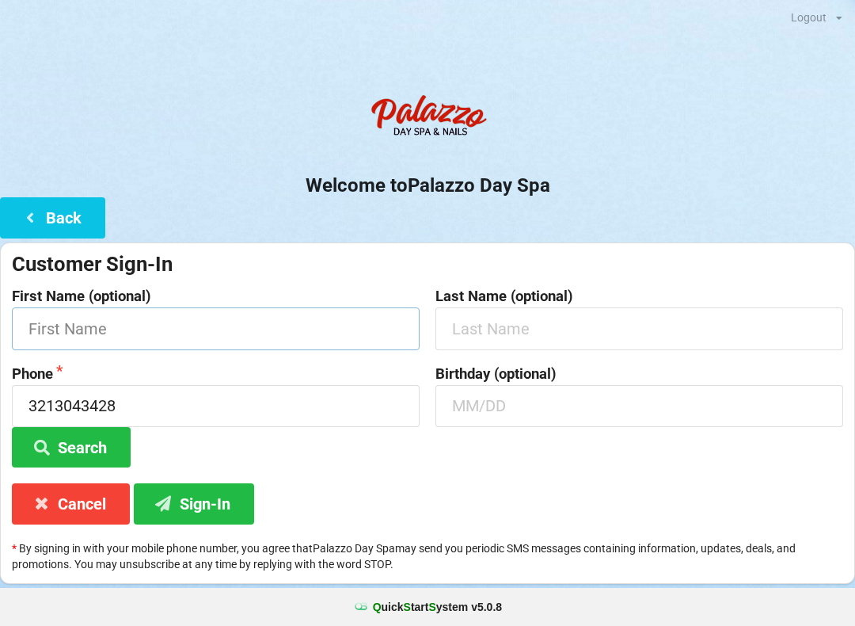
click at [71, 325] on input "text" at bounding box center [216, 328] width 408 height 42
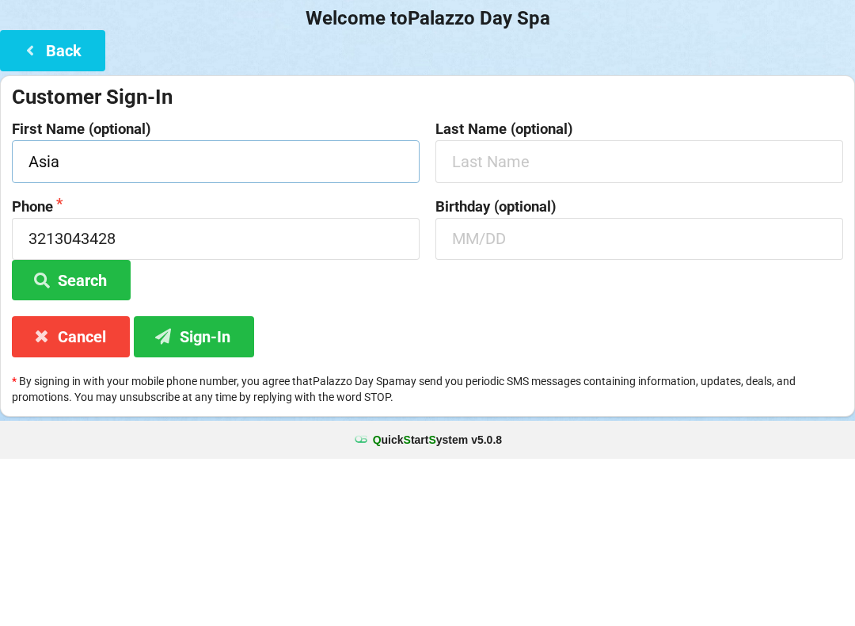
type input "Asia"
click at [486, 307] on input "text" at bounding box center [640, 328] width 408 height 42
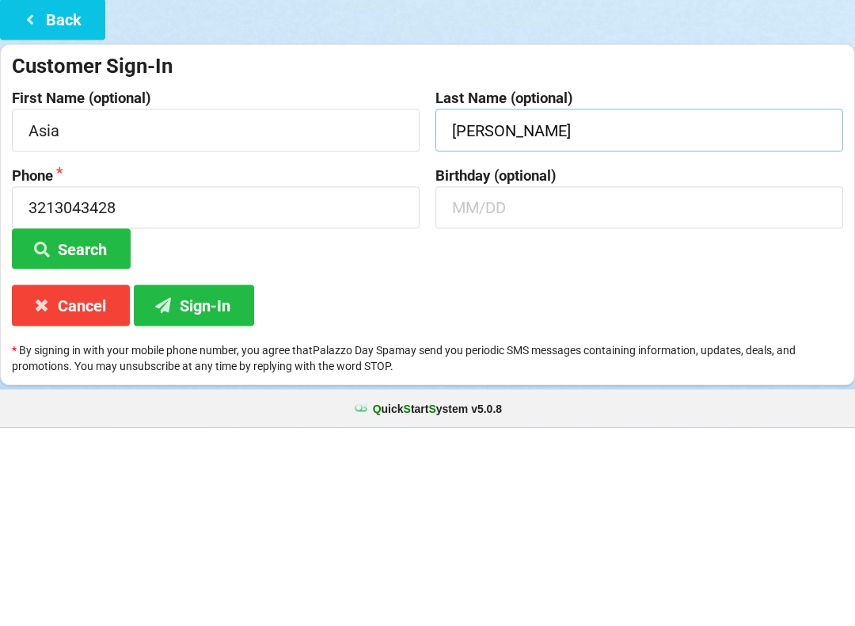
type input "[PERSON_NAME]"
click at [471, 385] on input "text" at bounding box center [640, 406] width 408 height 42
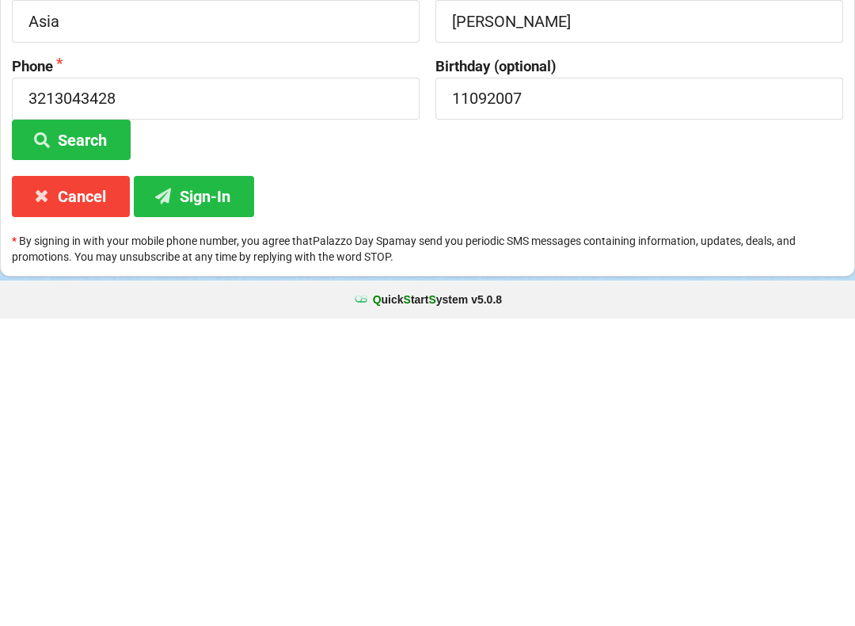
click at [68, 427] on button "Search" at bounding box center [71, 447] width 119 height 40
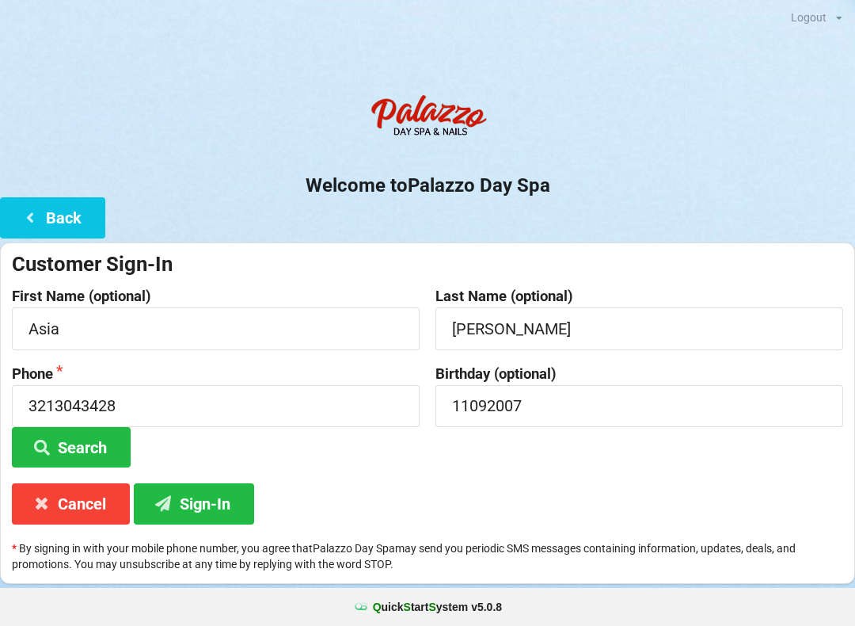
click at [186, 499] on button "Sign-In" at bounding box center [194, 503] width 120 height 40
click at [484, 413] on input "11092007" at bounding box center [640, 406] width 408 height 42
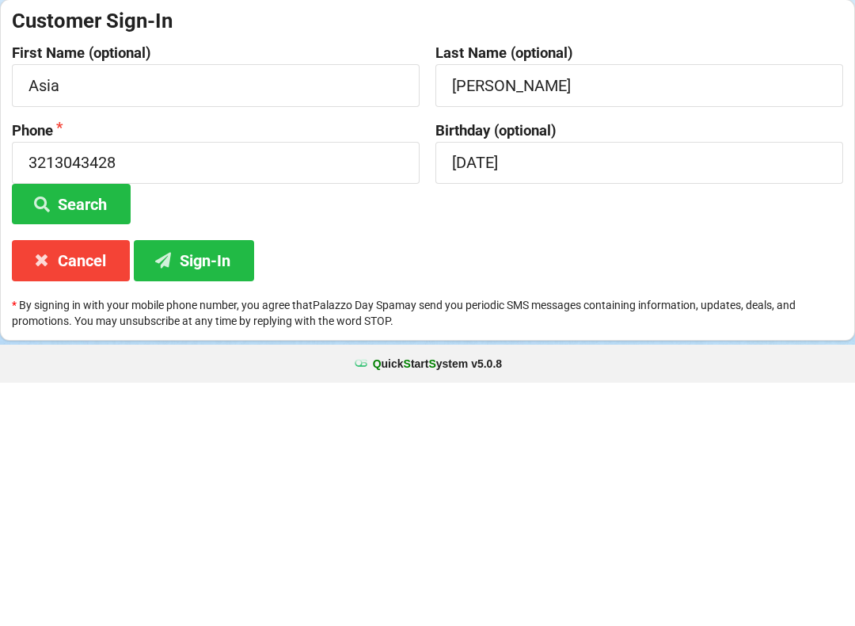
click at [361, 280] on div "Customer Sign-In First Name (optional) Asia Last Name (optional) [PERSON_NAME] …" at bounding box center [427, 412] width 855 height 341
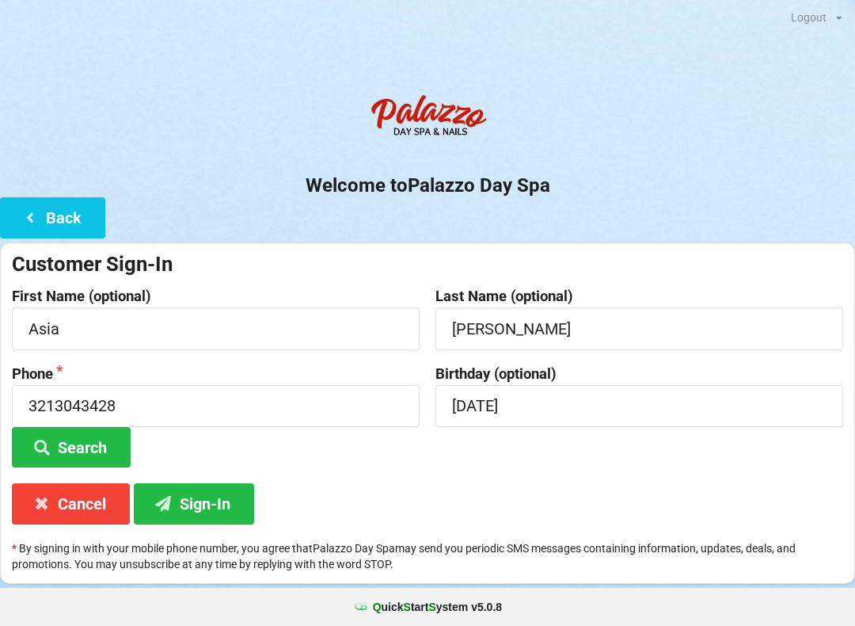
click at [210, 491] on button "Sign-In" at bounding box center [194, 503] width 120 height 40
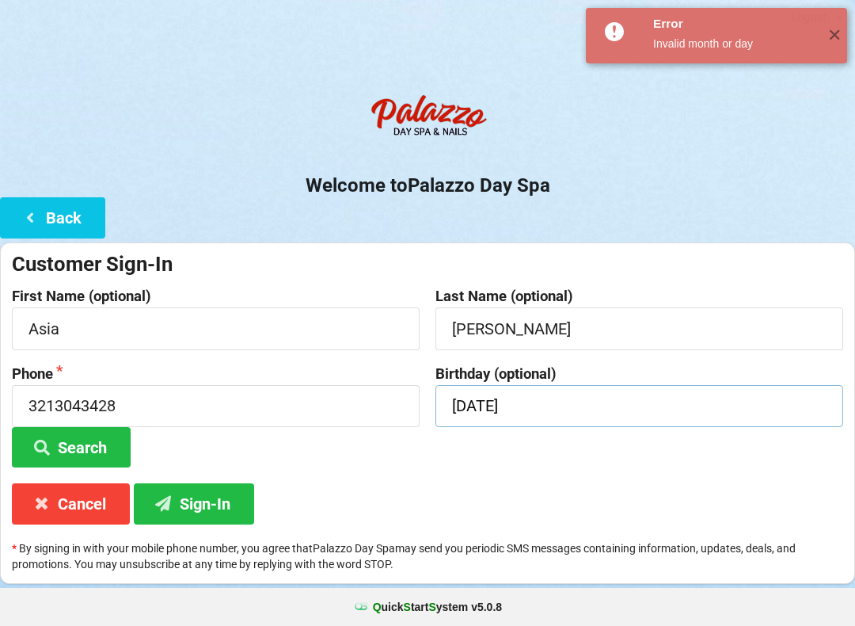
click at [512, 417] on input "[DATE]" at bounding box center [640, 406] width 408 height 42
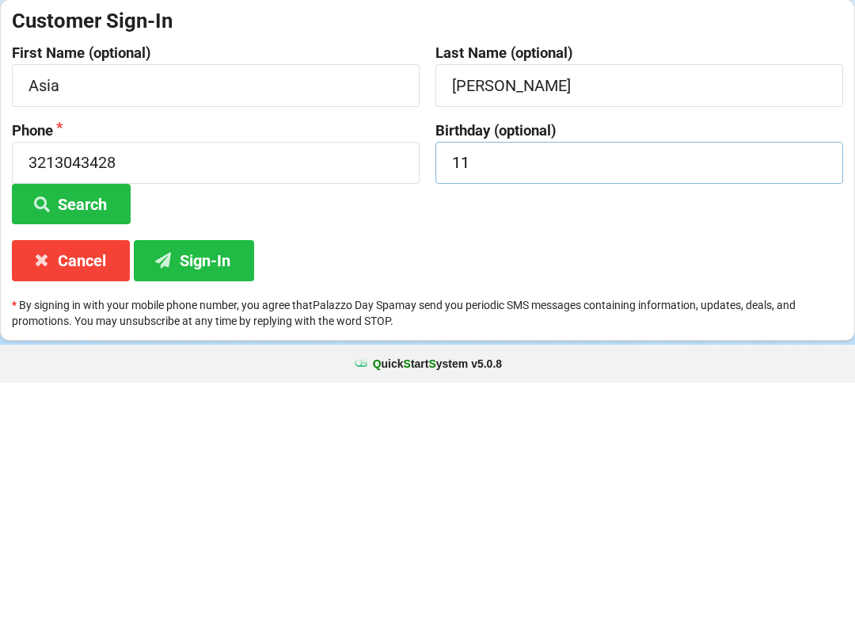
type input "1"
click at [371, 260] on div "Customer Sign-In First Name (optional) Asia Last Name (optional) [PERSON_NAME] …" at bounding box center [427, 412] width 855 height 341
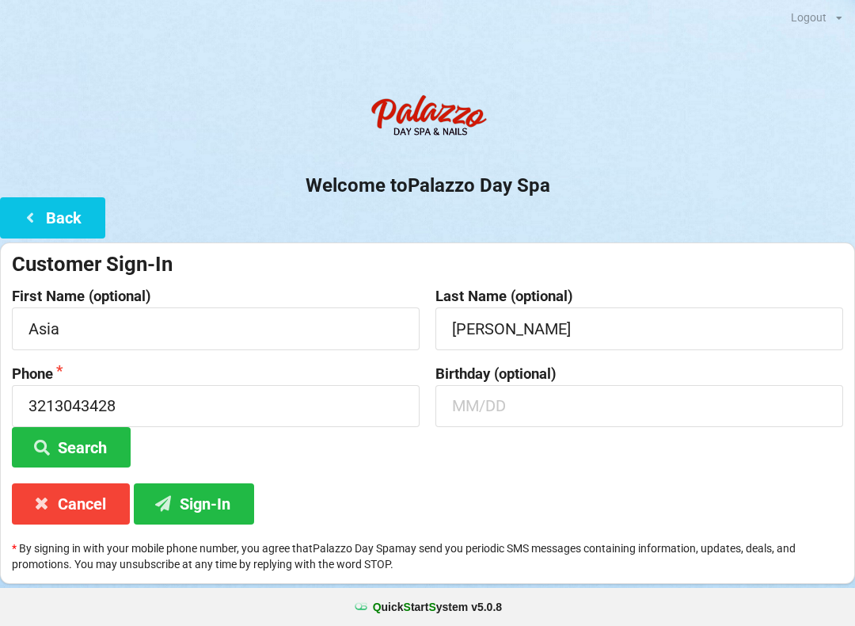
click at [160, 499] on icon at bounding box center [163, 502] width 19 height 13
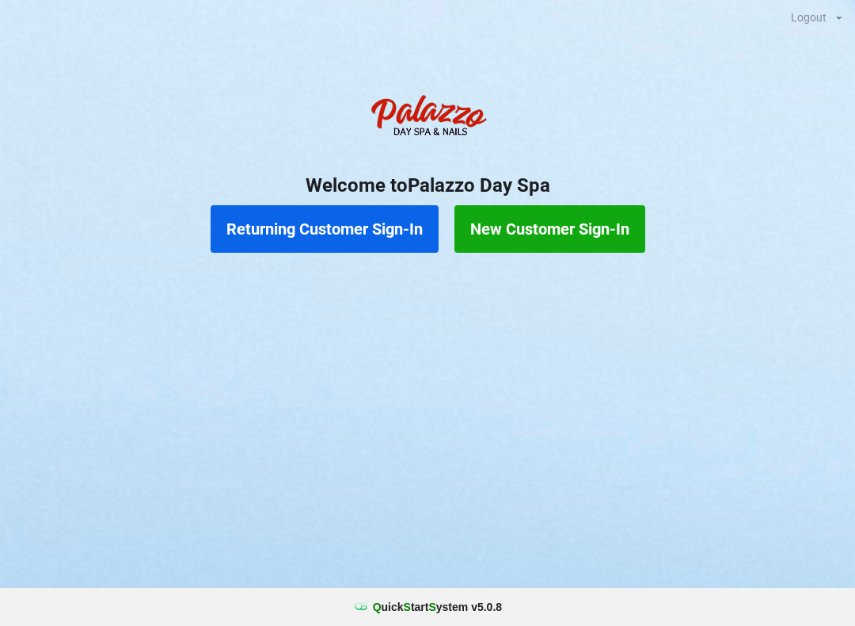
click at [266, 233] on button "Returning Customer Sign-In" at bounding box center [325, 229] width 228 height 48
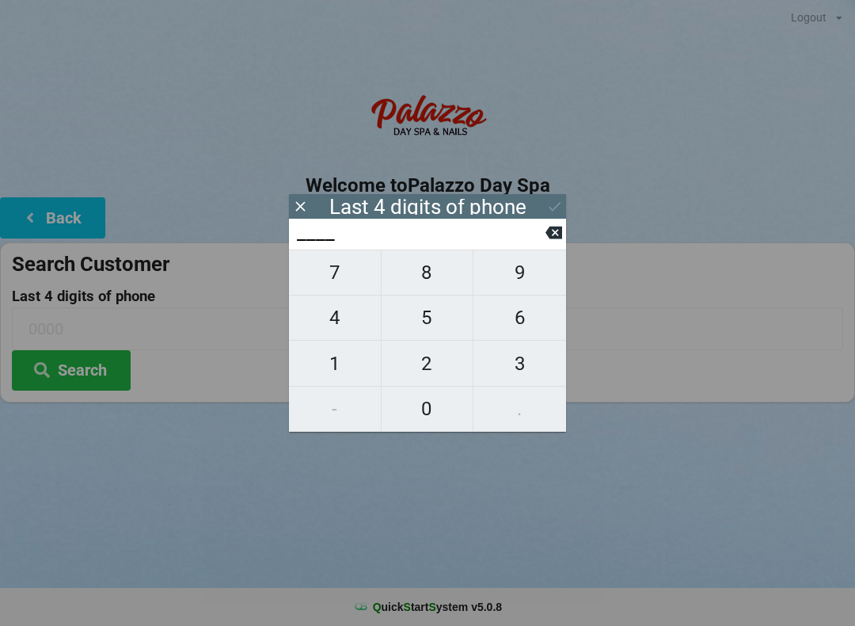
click at [505, 284] on span "9" at bounding box center [520, 272] width 93 height 33
type input "9___"
click at [342, 314] on span "4" at bounding box center [335, 317] width 92 height 33
type input "94__"
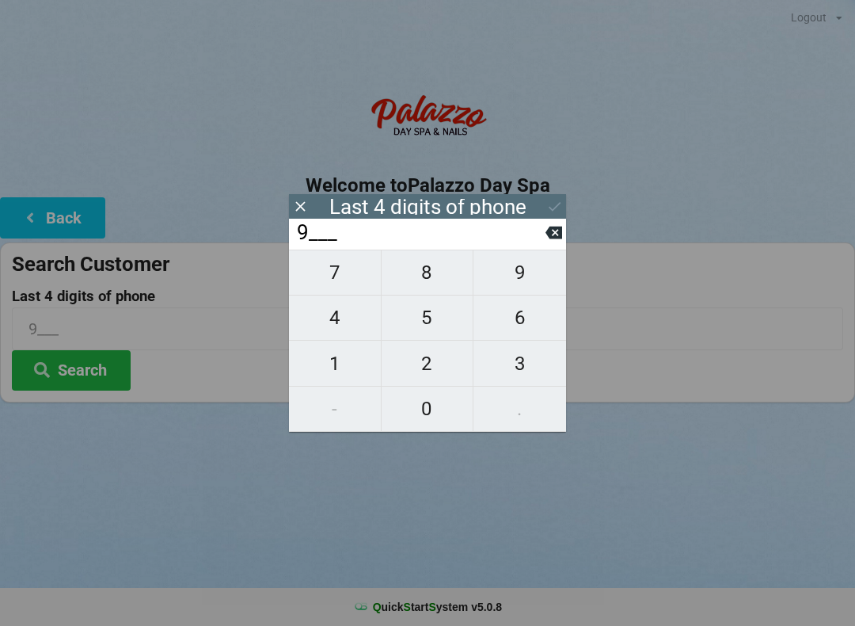
type input "94__"
click at [425, 371] on span "2" at bounding box center [428, 363] width 92 height 33
type input "942_"
click at [420, 275] on span "8" at bounding box center [428, 272] width 92 height 33
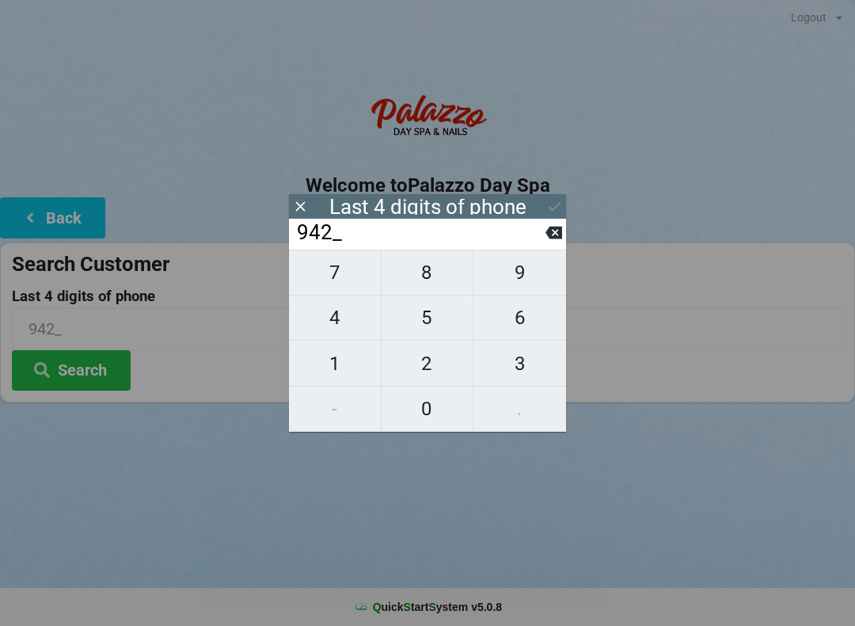
type input "9428"
click at [554, 202] on icon at bounding box center [555, 206] width 17 height 17
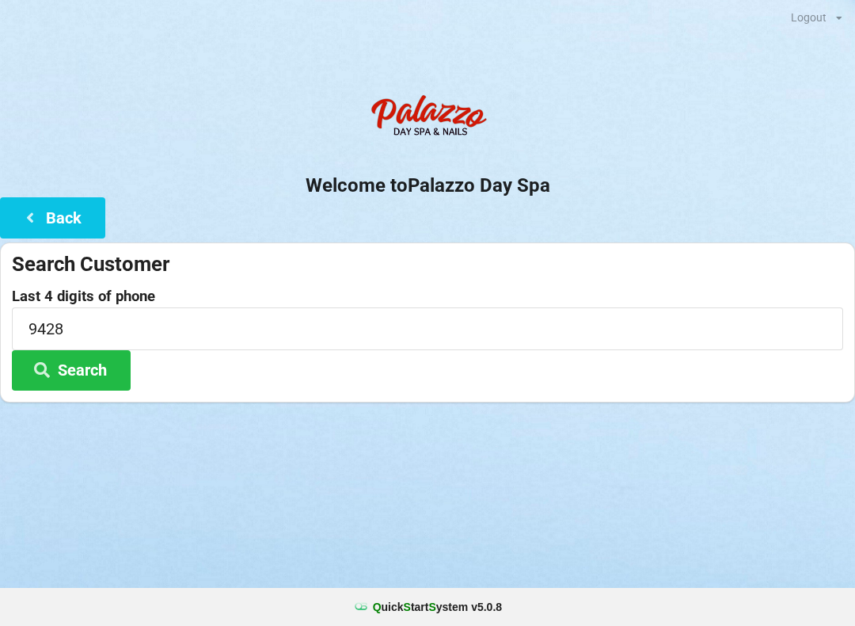
click at [51, 365] on icon at bounding box center [41, 368] width 19 height 13
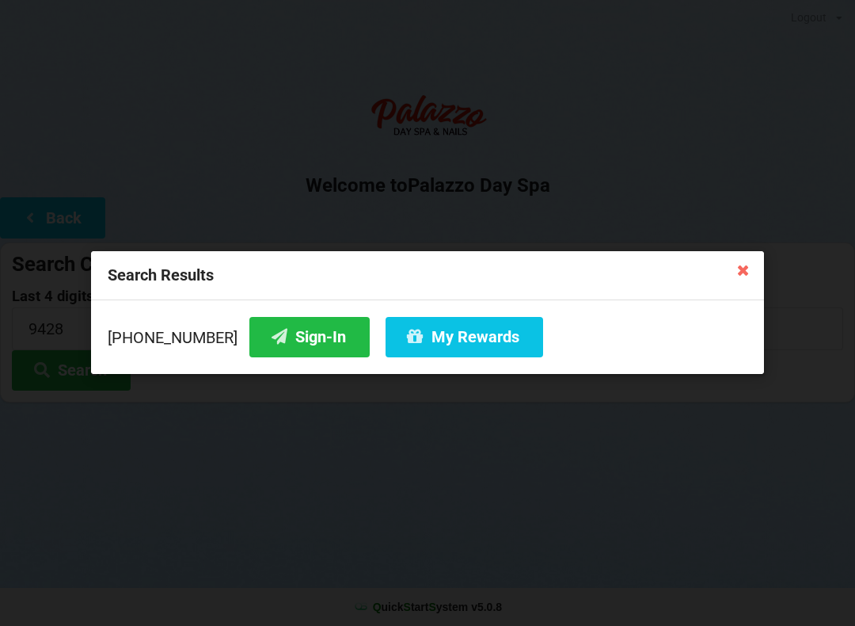
click at [731, 281] on icon at bounding box center [743, 269] width 25 height 25
click at [718, 259] on div "Search Customer" at bounding box center [428, 264] width 832 height 26
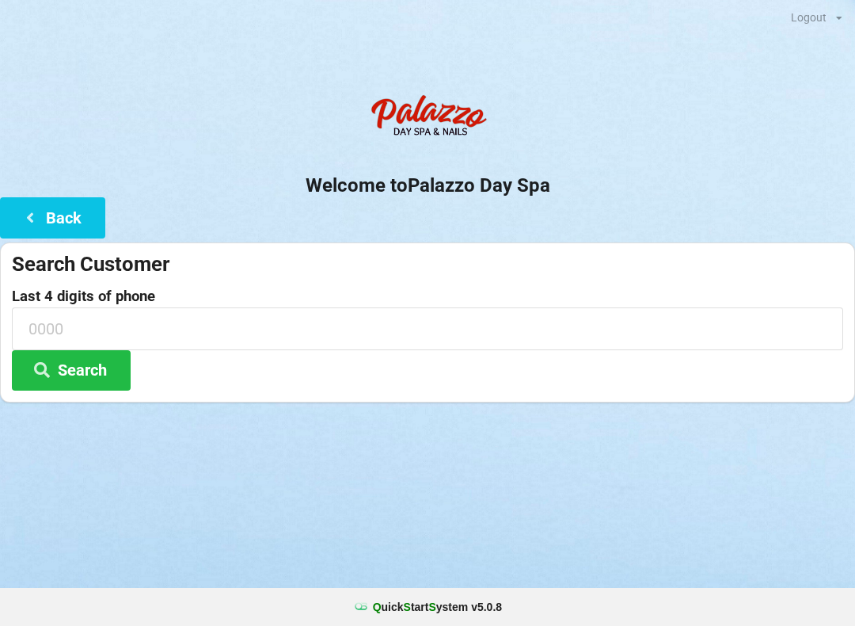
click at [82, 219] on button "Back" at bounding box center [52, 217] width 105 height 40
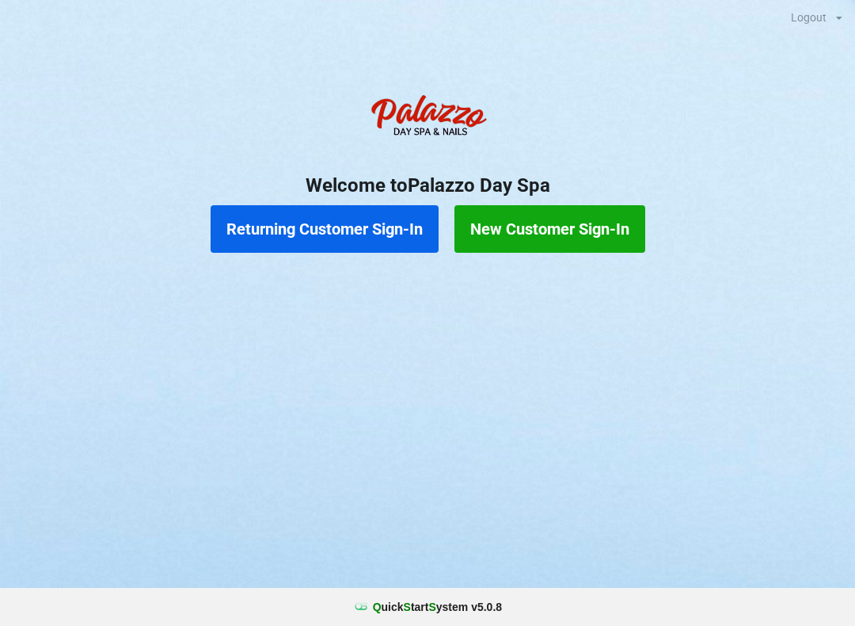
click at [559, 232] on button "New Customer Sign-In" at bounding box center [550, 229] width 191 height 48
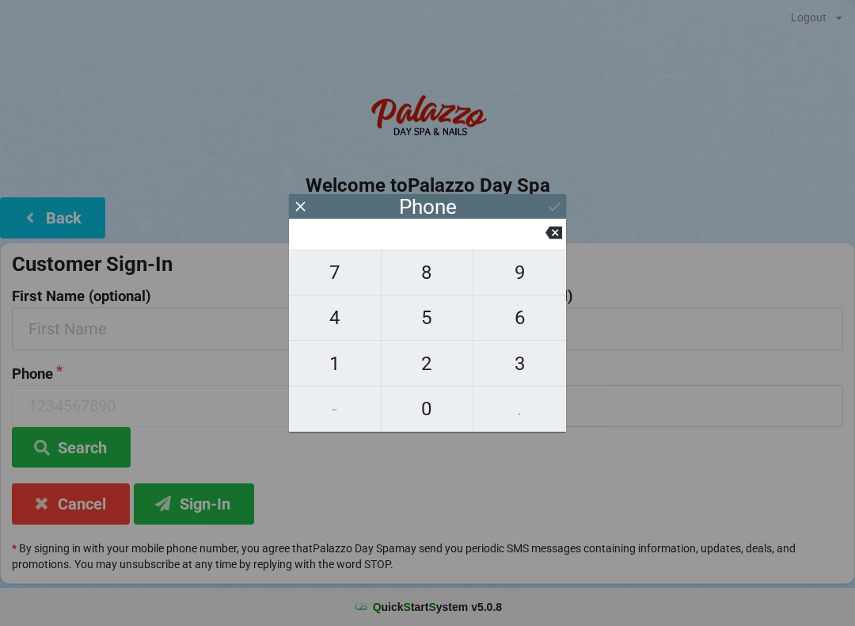
click at [345, 280] on span "7" at bounding box center [335, 272] width 92 height 33
type input "7"
click at [350, 277] on span "7" at bounding box center [335, 272] width 92 height 33
type input "77"
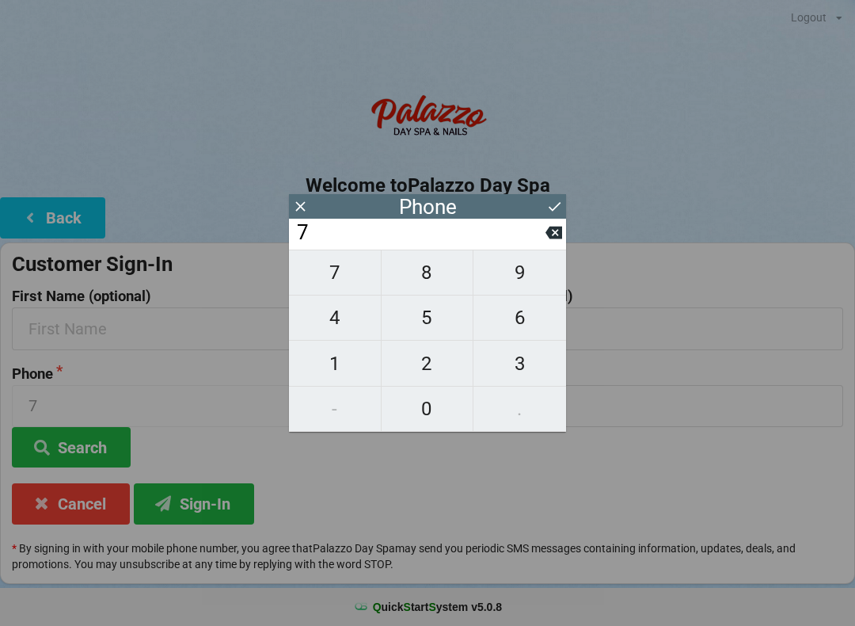
type input "77"
click at [516, 375] on span "3" at bounding box center [520, 363] width 93 height 33
type input "773"
click at [342, 277] on span "7" at bounding box center [335, 272] width 92 height 33
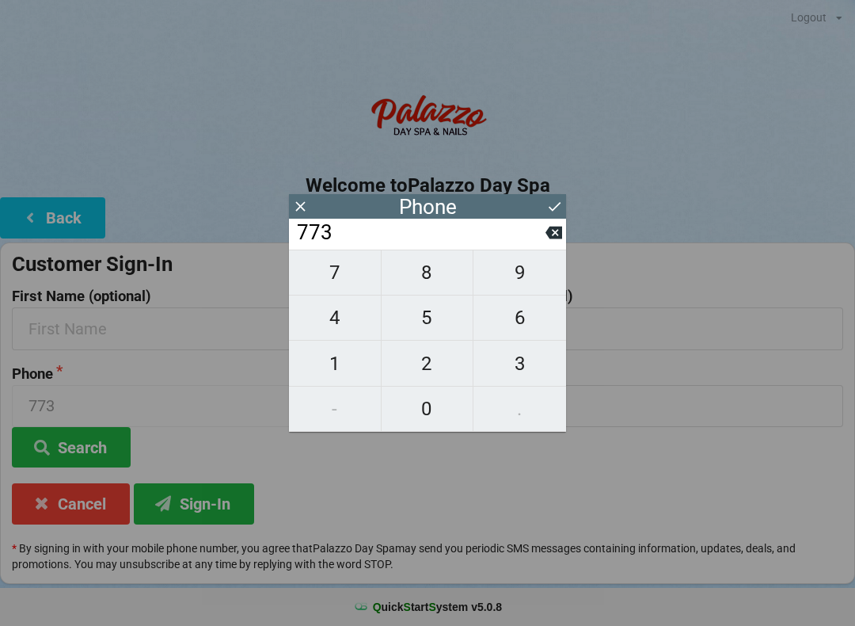
type input "7737"
click at [440, 416] on span "0" at bounding box center [428, 408] width 92 height 33
type input "77370"
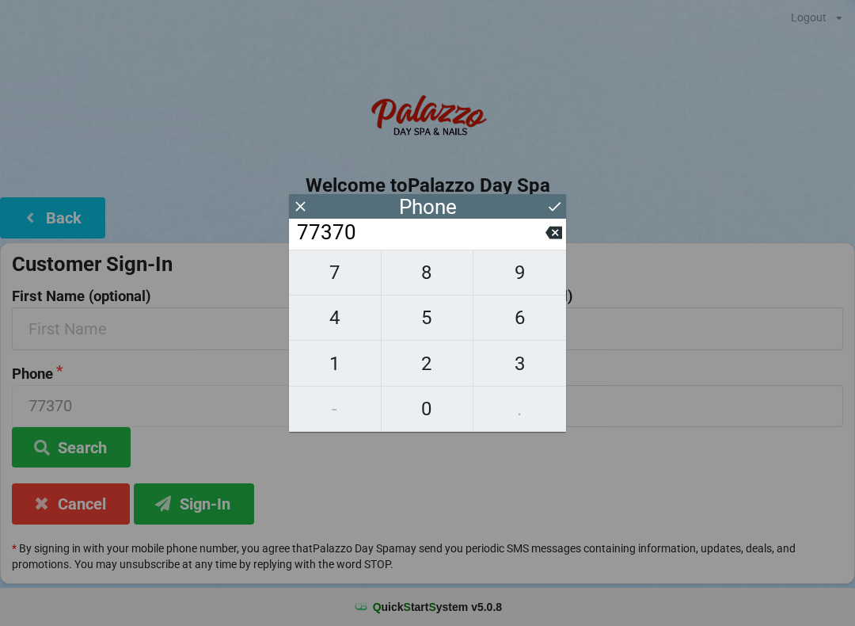
click at [349, 321] on span "4" at bounding box center [335, 317] width 92 height 33
type input "773704"
click at [518, 277] on span "9" at bounding box center [520, 272] width 93 height 33
type input "7737049"
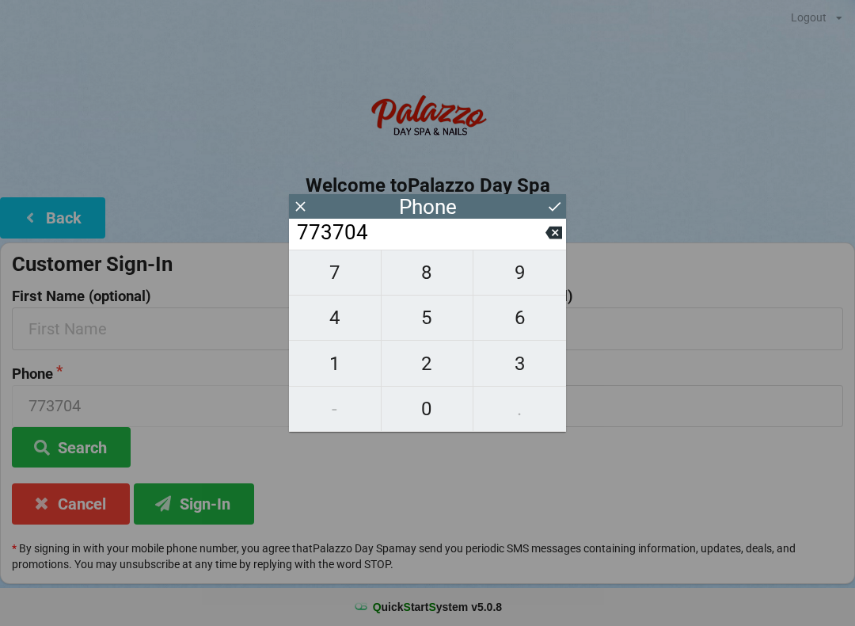
type input "7737049"
click at [345, 359] on span "1" at bounding box center [335, 363] width 92 height 33
type input "77370491"
click at [524, 362] on span "3" at bounding box center [520, 363] width 93 height 33
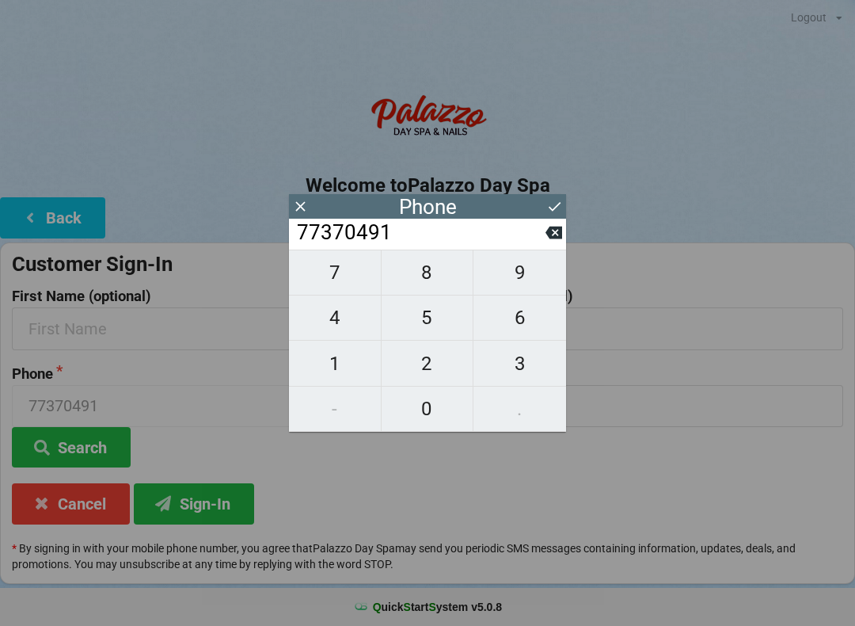
type input "773704913"
click at [521, 284] on span "9" at bounding box center [520, 272] width 93 height 33
type input "7737049139"
click at [550, 206] on icon at bounding box center [555, 206] width 17 height 17
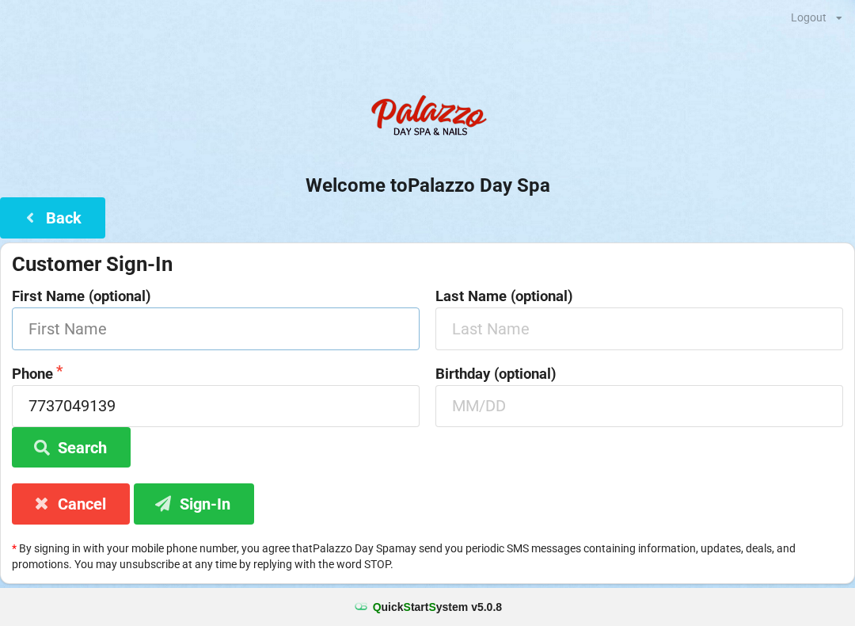
click at [284, 317] on input "text" at bounding box center [216, 328] width 408 height 42
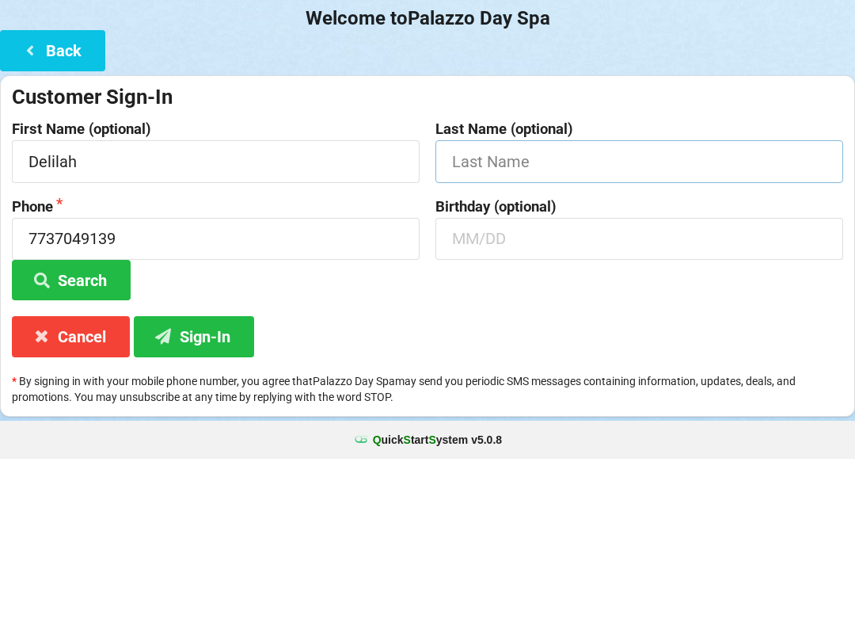
click at [594, 307] on input "text" at bounding box center [640, 328] width 408 height 42
click at [480, 385] on input "text" at bounding box center [640, 406] width 408 height 42
click at [69, 427] on button "Search" at bounding box center [71, 447] width 119 height 40
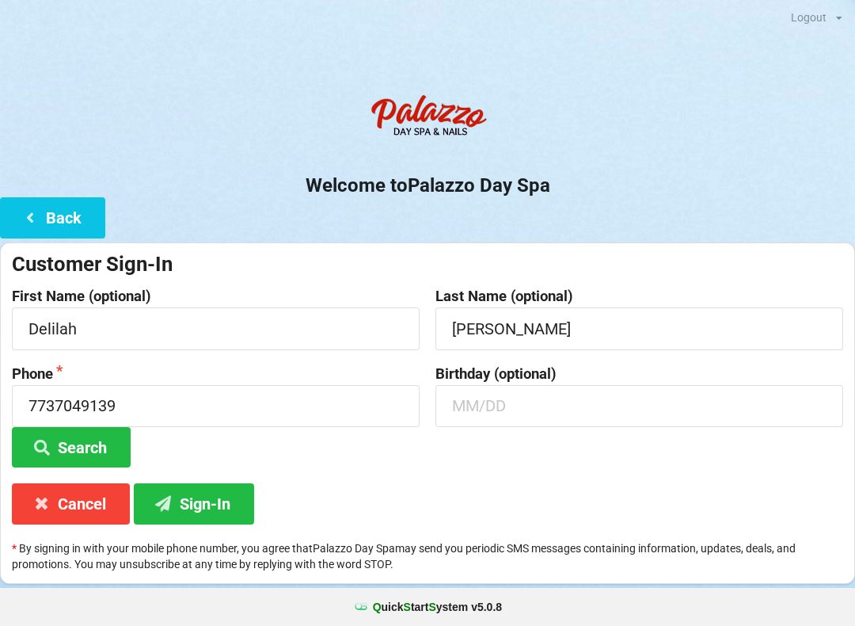
click at [198, 506] on button "Sign-In" at bounding box center [194, 503] width 120 height 40
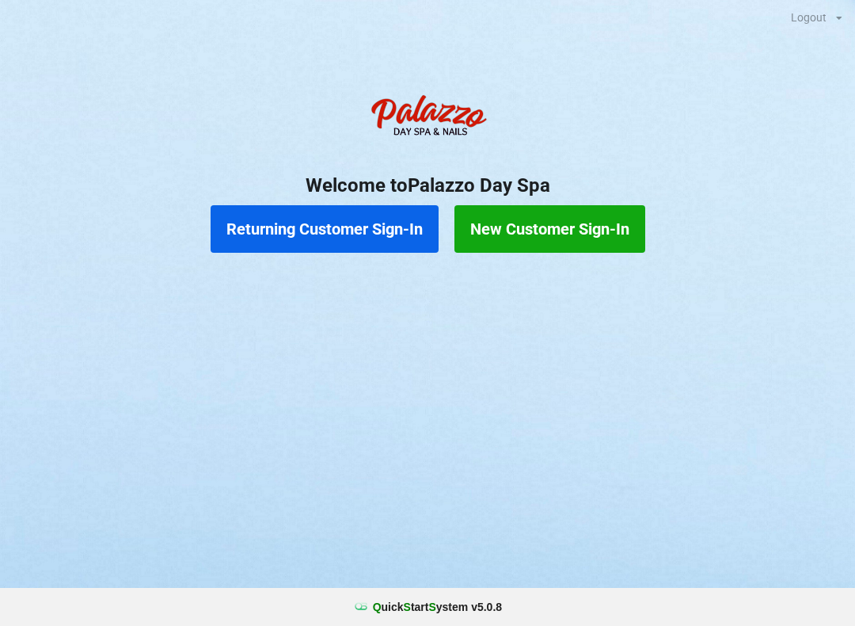
click at [278, 227] on button "Returning Customer Sign-In" at bounding box center [325, 229] width 228 height 48
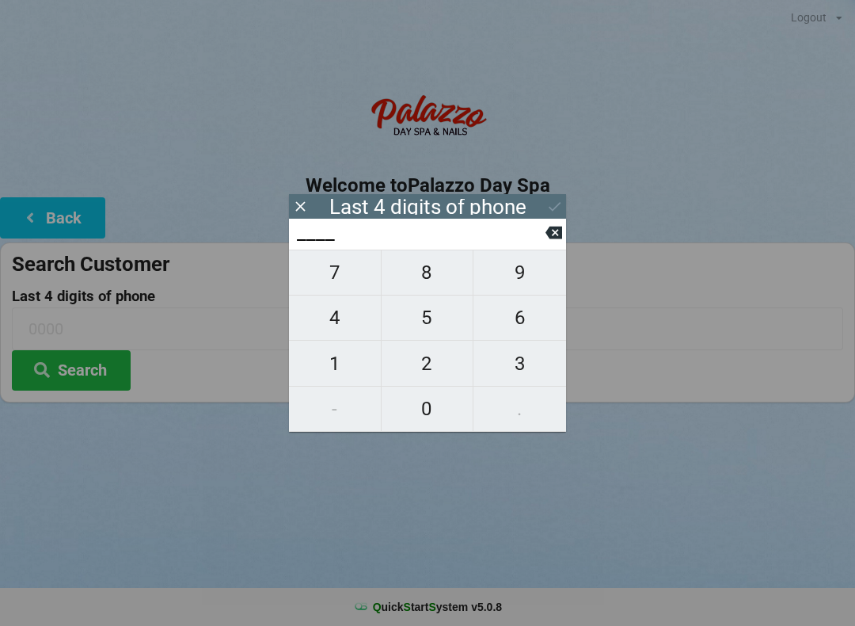
click at [416, 275] on span "8" at bounding box center [428, 272] width 92 height 33
click at [536, 245] on input "8___" at bounding box center [420, 232] width 250 height 25
click at [541, 233] on input "8___" at bounding box center [420, 232] width 250 height 25
click at [553, 239] on icon at bounding box center [554, 233] width 17 height 13
click at [422, 359] on span "2" at bounding box center [428, 363] width 92 height 33
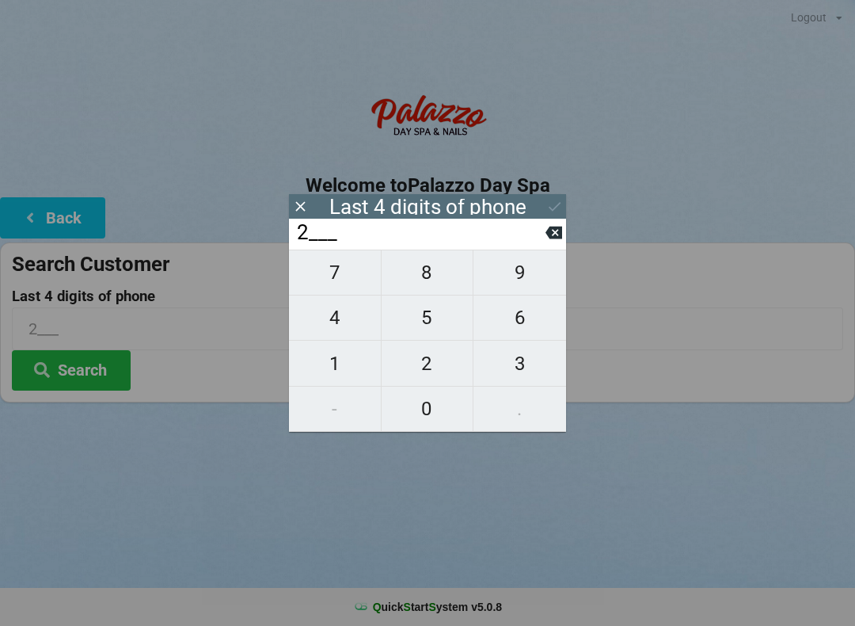
click at [504, 369] on span "3" at bounding box center [520, 363] width 93 height 33
click at [404, 310] on span "5" at bounding box center [428, 317] width 92 height 33
click at [425, 276] on span "8" at bounding box center [428, 272] width 92 height 33
click at [547, 200] on icon at bounding box center [555, 206] width 17 height 17
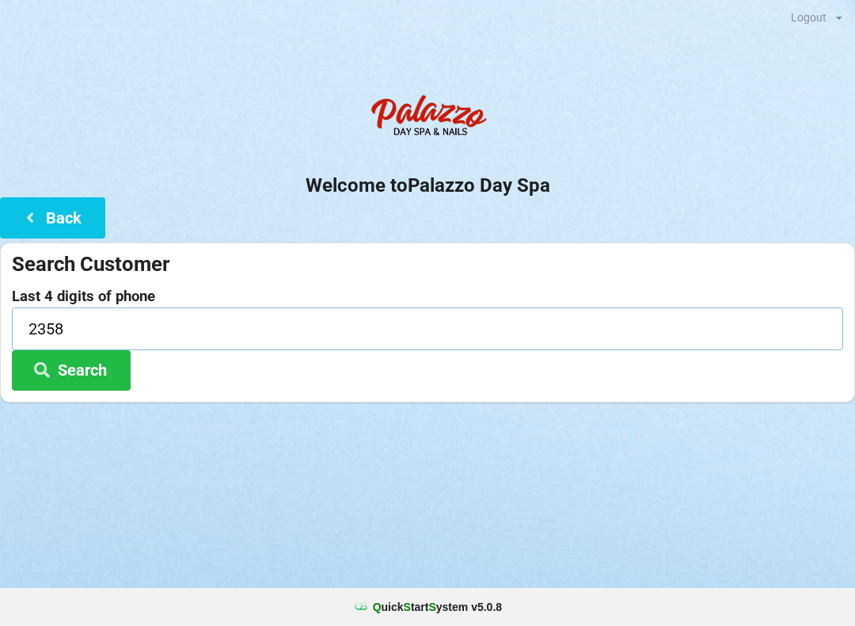
click at [596, 308] on input "2358" at bounding box center [428, 328] width 832 height 42
click at [550, 184] on h2 "Welcome to [GEOGRAPHIC_DATA]" at bounding box center [427, 185] width 855 height 25
click at [78, 374] on button "Search" at bounding box center [71, 370] width 119 height 40
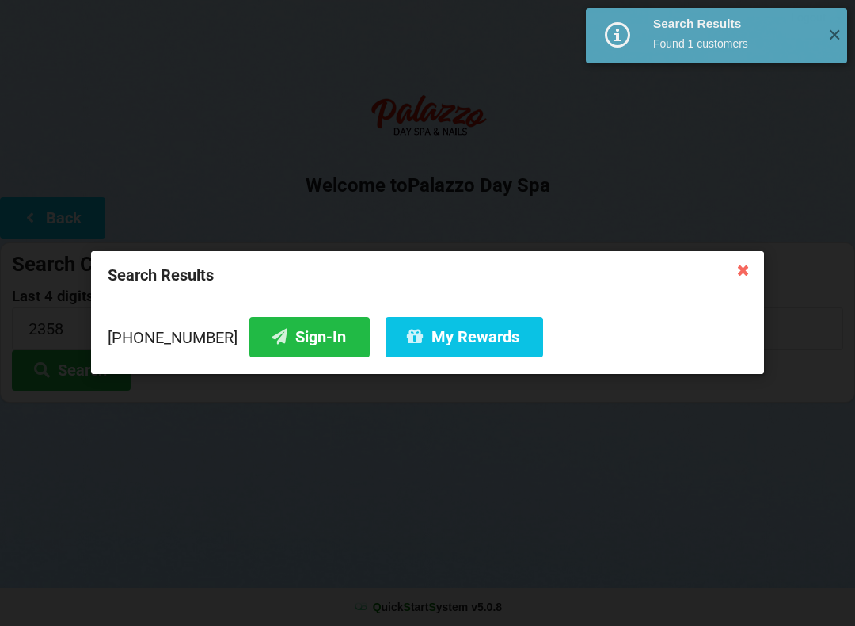
click at [299, 350] on button "Sign-In" at bounding box center [309, 337] width 120 height 40
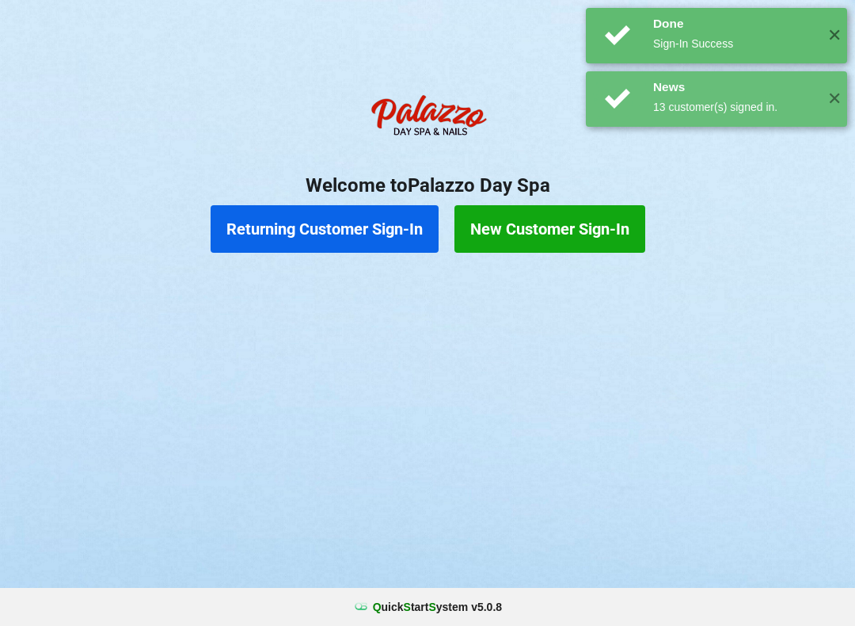
click at [418, 344] on div "Logout Logout Sign-In Welcome to Palazzo Day Spa Returning Customer Sign-In New…" at bounding box center [427, 313] width 855 height 626
